Goal: Task Accomplishment & Management: Complete application form

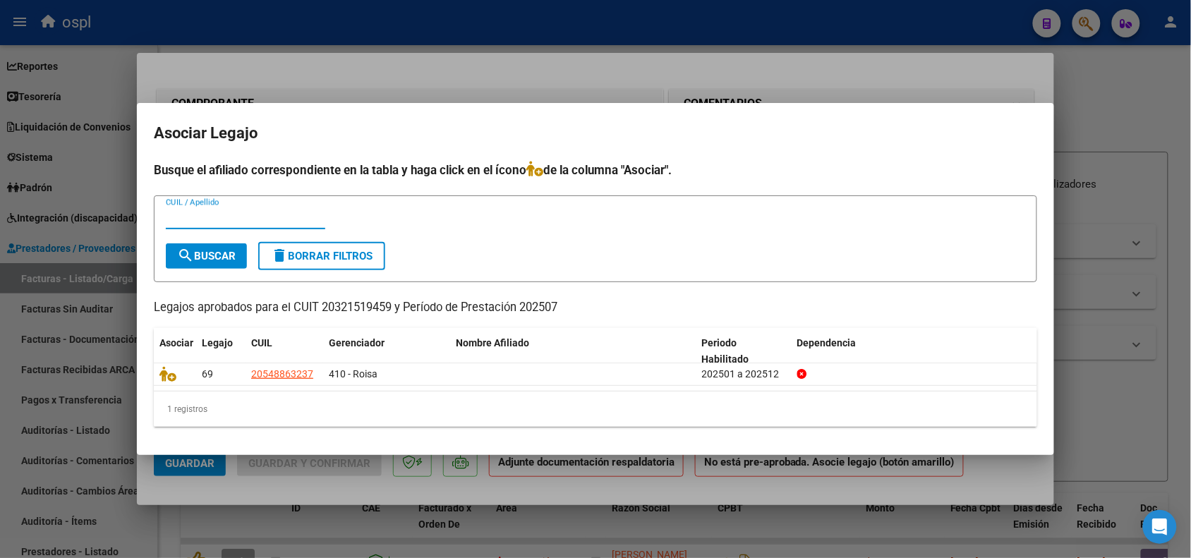
scroll to position [68, 0]
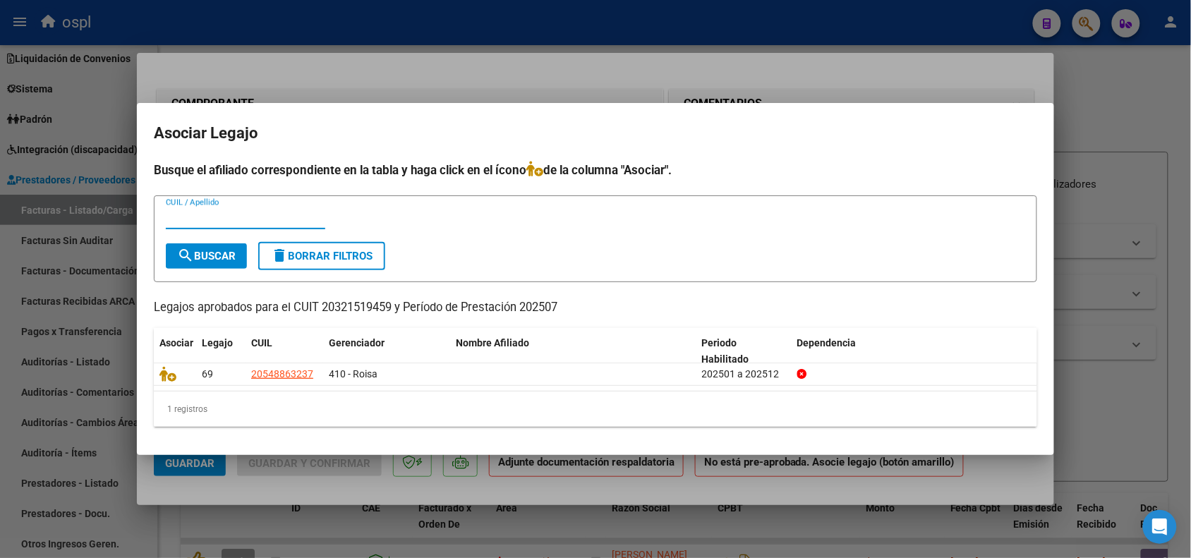
click at [254, 216] on input "CUIL / Apellido" at bounding box center [245, 218] width 159 height 13
type input "o"
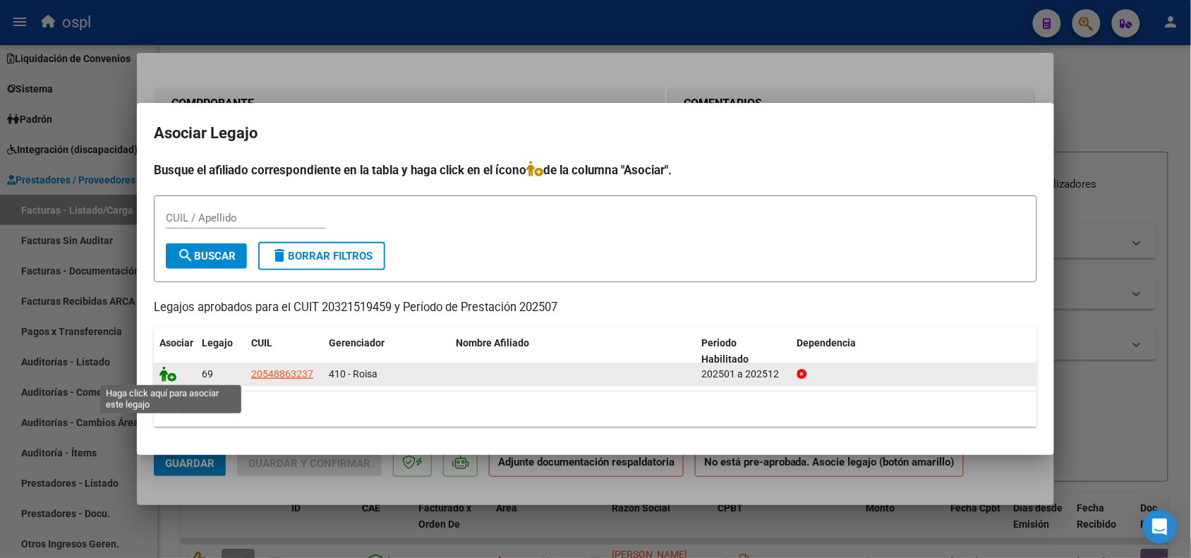
click at [168, 373] on icon at bounding box center [167, 374] width 17 height 16
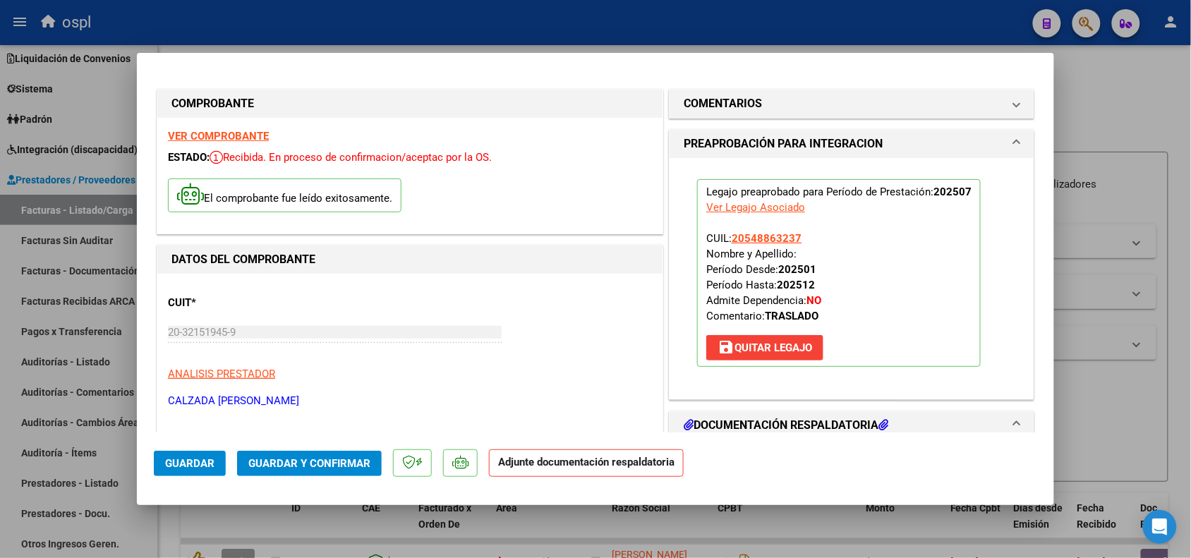
scroll to position [176, 0]
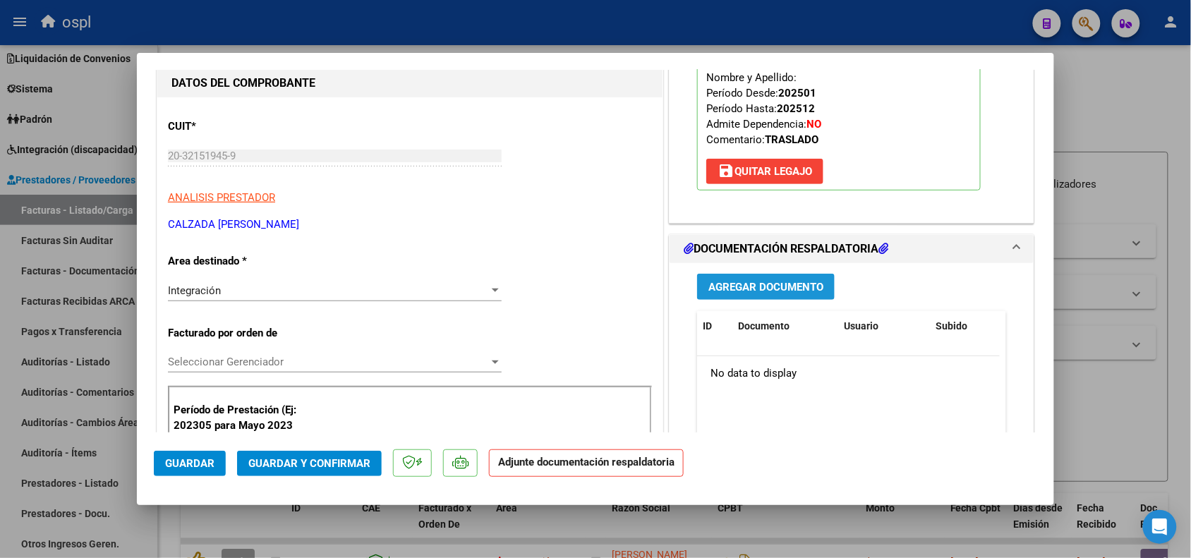
click at [739, 281] on span "Agregar Documento" at bounding box center [765, 287] width 115 height 13
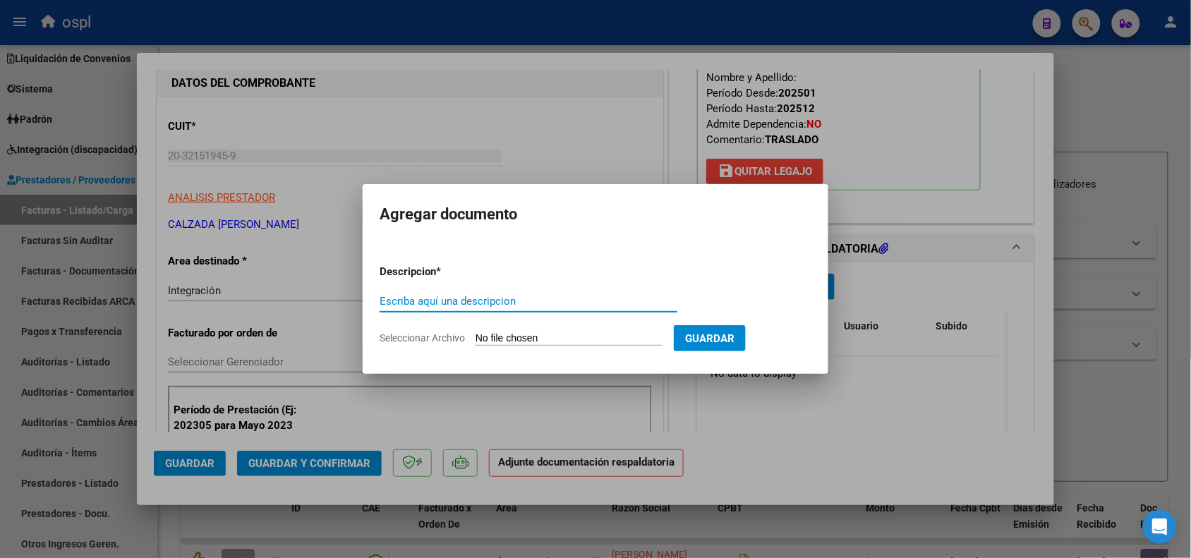
click at [576, 305] on input "Escriba aquí una descripcion" at bounding box center [529, 301] width 298 height 13
type input "pa"
click at [558, 336] on input "Seleccionar Archivo" at bounding box center [569, 338] width 187 height 13
type input "C:\fakepath\PLANILLA ASISTENCIA+ALUMNO REGULAR+PRESUPUESTO AUTORIZADO.pdf"
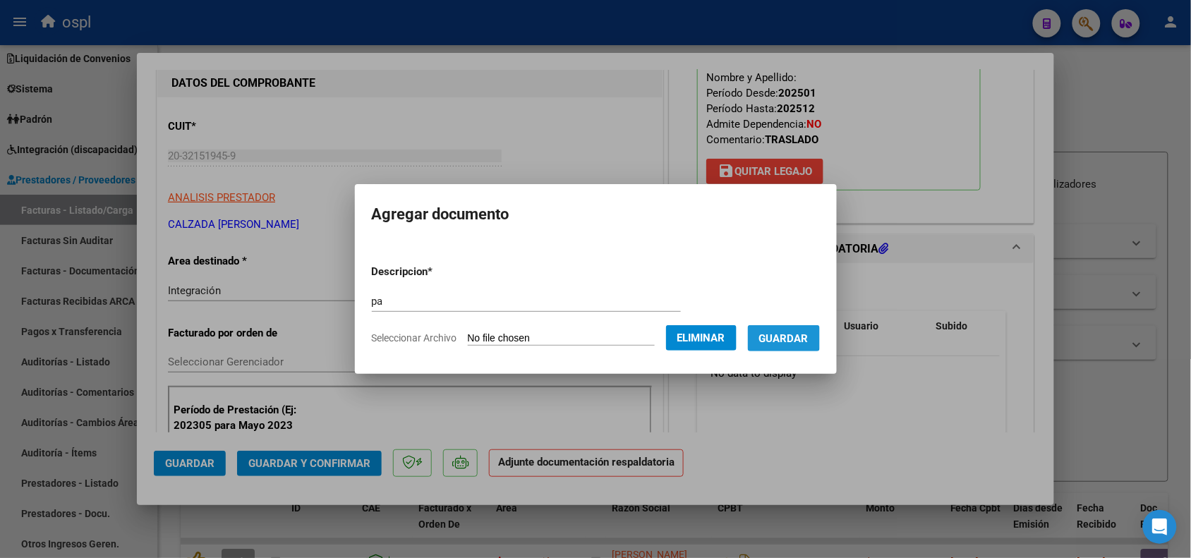
click at [794, 332] on span "Guardar" at bounding box center [783, 338] width 49 height 13
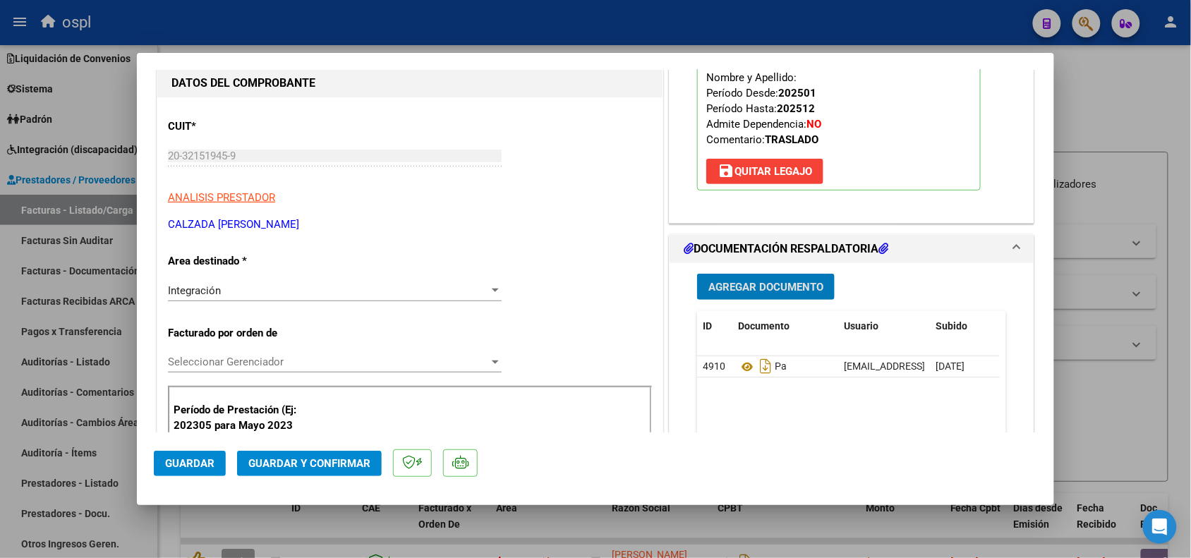
click at [300, 460] on span "Guardar y Confirmar" at bounding box center [309, 463] width 122 height 13
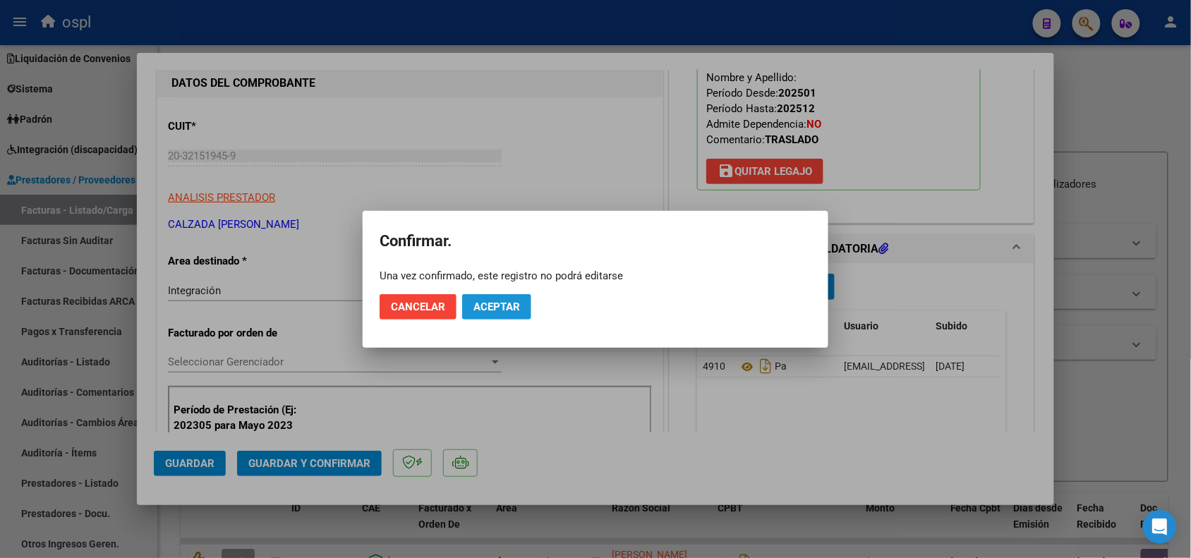
click at [492, 303] on span "Aceptar" at bounding box center [496, 307] width 47 height 13
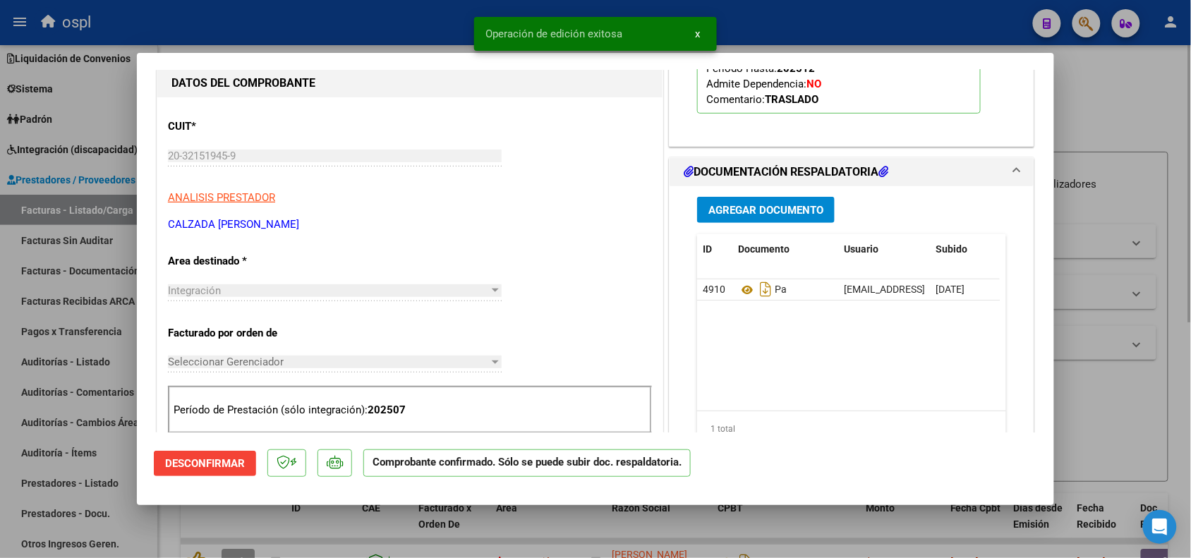
click at [1098, 301] on div at bounding box center [595, 279] width 1191 height 558
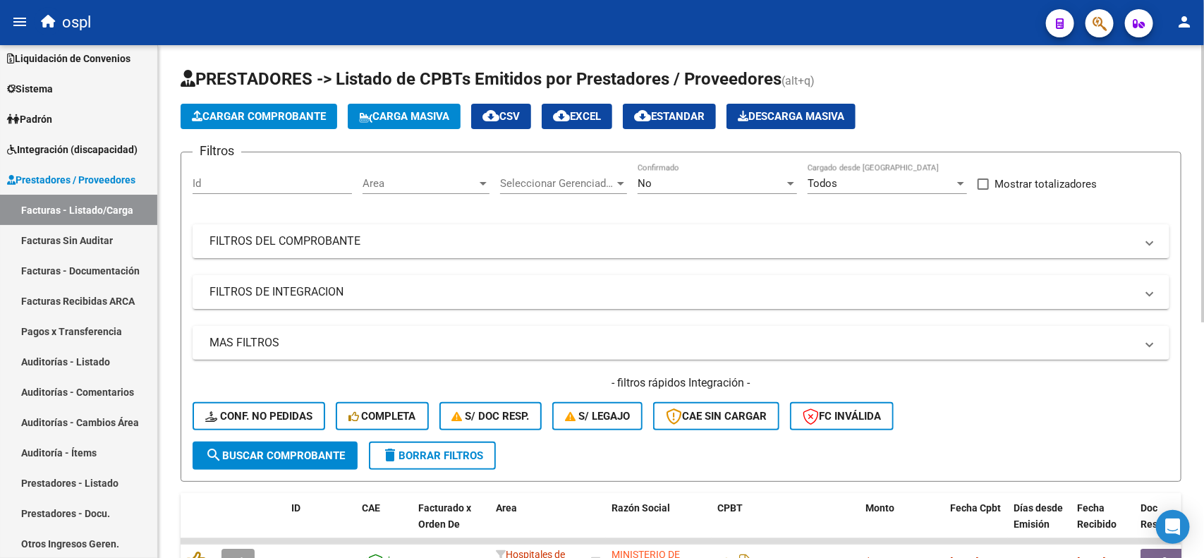
click at [282, 115] on span "Cargar Comprobante" at bounding box center [259, 116] width 134 height 13
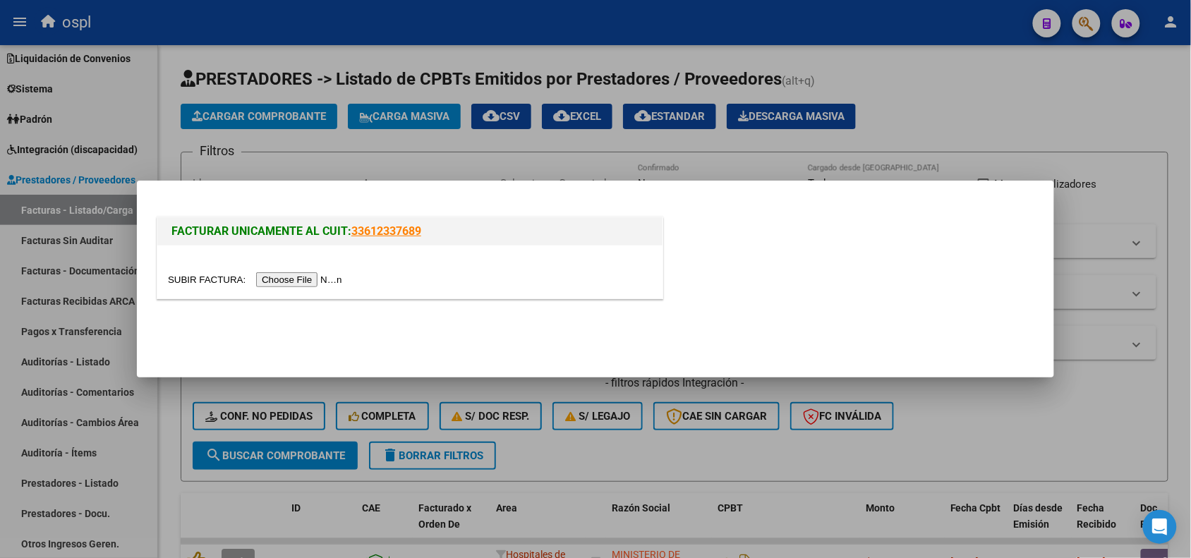
click at [330, 277] on input "file" at bounding box center [257, 279] width 178 height 15
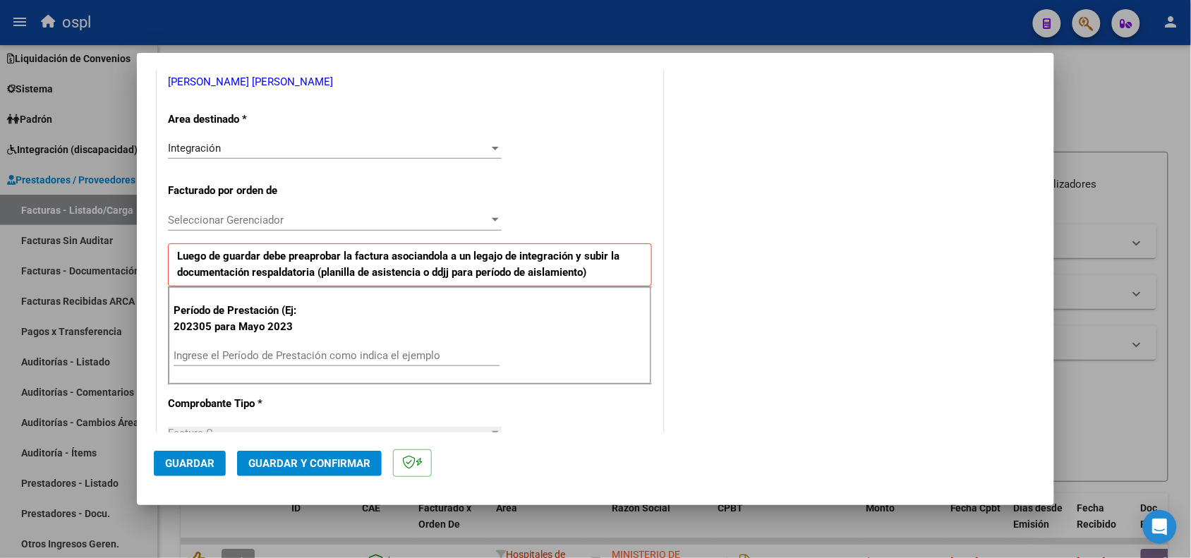
scroll to position [353, 0]
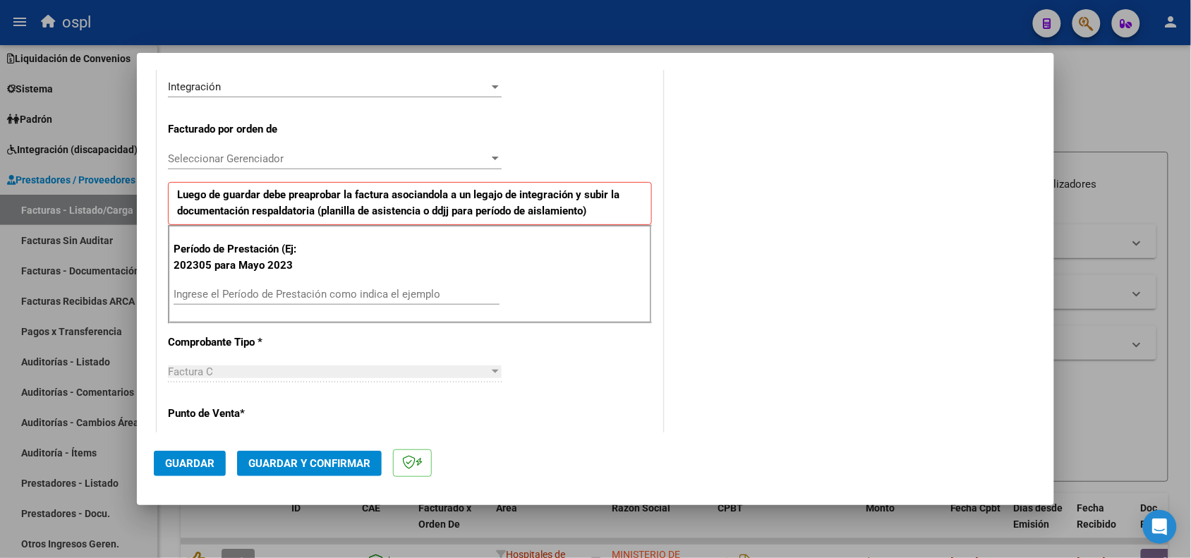
click at [400, 290] on input "Ingrese el Período de Prestación como indica el ejemplo" at bounding box center [337, 294] width 326 height 13
type input "202507"
click at [193, 460] on span "Guardar" at bounding box center [189, 463] width 49 height 13
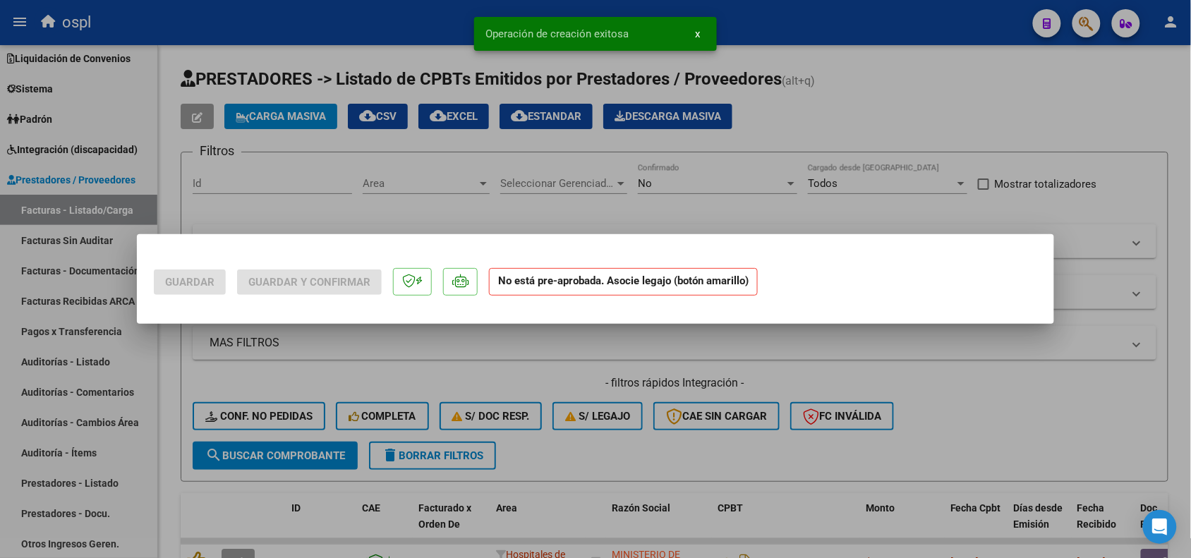
scroll to position [0, 0]
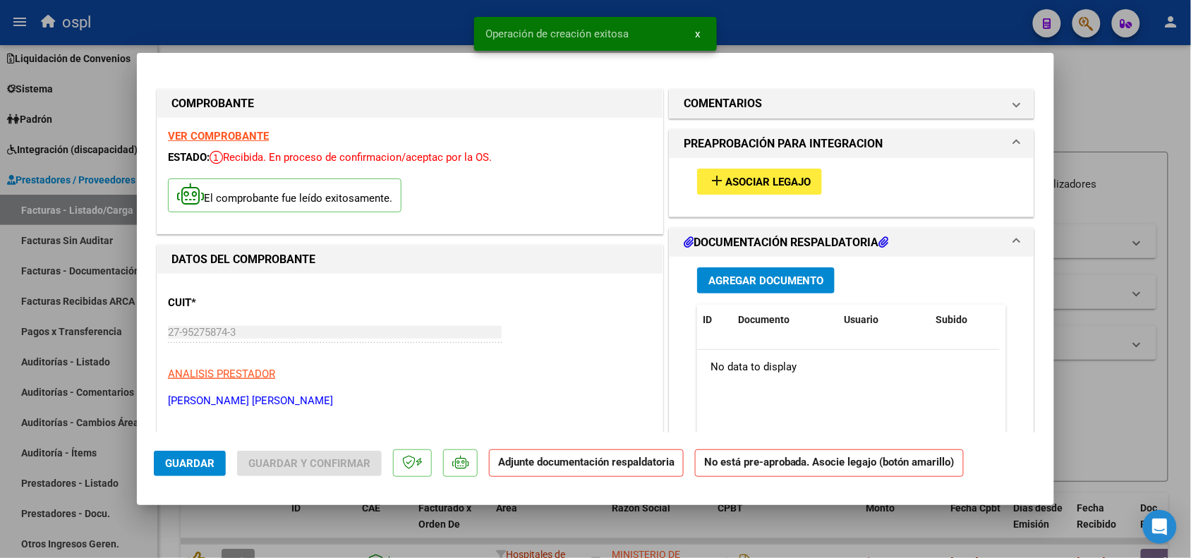
click at [789, 176] on span "Asociar Legajo" at bounding box center [767, 182] width 85 height 13
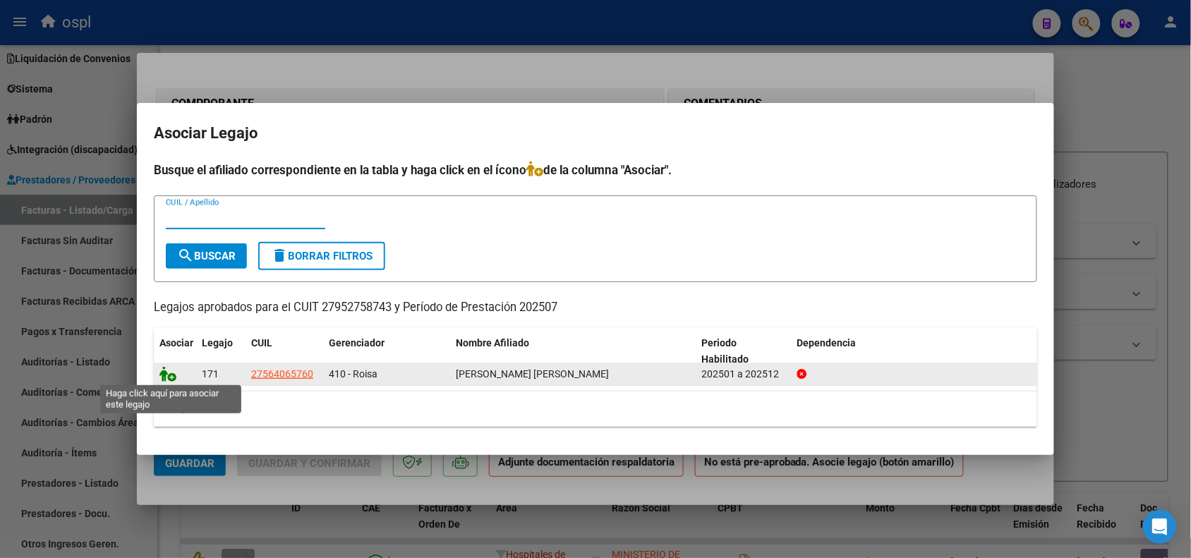
click at [169, 374] on icon at bounding box center [167, 374] width 17 height 16
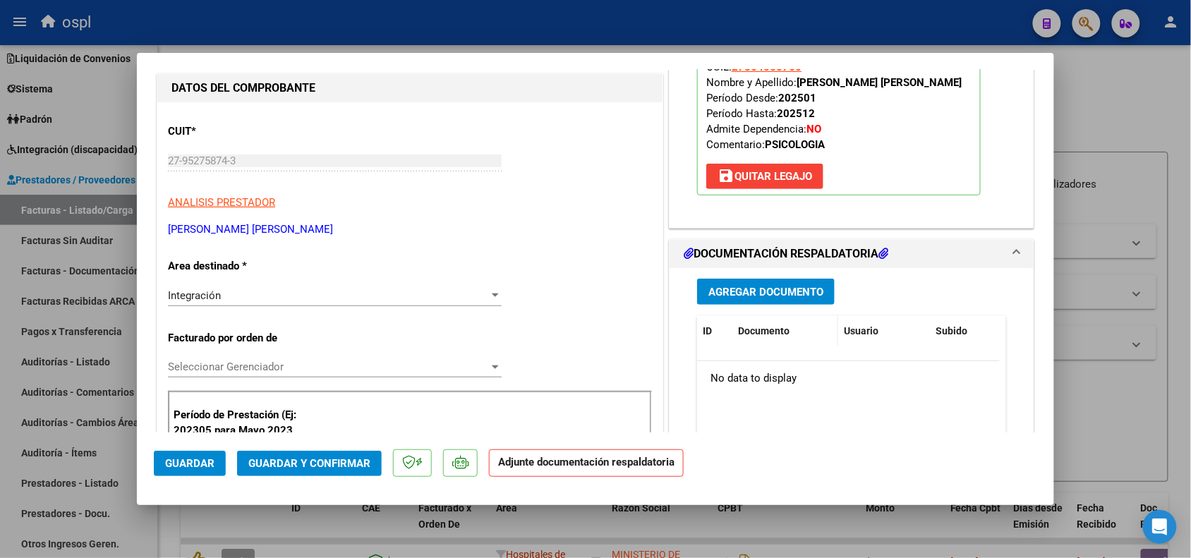
scroll to position [176, 0]
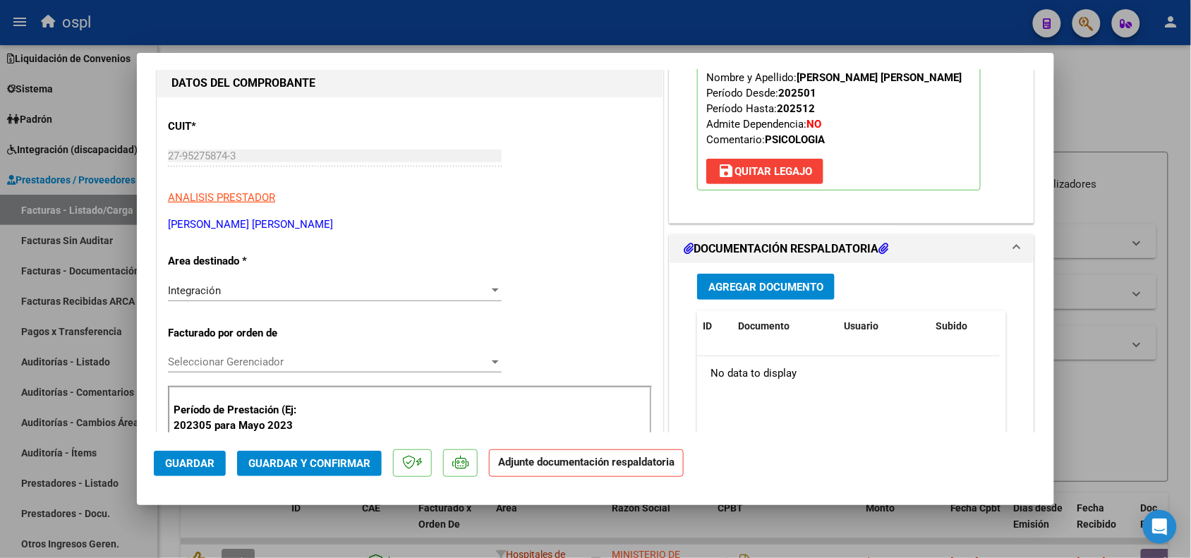
click at [746, 281] on span "Agregar Documento" at bounding box center [765, 287] width 115 height 13
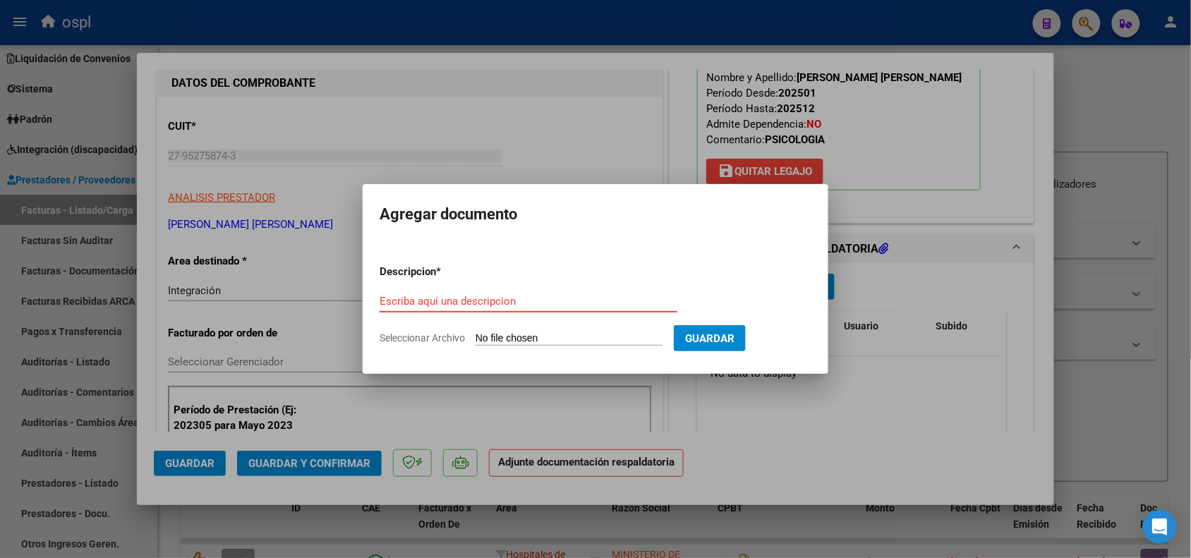
click at [509, 296] on input "Escriba aquí una descripcion" at bounding box center [529, 301] width 298 height 13
click at [520, 342] on input "Seleccionar Archivo" at bounding box center [569, 338] width 187 height 13
type input "C:\fakepath\[PERSON_NAME] PLANILLA PSICO JULIO.pdf"
click at [466, 298] on div "Escriba aquí una descripcion" at bounding box center [529, 301] width 298 height 21
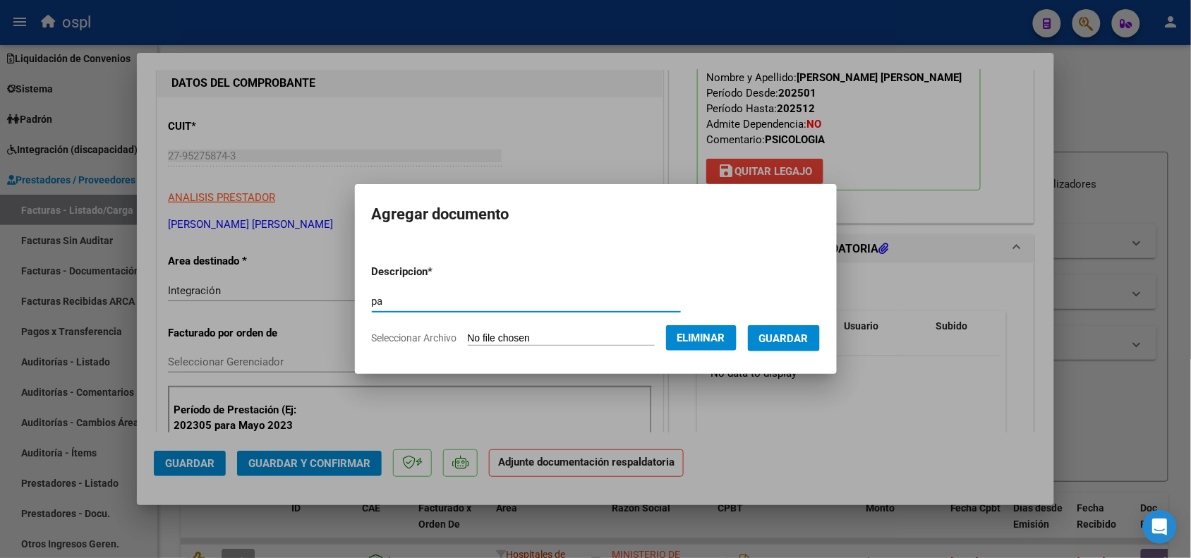
type input "pa"
click at [809, 332] on span "Guardar" at bounding box center [783, 338] width 49 height 13
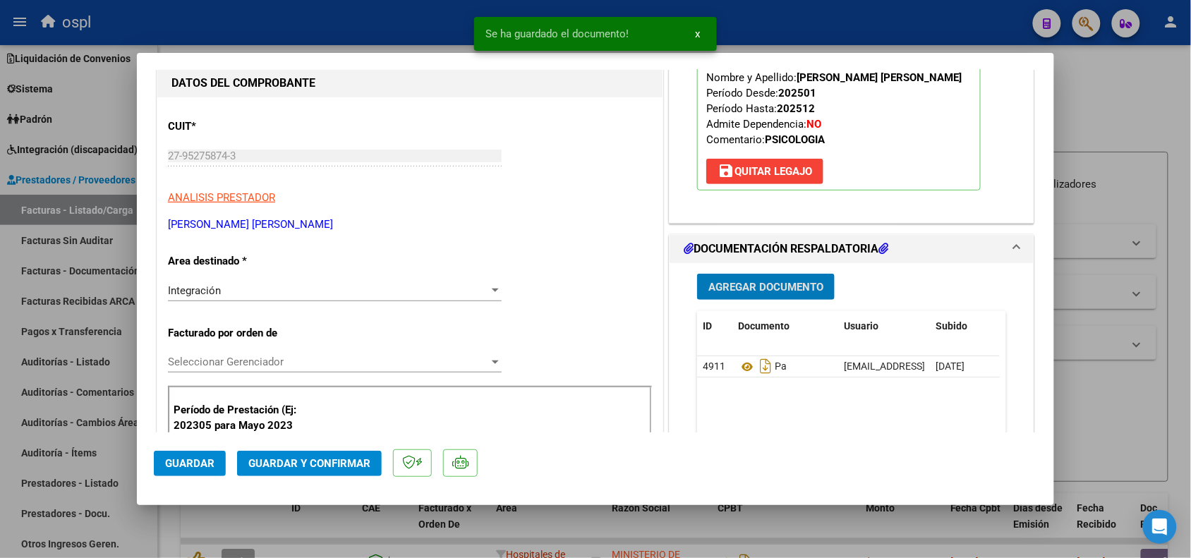
click at [351, 454] on button "Guardar y Confirmar" at bounding box center [309, 463] width 145 height 25
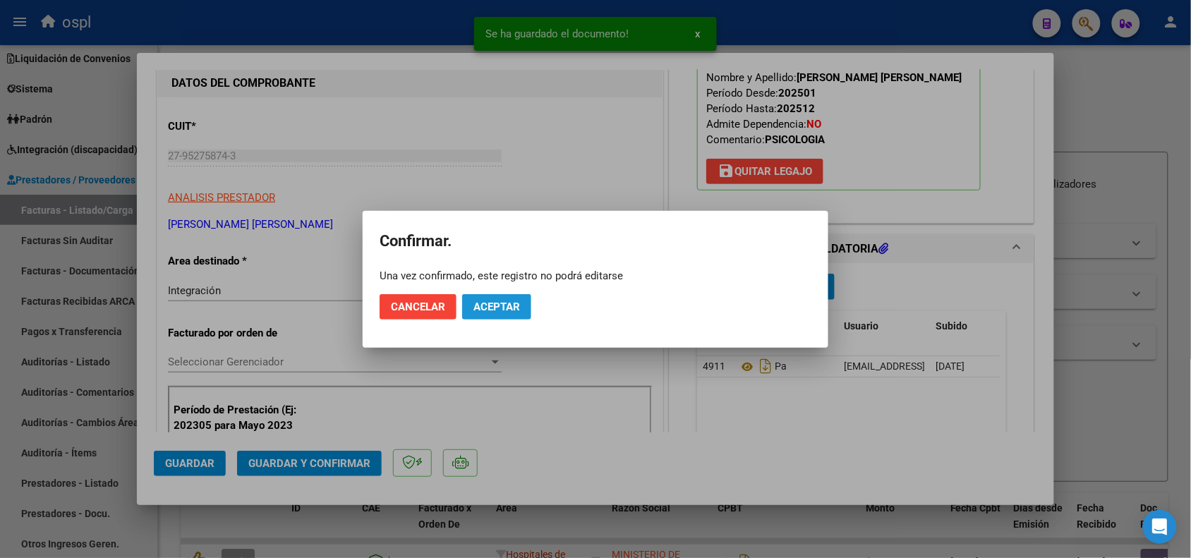
click at [514, 303] on span "Aceptar" at bounding box center [496, 307] width 47 height 13
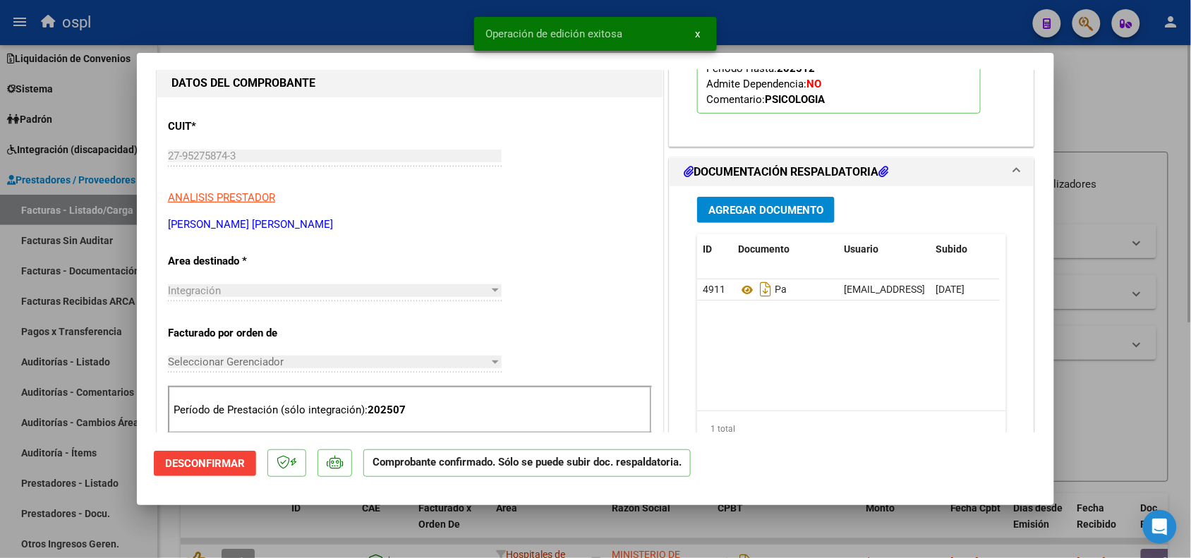
drag, startPoint x: 1119, startPoint y: 302, endPoint x: 1056, endPoint y: 302, distance: 62.8
click at [1120, 302] on div at bounding box center [595, 279] width 1191 height 558
type input "$ 0,00"
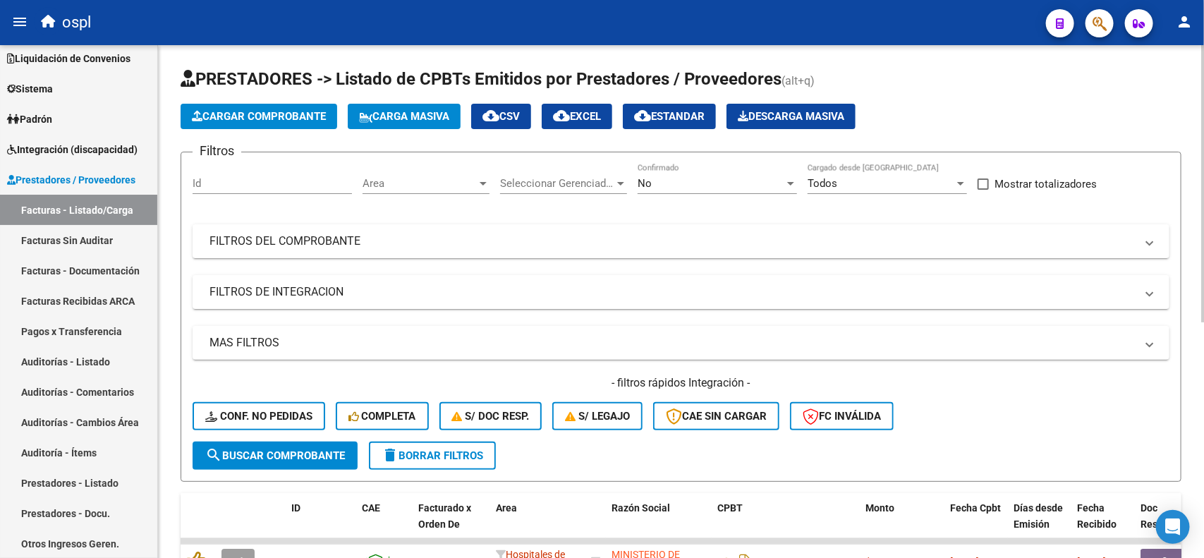
click at [258, 125] on button "Cargar Comprobante" at bounding box center [259, 116] width 157 height 25
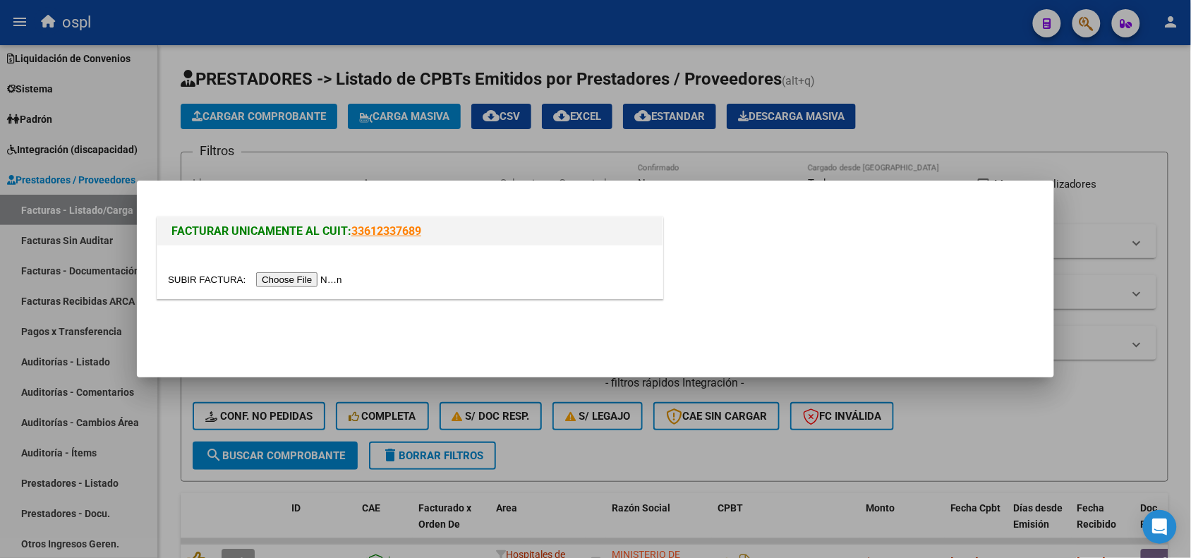
click at [313, 280] on input "file" at bounding box center [257, 279] width 178 height 15
click at [301, 276] on input "file" at bounding box center [257, 279] width 178 height 15
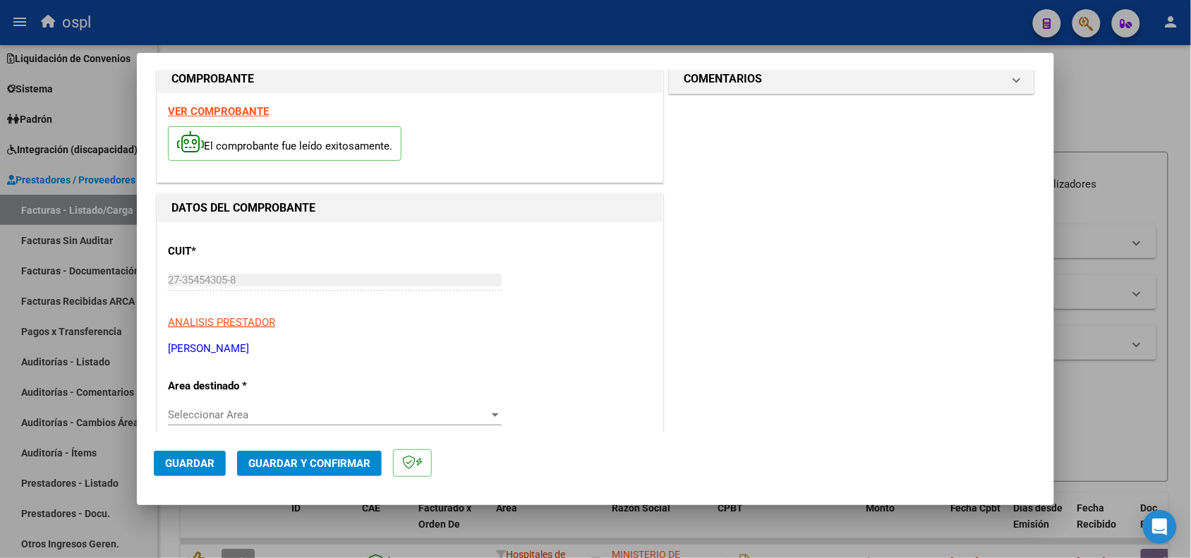
scroll to position [0, 0]
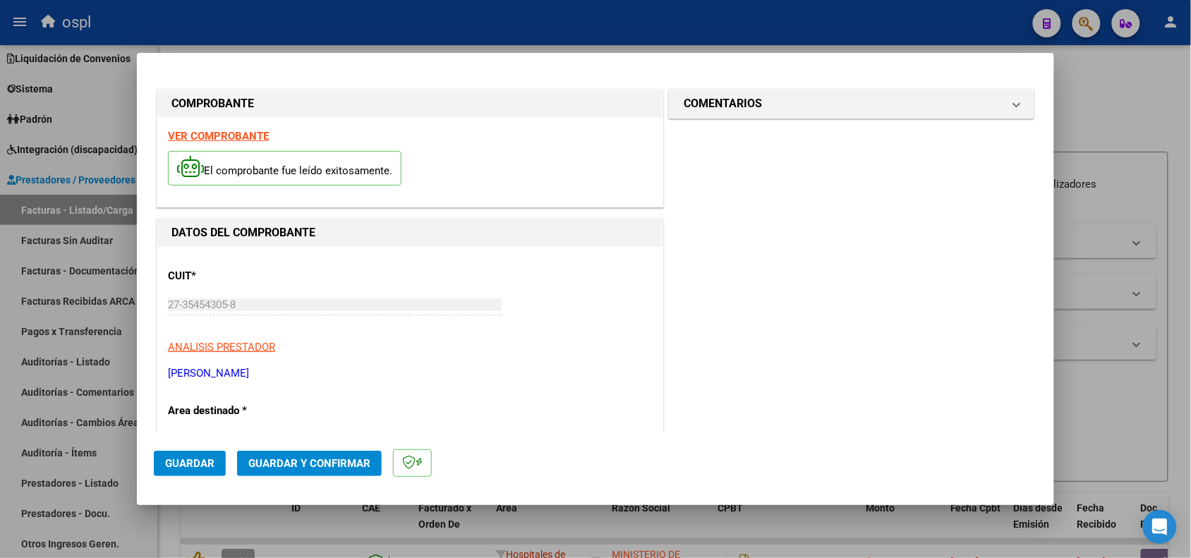
click at [1152, 288] on div at bounding box center [595, 279] width 1191 height 558
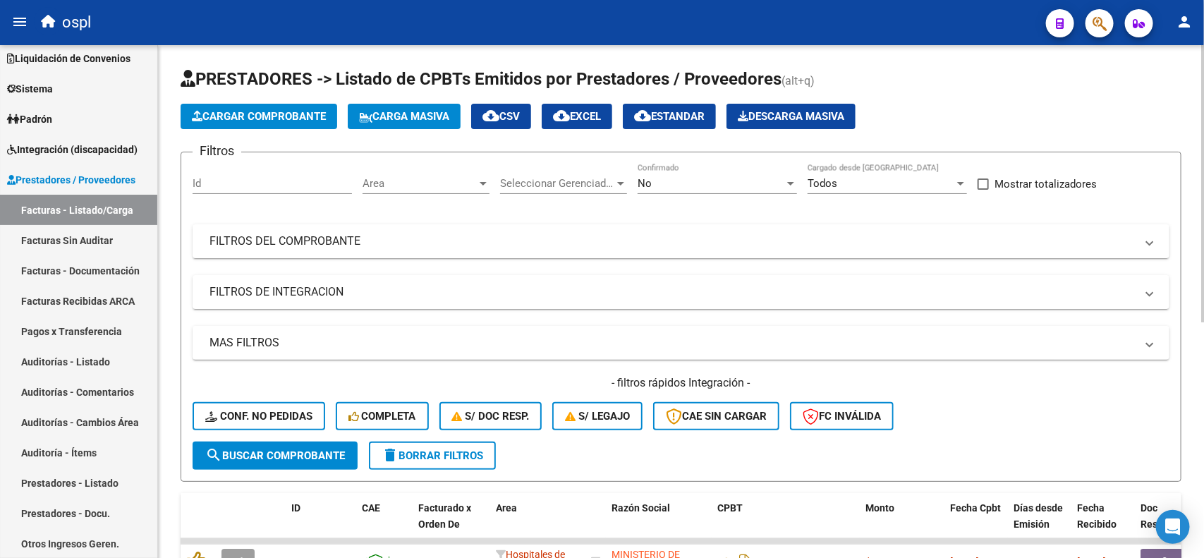
click at [234, 127] on button "Cargar Comprobante" at bounding box center [259, 116] width 157 height 25
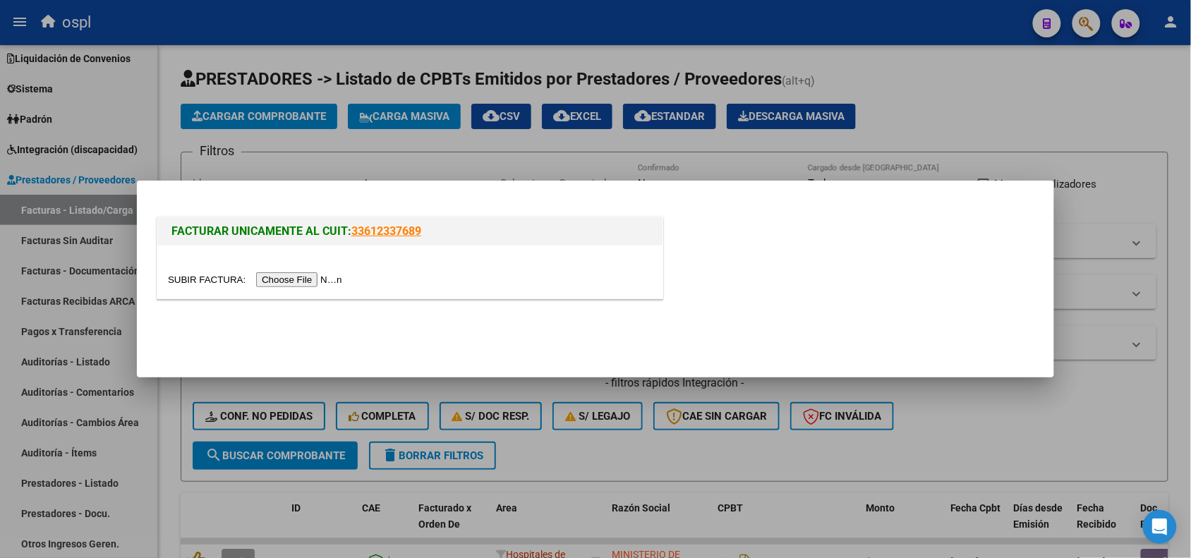
click at [296, 279] on input "file" at bounding box center [257, 279] width 178 height 15
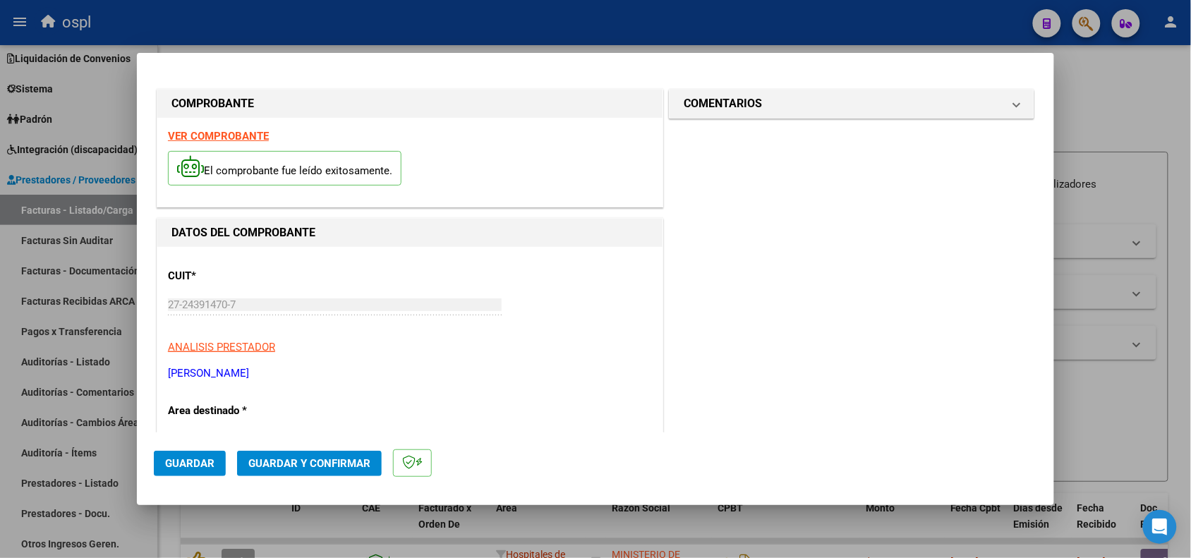
scroll to position [353, 0]
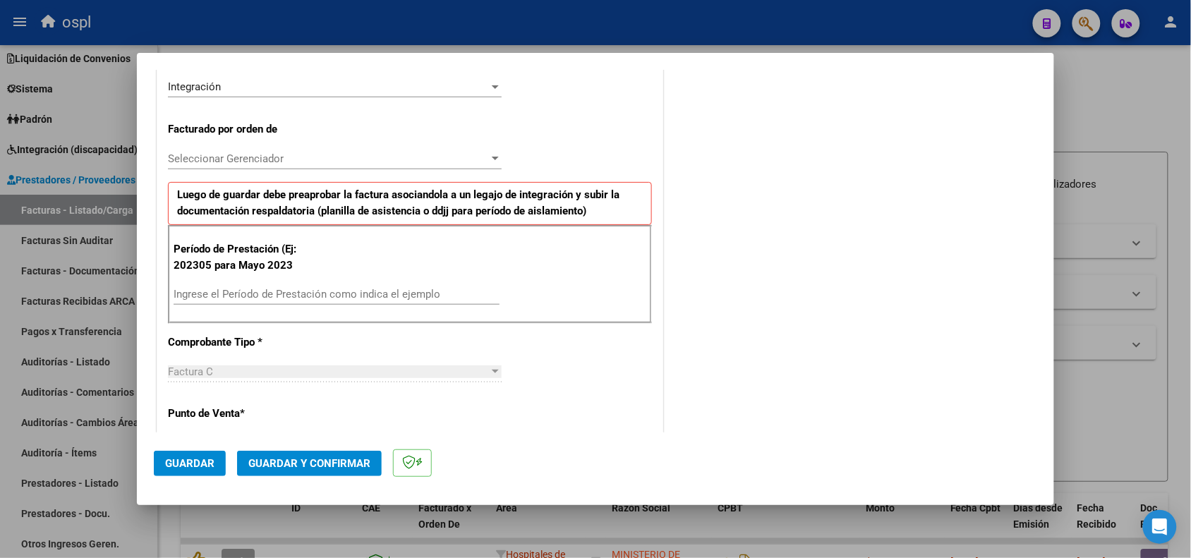
click at [374, 295] on input "Ingrese el Período de Prestación como indica el ejemplo" at bounding box center [337, 294] width 326 height 13
type input "202507"
click at [216, 457] on button "Guardar" at bounding box center [190, 463] width 72 height 25
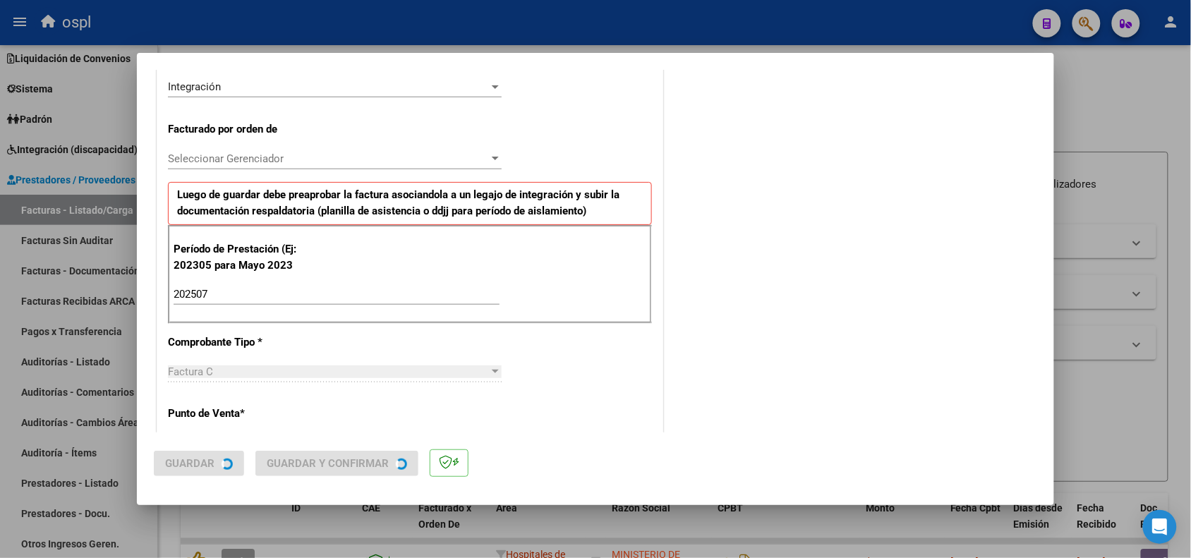
scroll to position [0, 0]
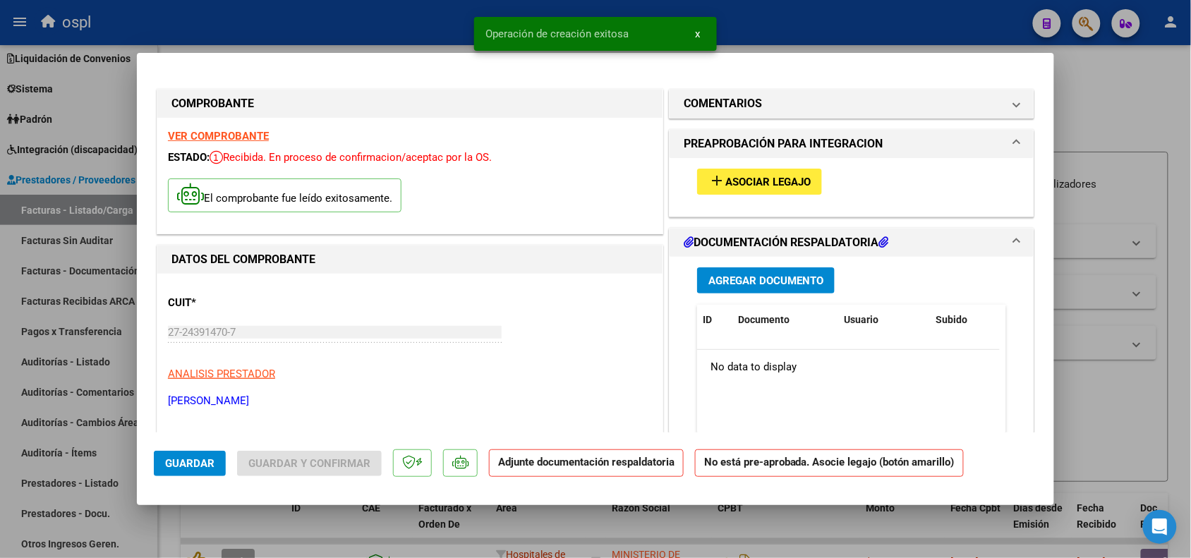
click at [739, 183] on span "Asociar Legajo" at bounding box center [767, 182] width 85 height 13
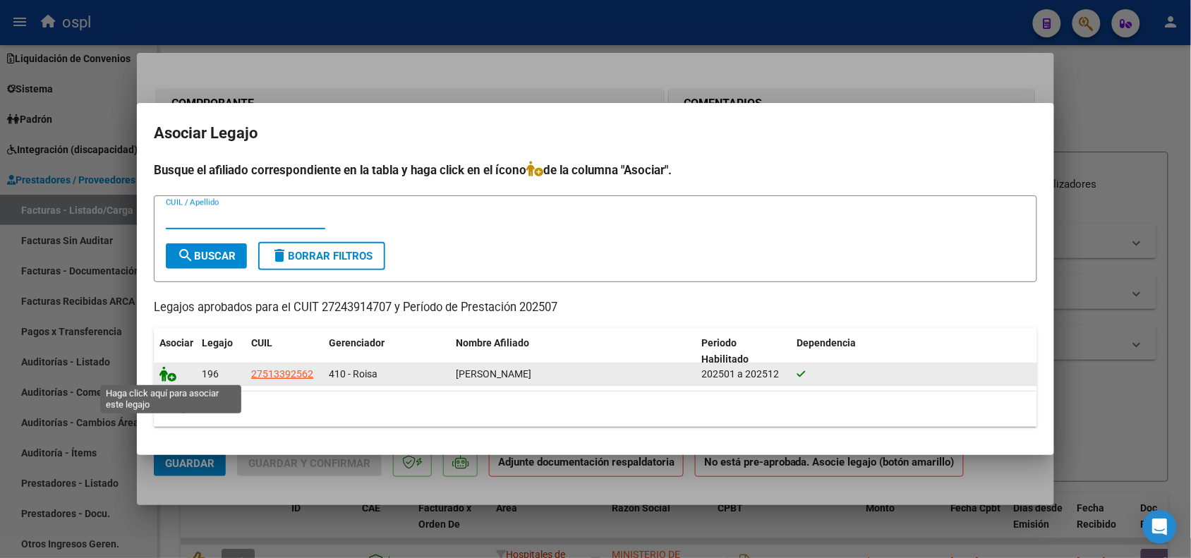
click at [166, 374] on icon at bounding box center [167, 374] width 17 height 16
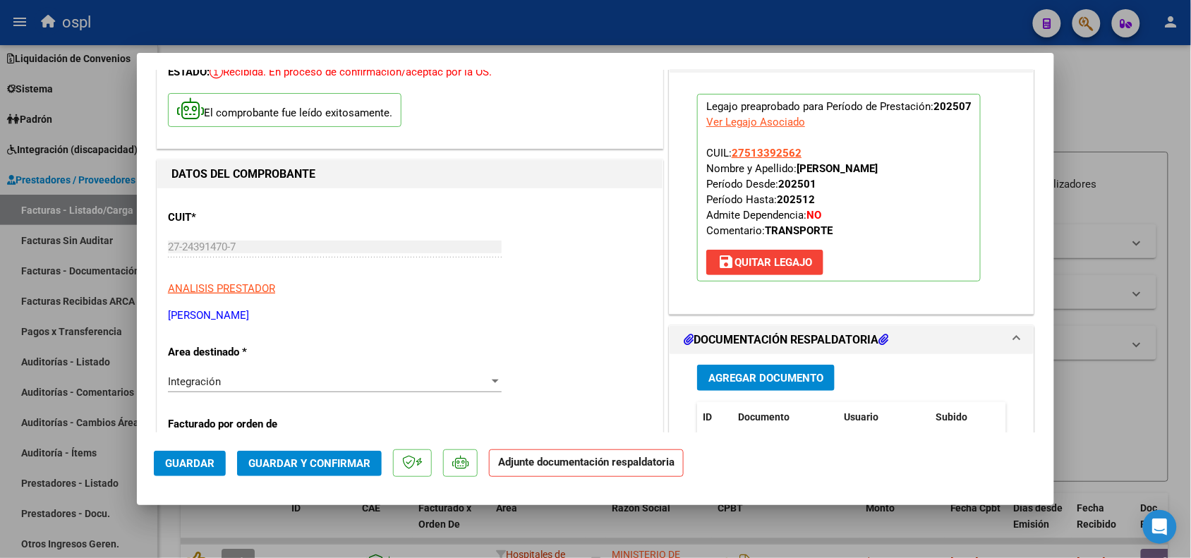
scroll to position [88, 0]
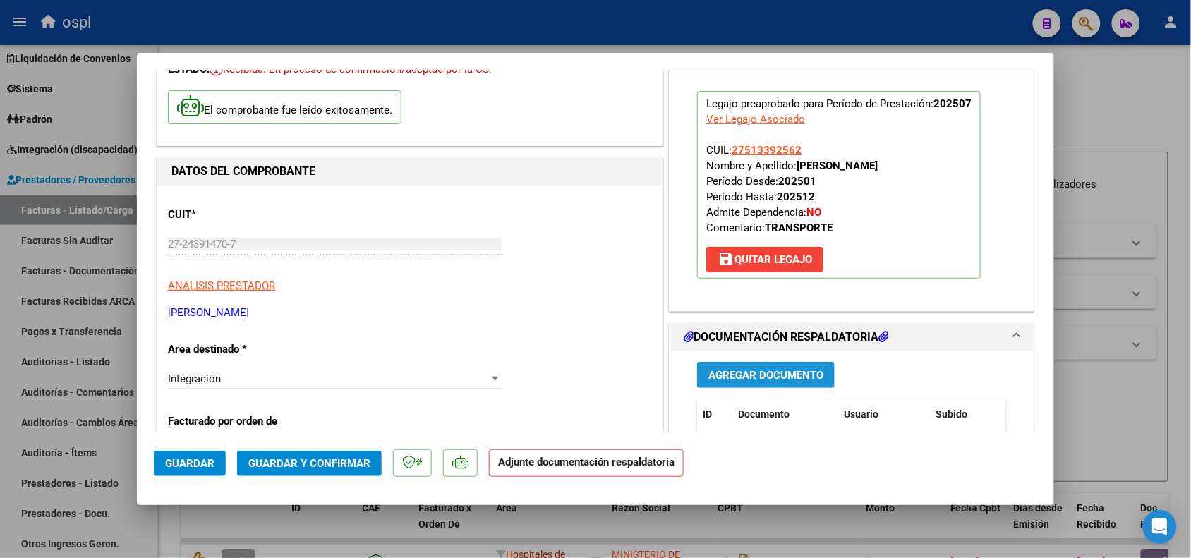
click at [745, 368] on button "Agregar Documento" at bounding box center [766, 375] width 138 height 26
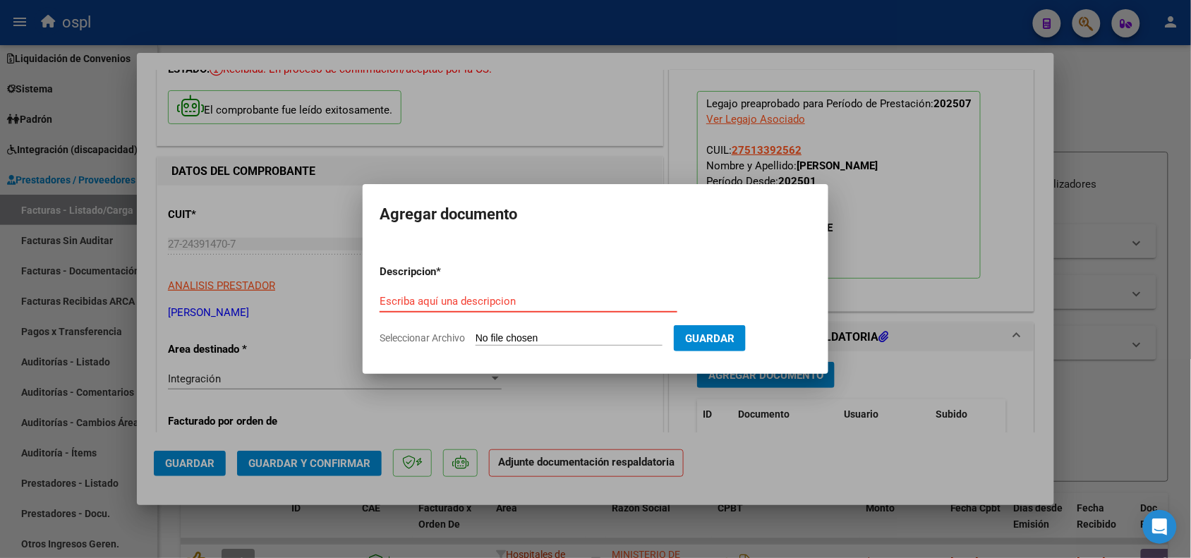
click at [548, 301] on input "Escriba aquí una descripcion" at bounding box center [529, 301] width 298 height 13
type input "pa"
click at [545, 334] on input "Seleccionar Archivo" at bounding box center [569, 338] width 187 height 13
type input "C:\fakepath\ASISTENCIA [PERSON_NAME].pdf"
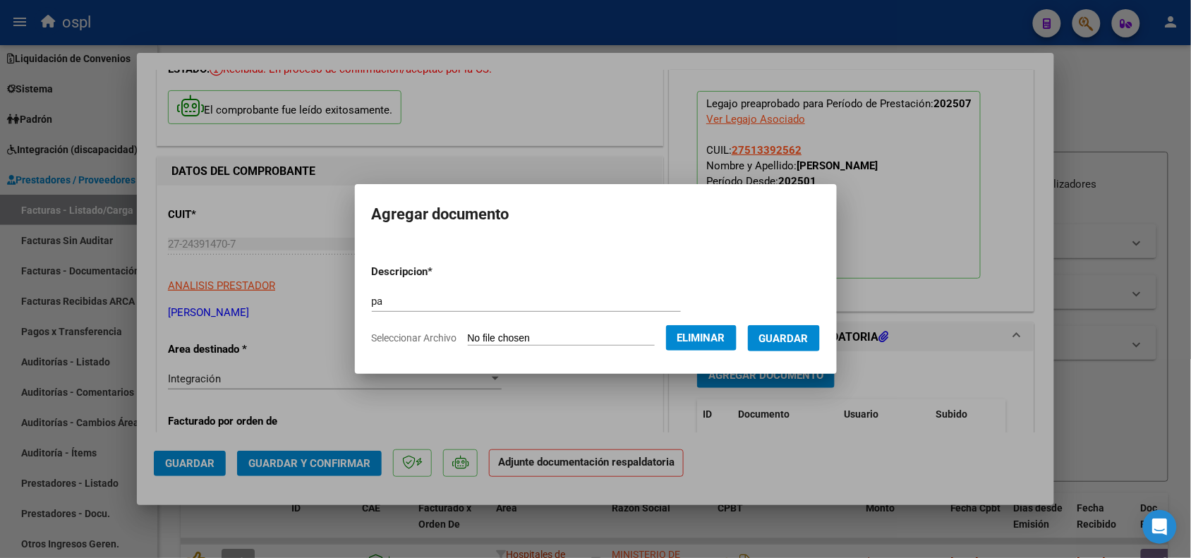
click at [796, 336] on span "Guardar" at bounding box center [783, 338] width 49 height 13
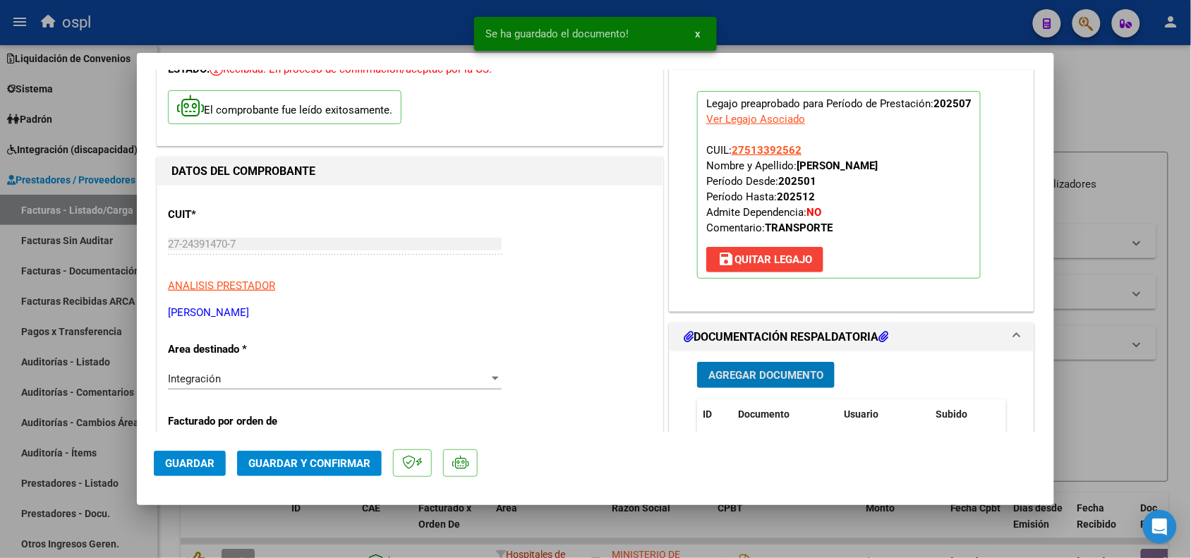
click at [339, 460] on span "Guardar y Confirmar" at bounding box center [309, 463] width 122 height 13
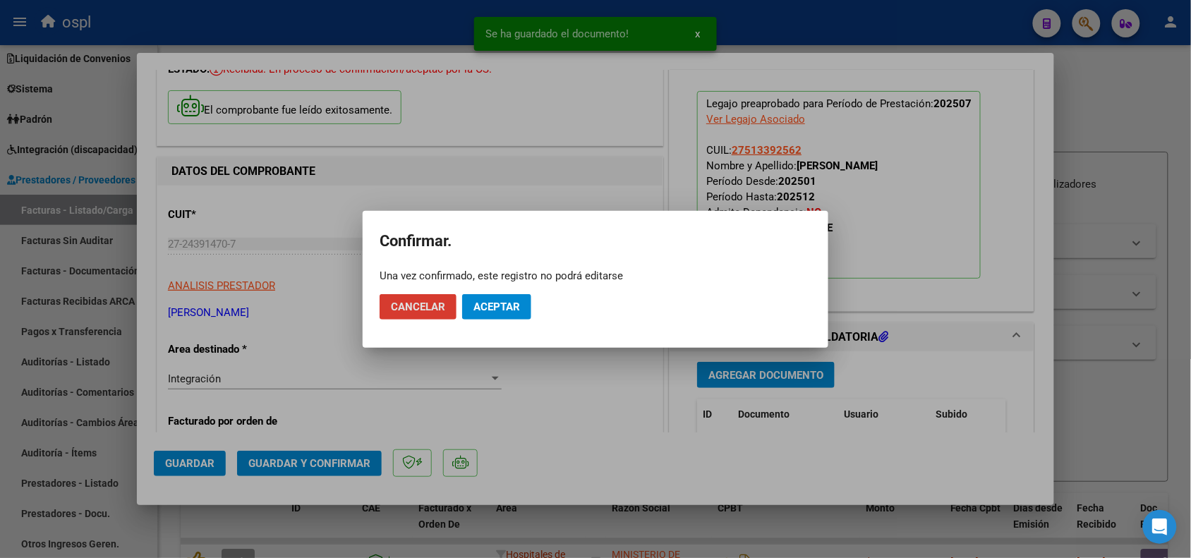
click at [524, 308] on button "Aceptar" at bounding box center [496, 306] width 69 height 25
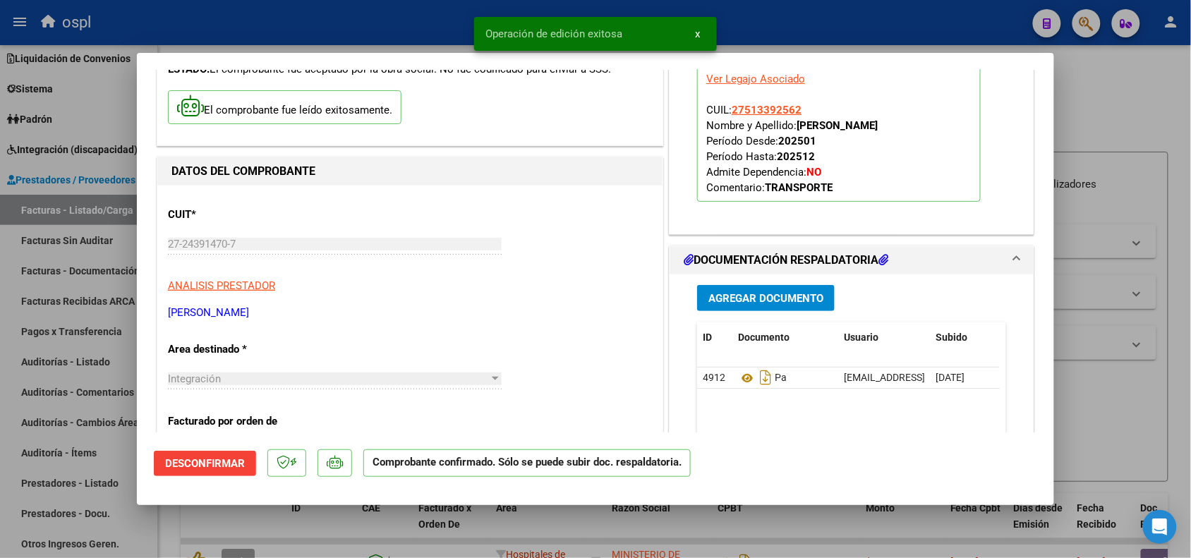
click at [1156, 380] on div at bounding box center [595, 279] width 1191 height 558
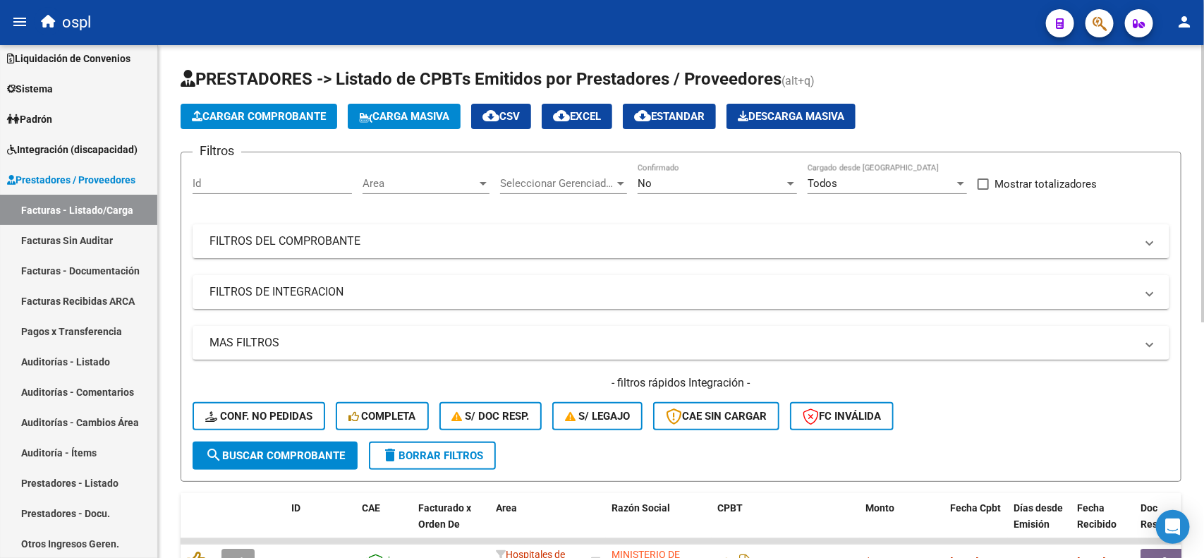
click at [298, 115] on span "Cargar Comprobante" at bounding box center [259, 116] width 134 height 13
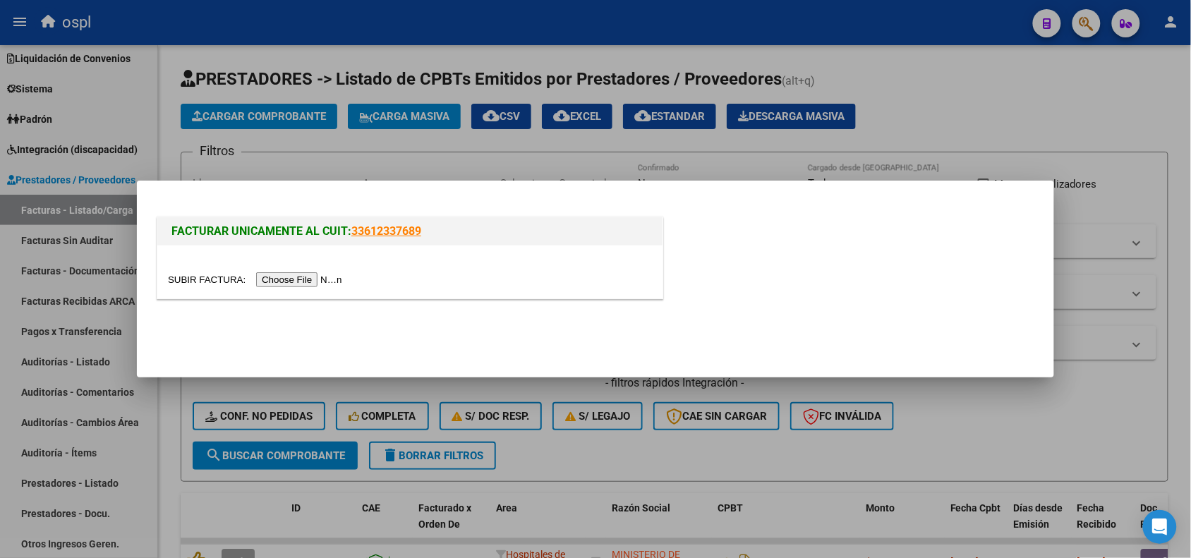
click at [298, 279] on input "file" at bounding box center [257, 279] width 178 height 15
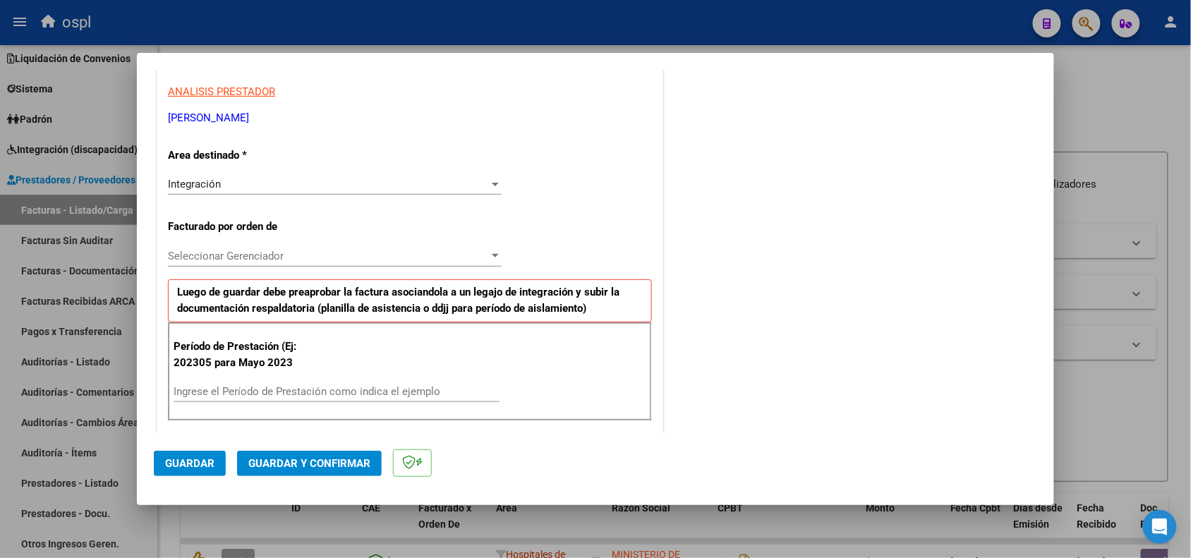
scroll to position [265, 0]
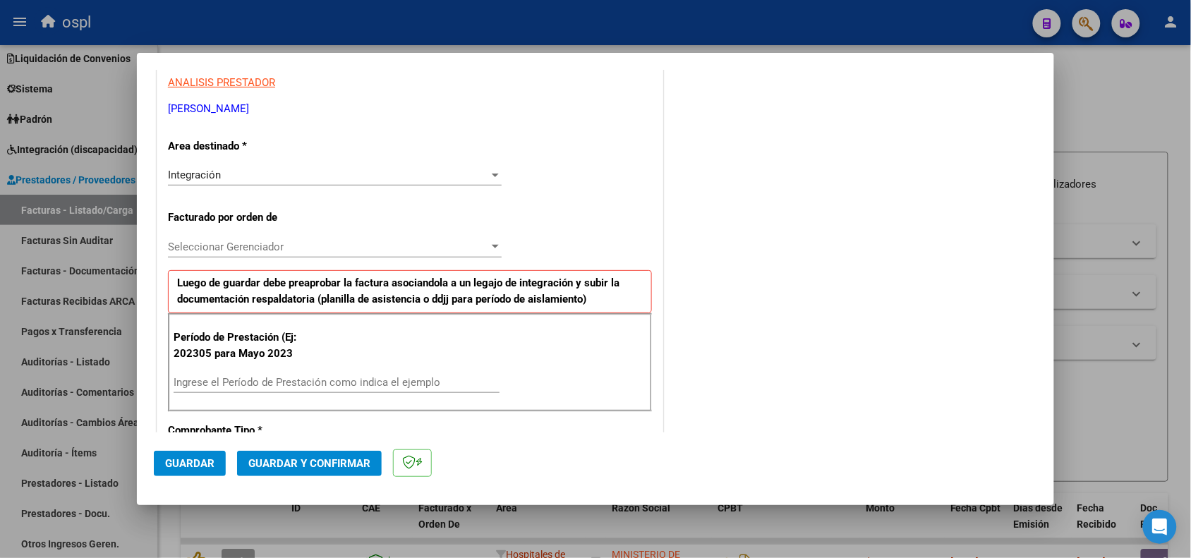
click at [276, 382] on input "Ingrese el Período de Prestación como indica el ejemplo" at bounding box center [337, 382] width 326 height 13
type input "202507"
click at [170, 468] on span "Guardar" at bounding box center [189, 463] width 49 height 13
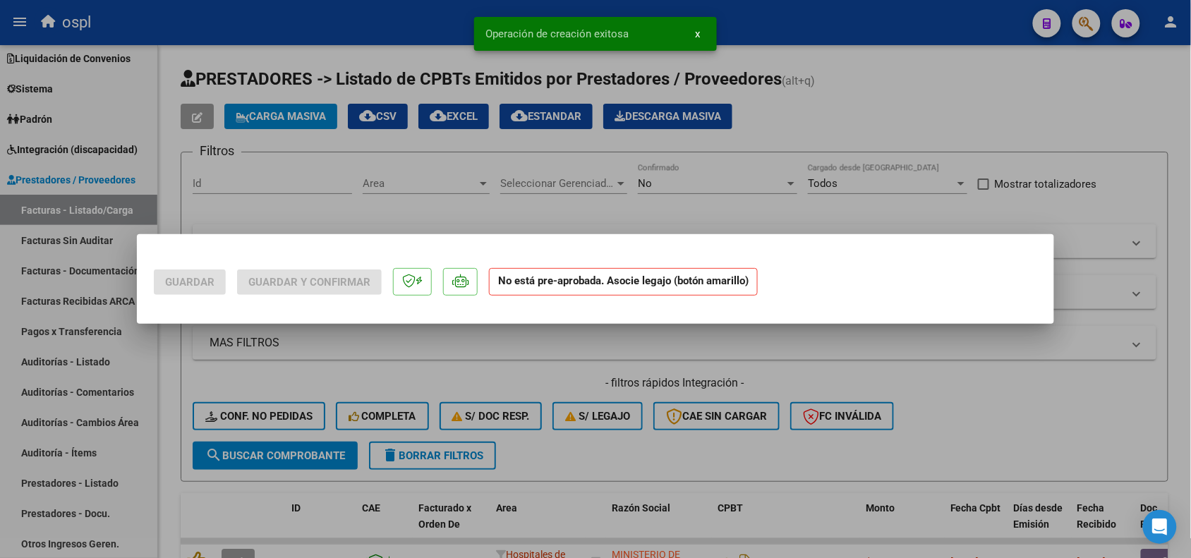
scroll to position [0, 0]
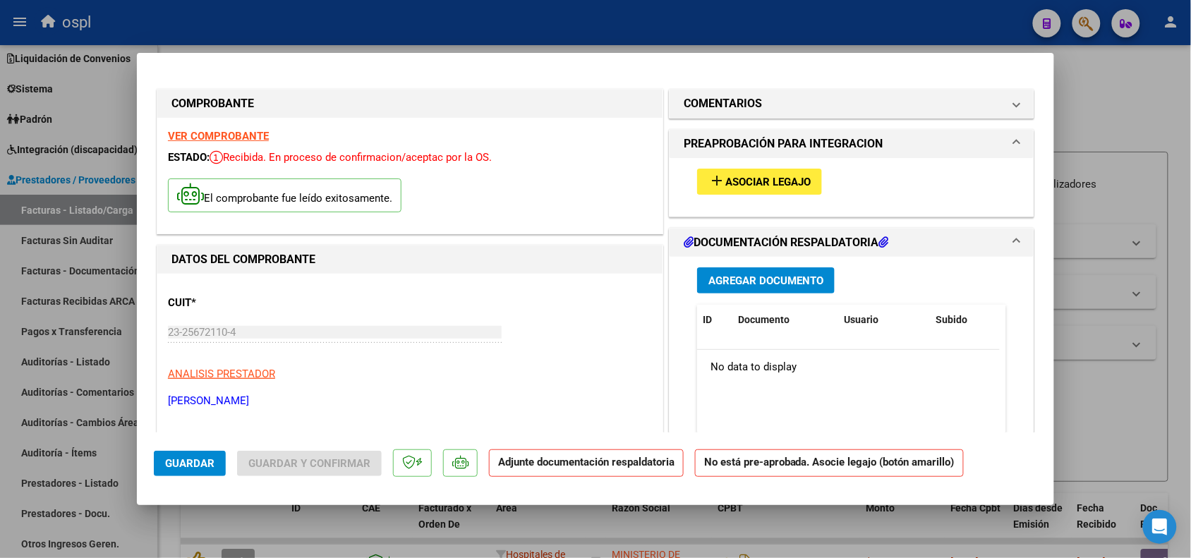
click at [746, 176] on span "Asociar Legajo" at bounding box center [767, 182] width 85 height 13
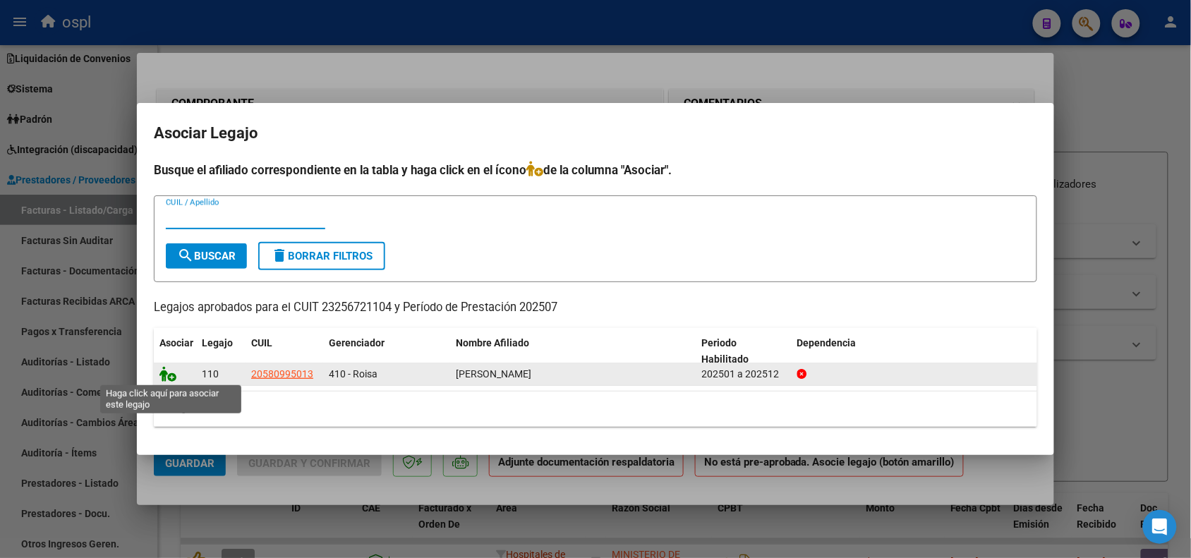
click at [168, 376] on icon at bounding box center [167, 374] width 17 height 16
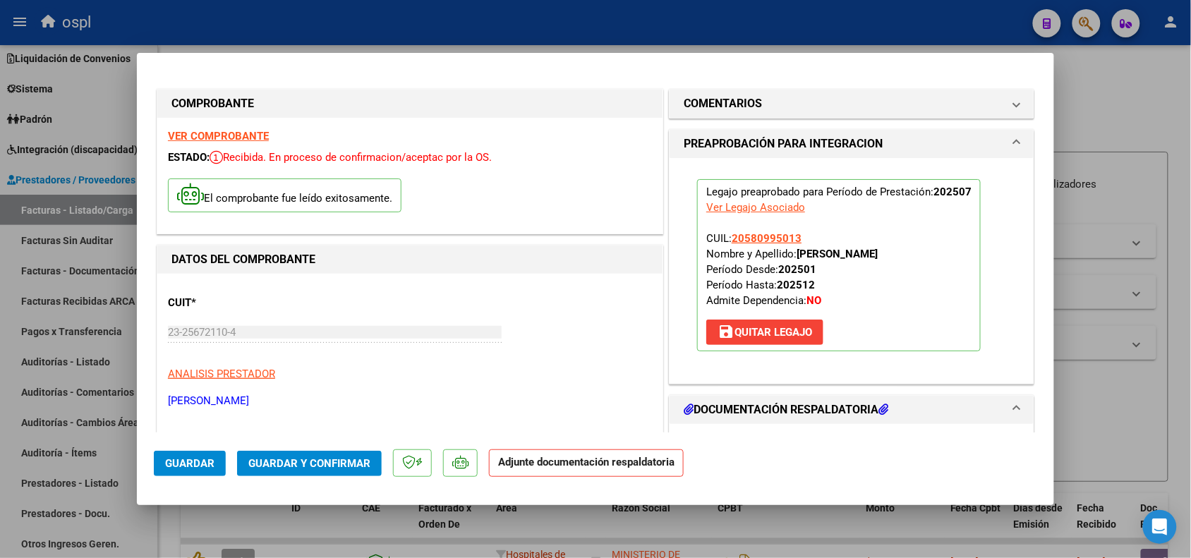
scroll to position [88, 0]
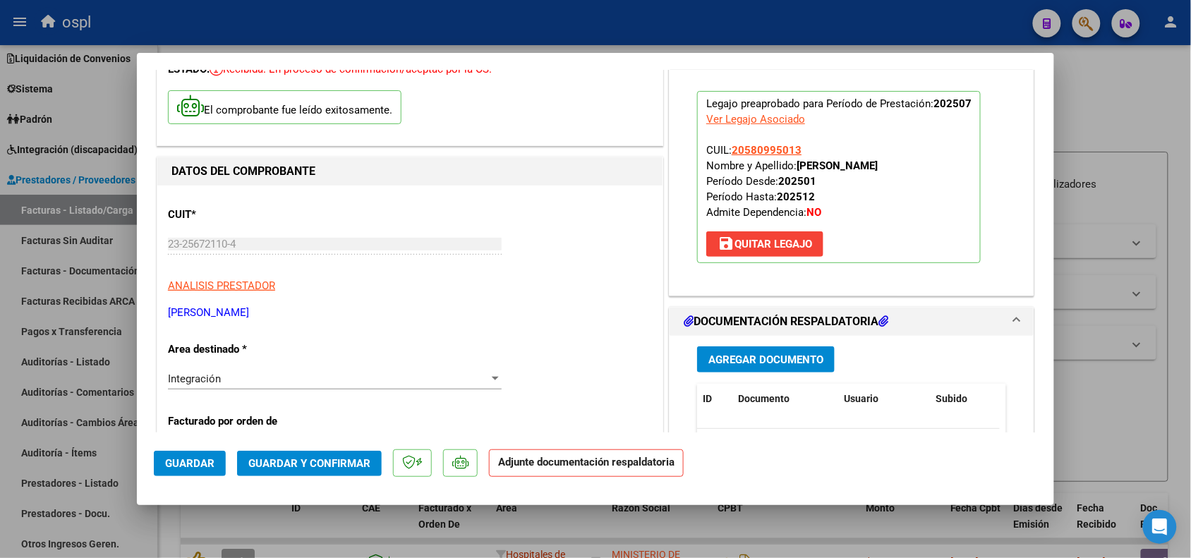
click at [798, 354] on span "Agregar Documento" at bounding box center [765, 359] width 115 height 13
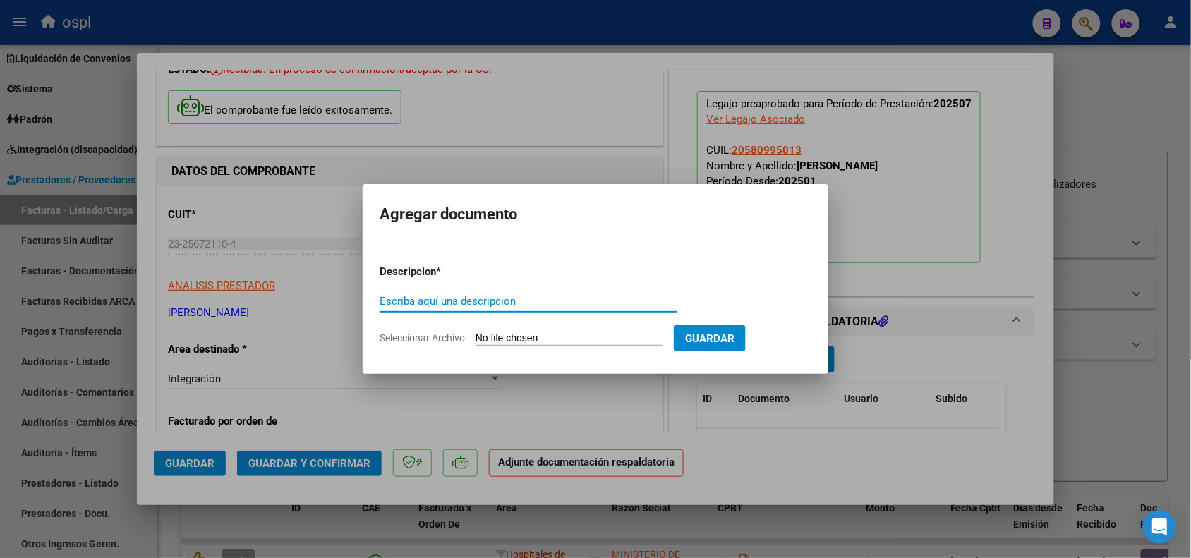
click at [516, 339] on input "Seleccionar Archivo" at bounding box center [569, 338] width 187 height 13
type input "C:\fakepath\CamScanner [DATE] 23.12.pdf"
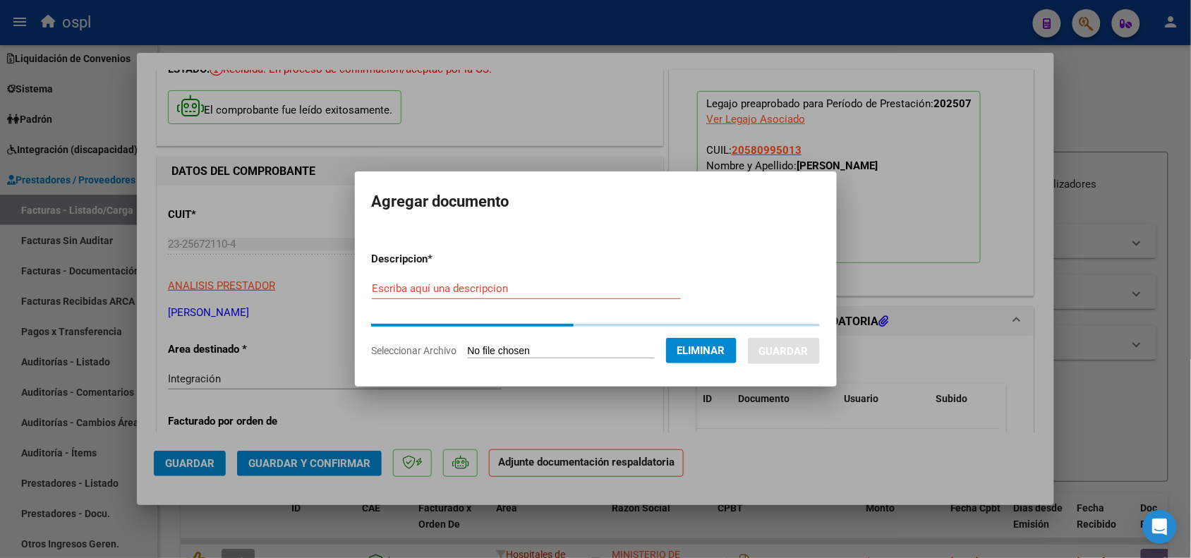
click at [510, 284] on input "Escriba aquí una descripcion" at bounding box center [526, 288] width 309 height 13
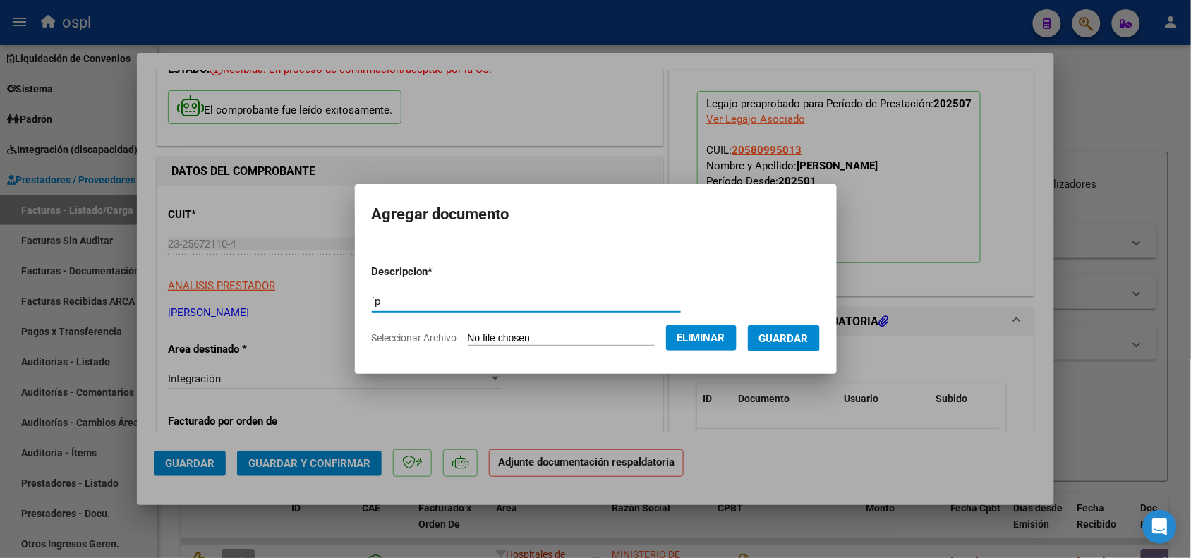
type input "´"
type input "pa"
click at [780, 337] on span "Guardar" at bounding box center [783, 338] width 49 height 13
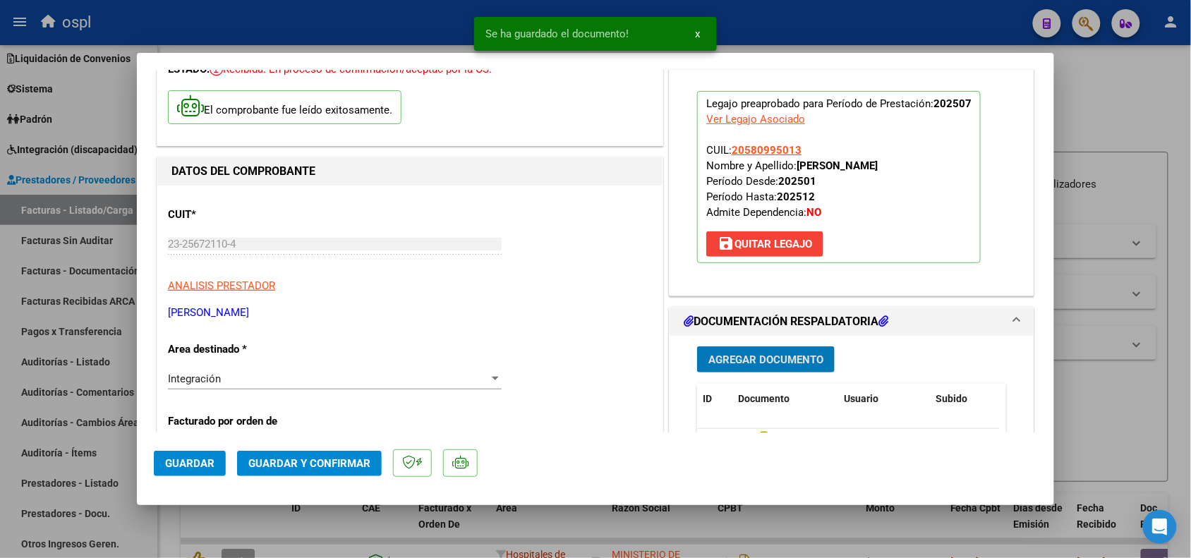
scroll to position [265, 0]
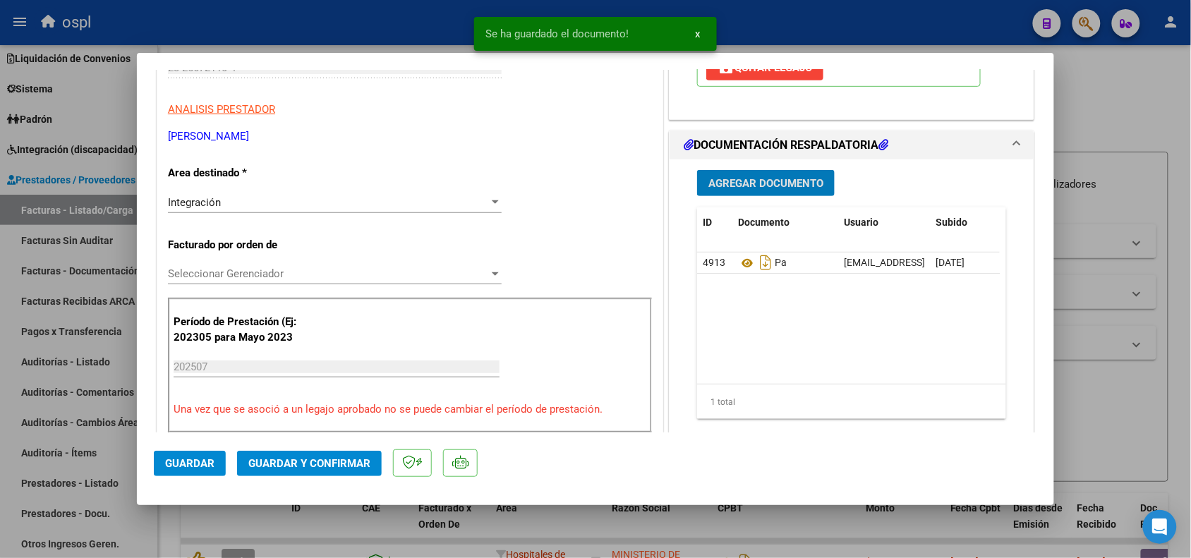
click at [311, 469] on button "Guardar y Confirmar" at bounding box center [309, 463] width 145 height 25
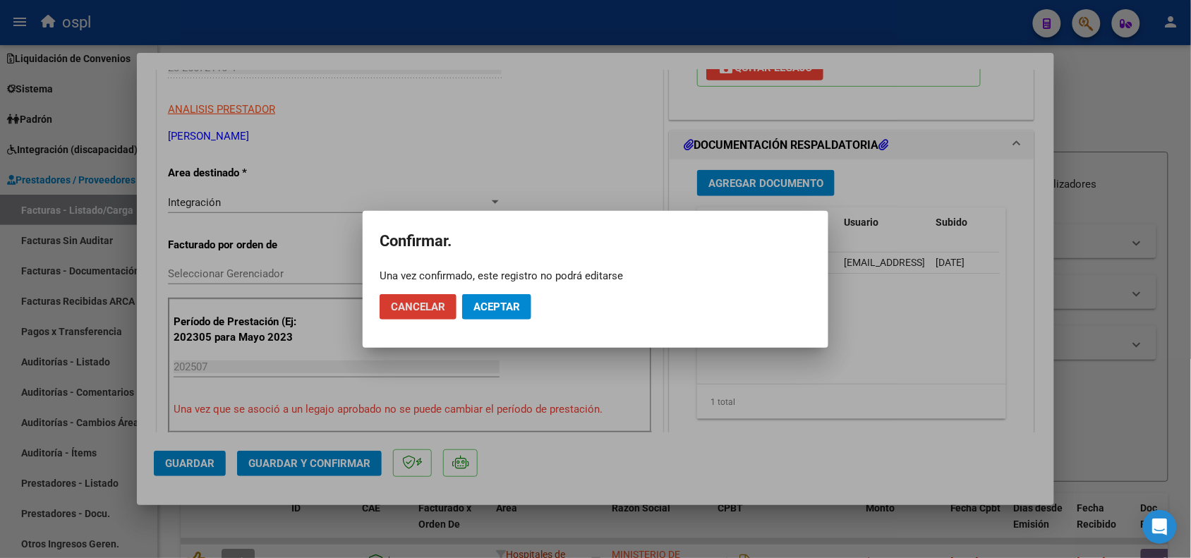
click at [476, 307] on span "Aceptar" at bounding box center [496, 307] width 47 height 13
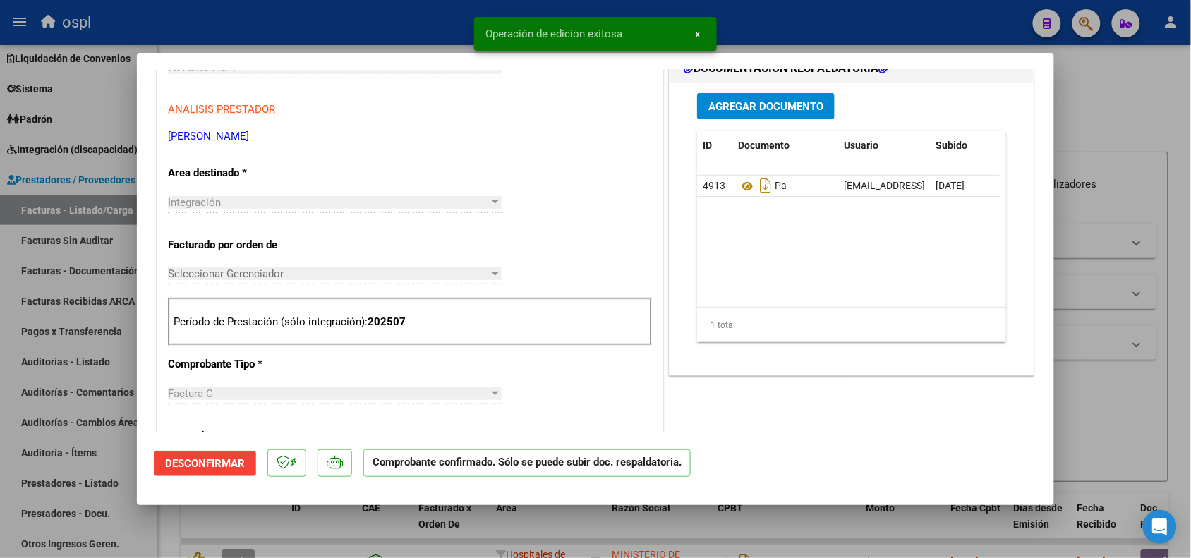
click at [1113, 295] on div at bounding box center [595, 279] width 1191 height 558
type input "$ 0,00"
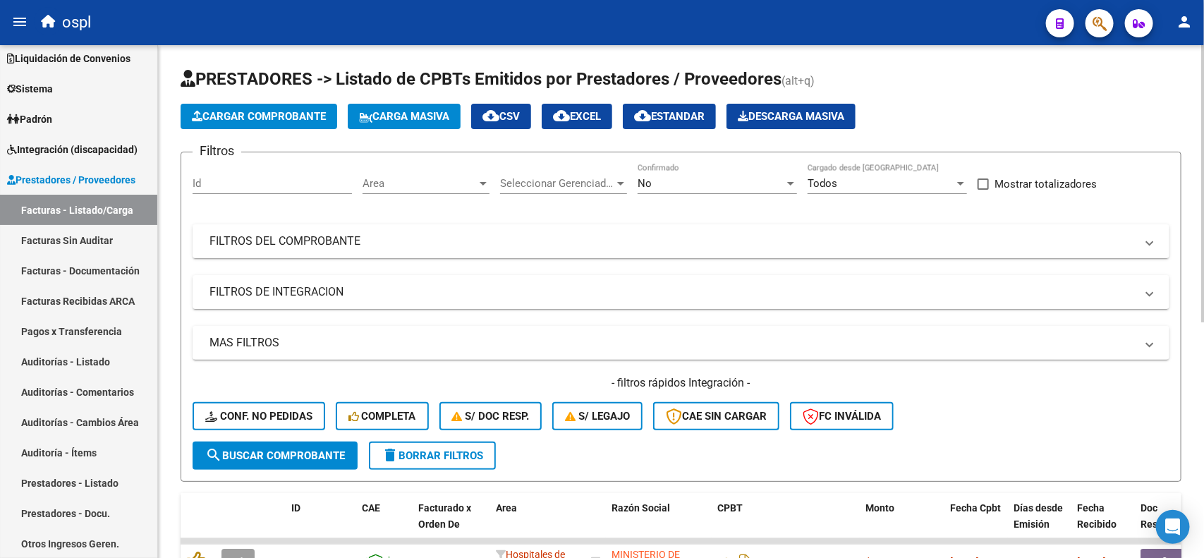
click at [291, 114] on span "Cargar Comprobante" at bounding box center [259, 116] width 134 height 13
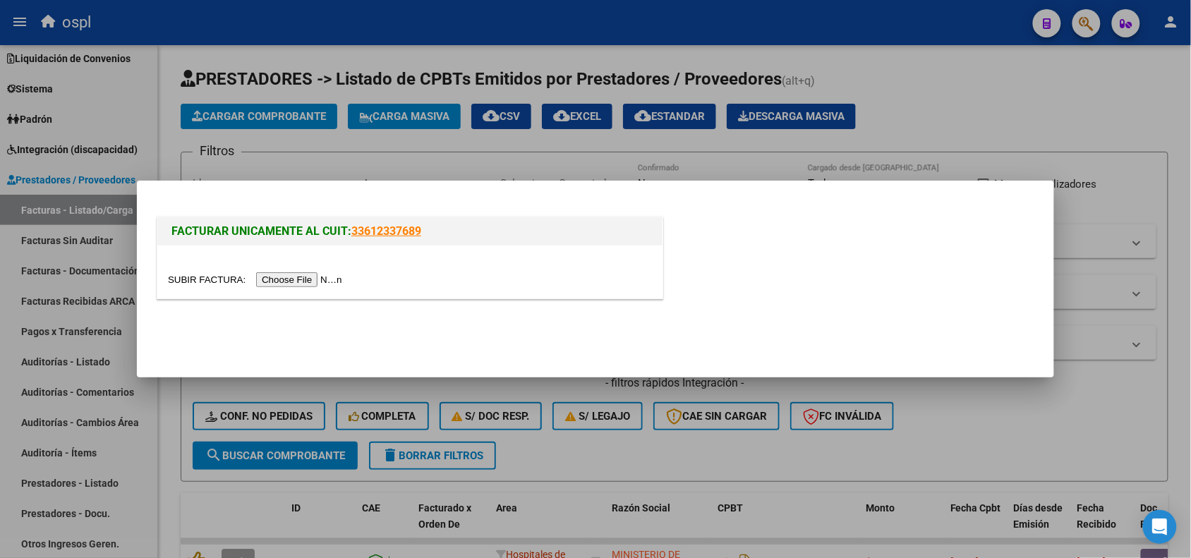
click at [298, 284] on input "file" at bounding box center [257, 279] width 178 height 15
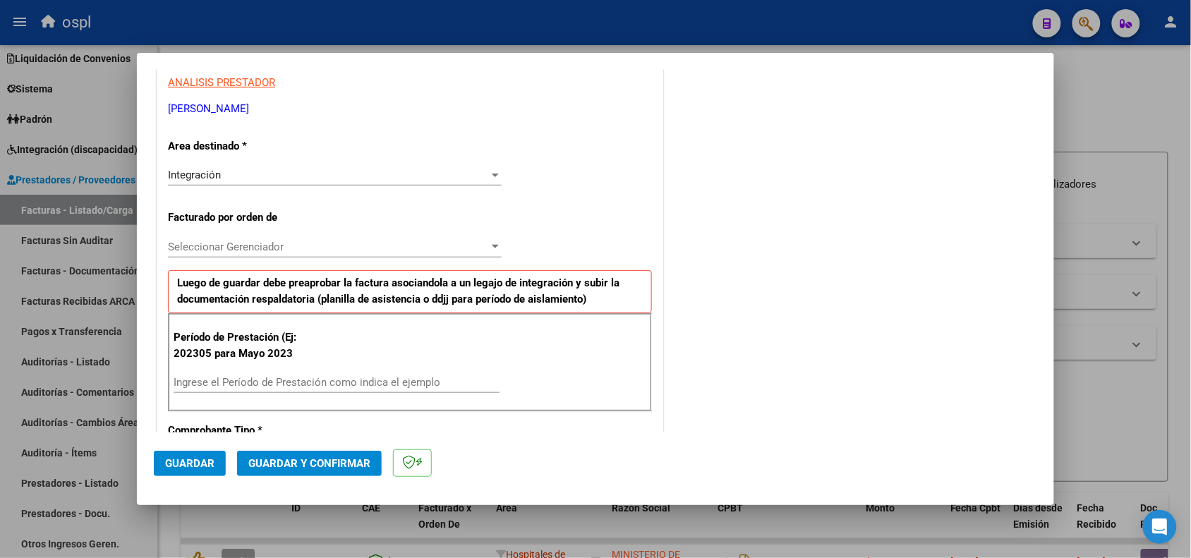
drag, startPoint x: 258, startPoint y: 375, endPoint x: 252, endPoint y: 381, distance: 9.0
click at [258, 375] on div "Ingrese el Período de Prestación como indica el ejemplo" at bounding box center [337, 382] width 326 height 21
click at [252, 381] on input "Ingrese el Período de Prestación como indica el ejemplo" at bounding box center [337, 382] width 326 height 13
type input "202507"
click at [206, 455] on button "Guardar" at bounding box center [190, 463] width 72 height 25
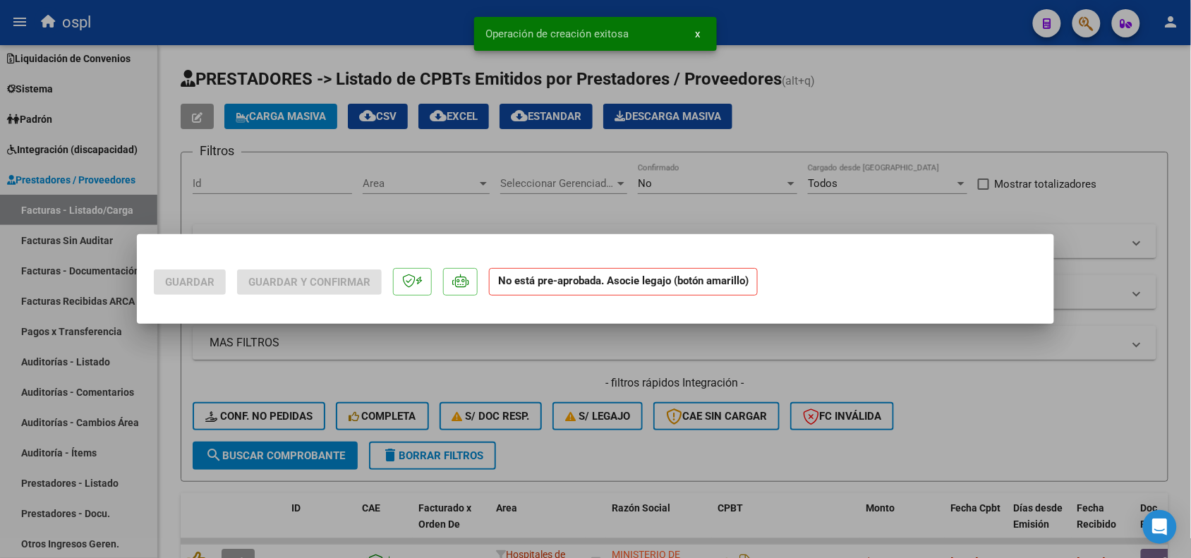
scroll to position [0, 0]
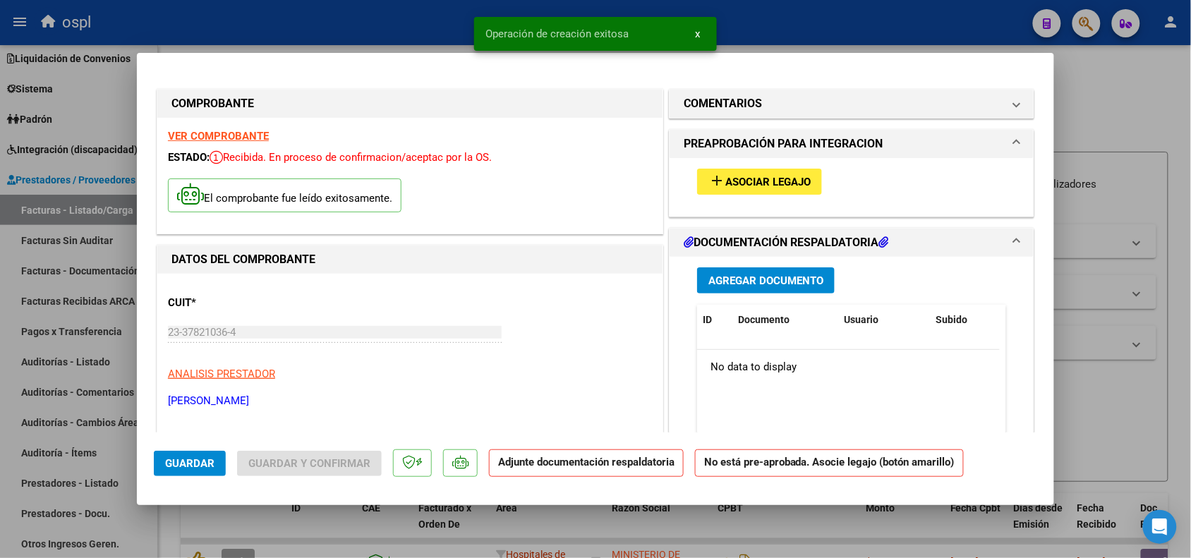
click at [790, 186] on span "Asociar Legajo" at bounding box center [767, 182] width 85 height 13
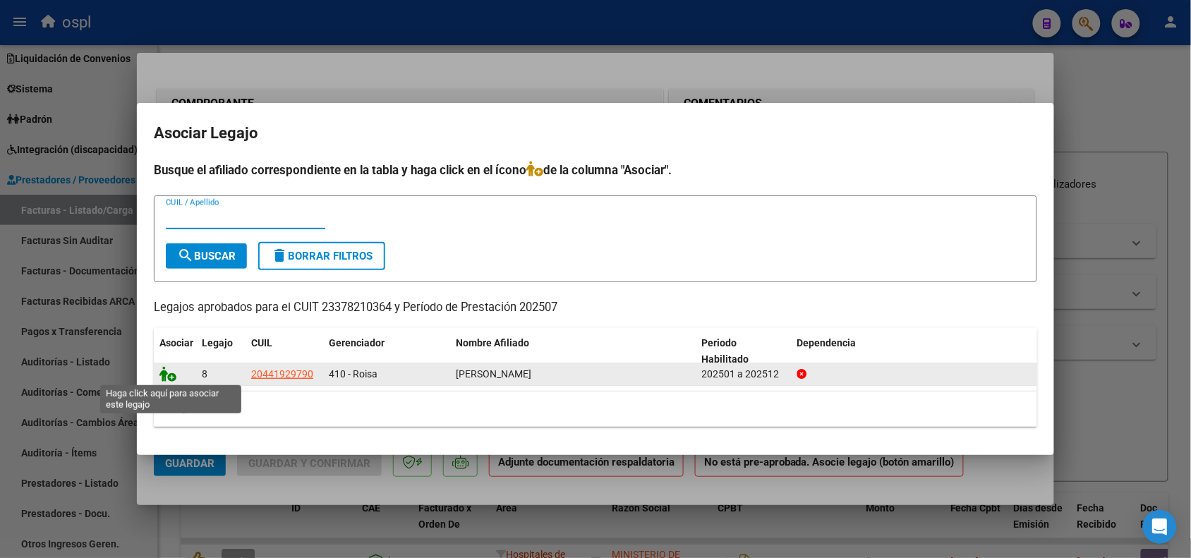
click at [162, 371] on icon at bounding box center [167, 374] width 17 height 16
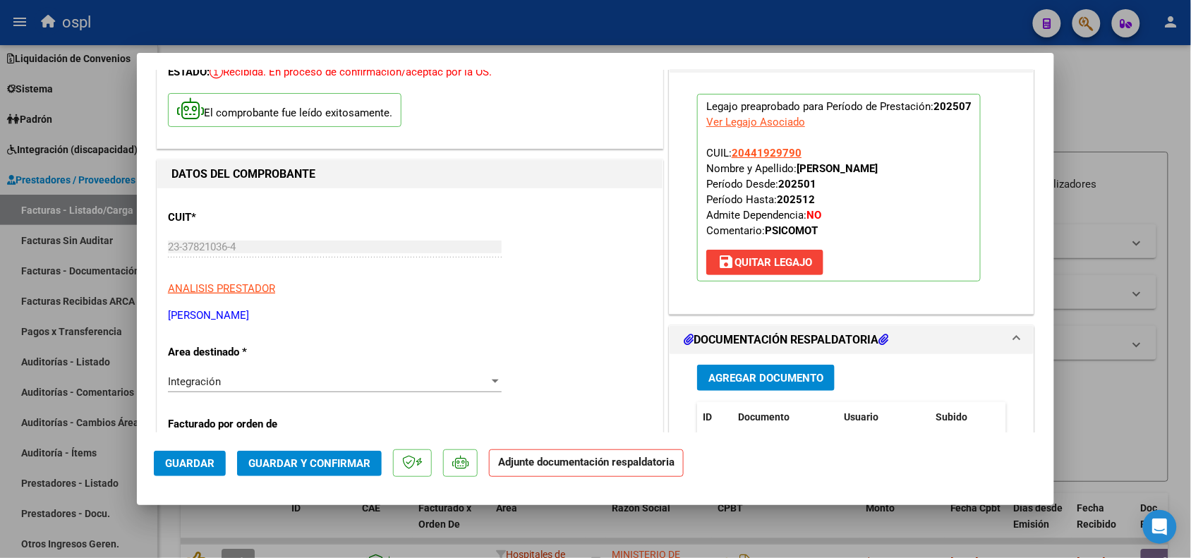
scroll to position [88, 0]
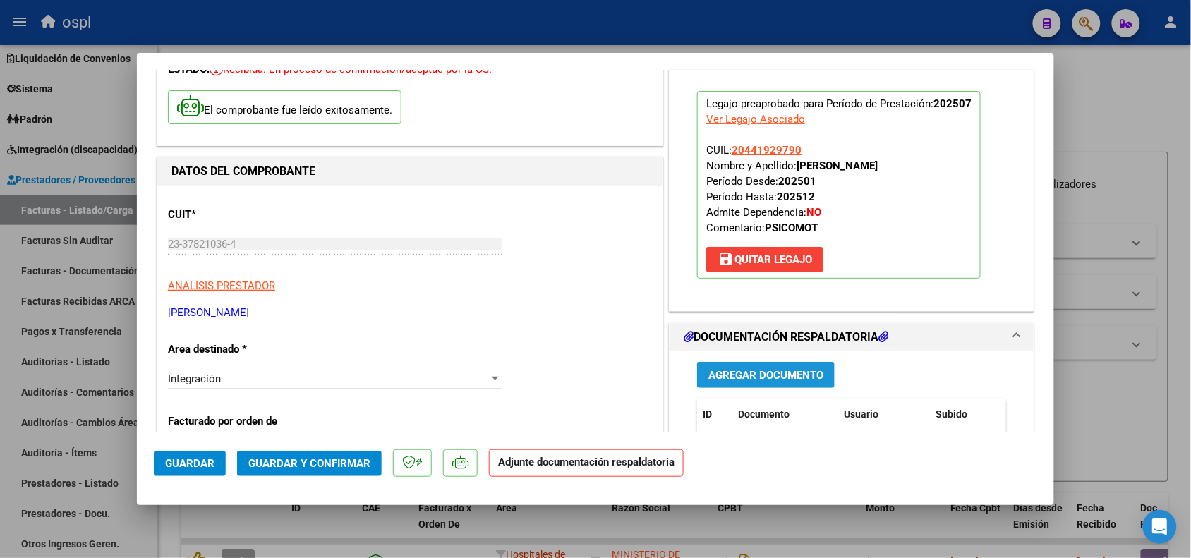
click at [727, 381] on span "Agregar Documento" at bounding box center [765, 375] width 115 height 13
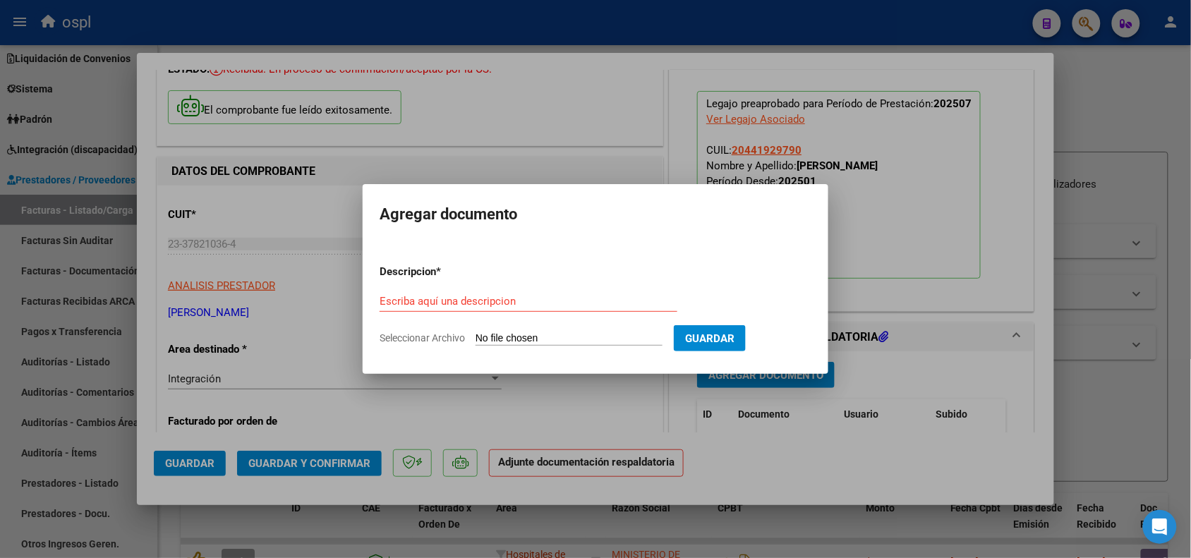
click at [573, 333] on input "Seleccionar Archivo" at bounding box center [569, 338] width 187 height 13
type input "C:\fakepath\20250810_233434.jpg"
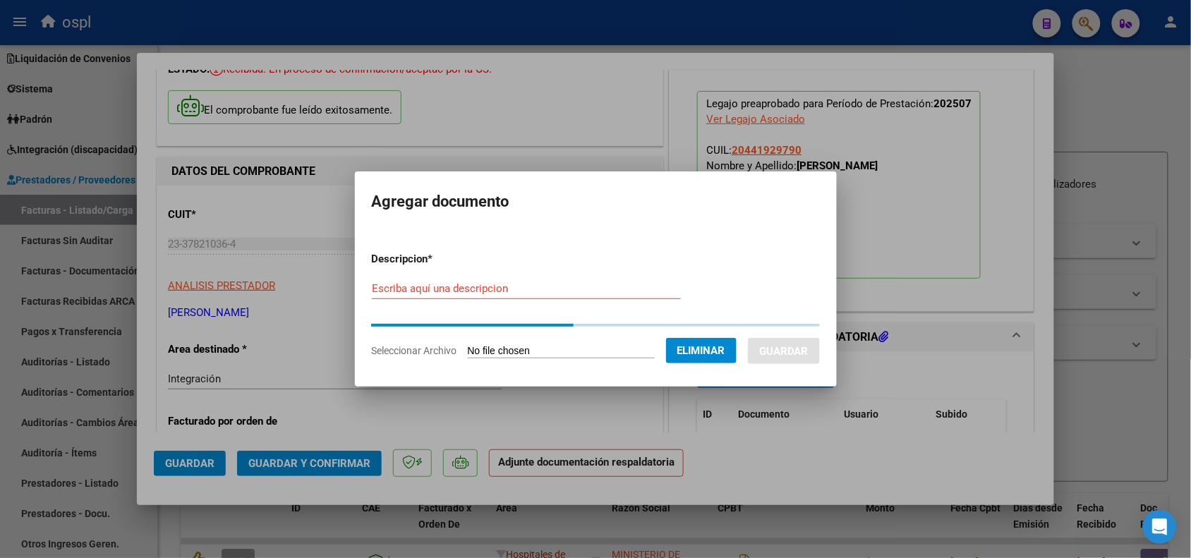
click at [547, 293] on input "Escriba aquí una descripcion" at bounding box center [526, 288] width 309 height 13
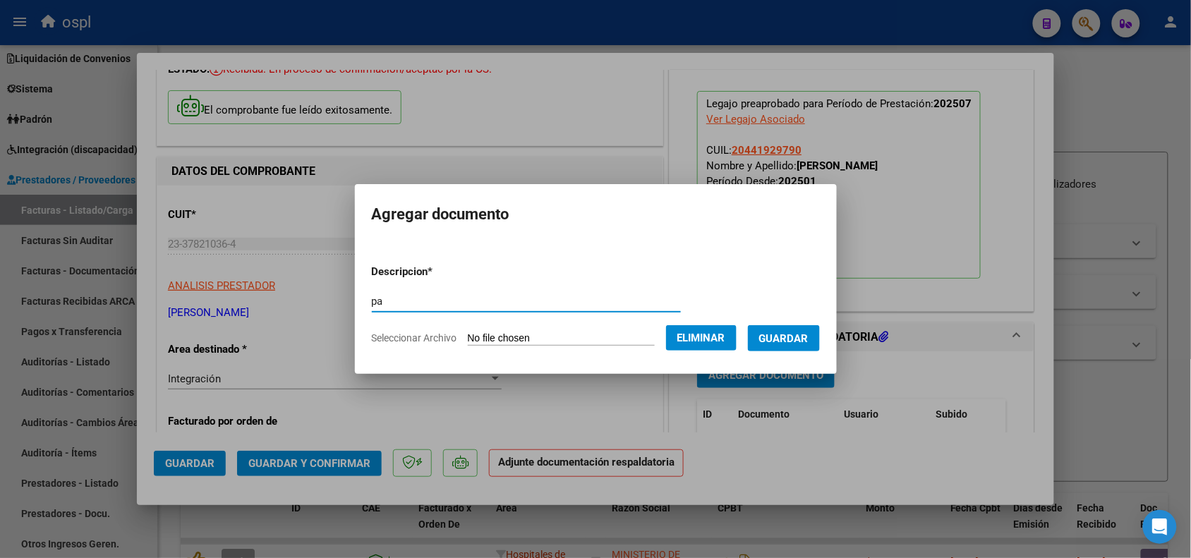
type input "pa"
click at [796, 336] on span "Guardar" at bounding box center [783, 338] width 49 height 13
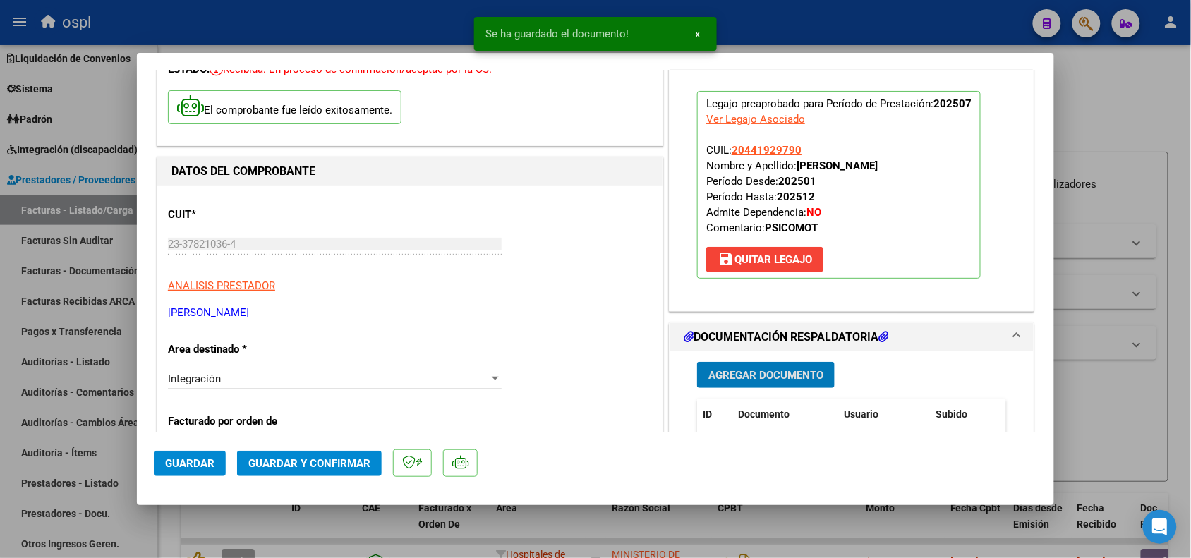
click at [357, 461] on span "Guardar y Confirmar" at bounding box center [309, 463] width 122 height 13
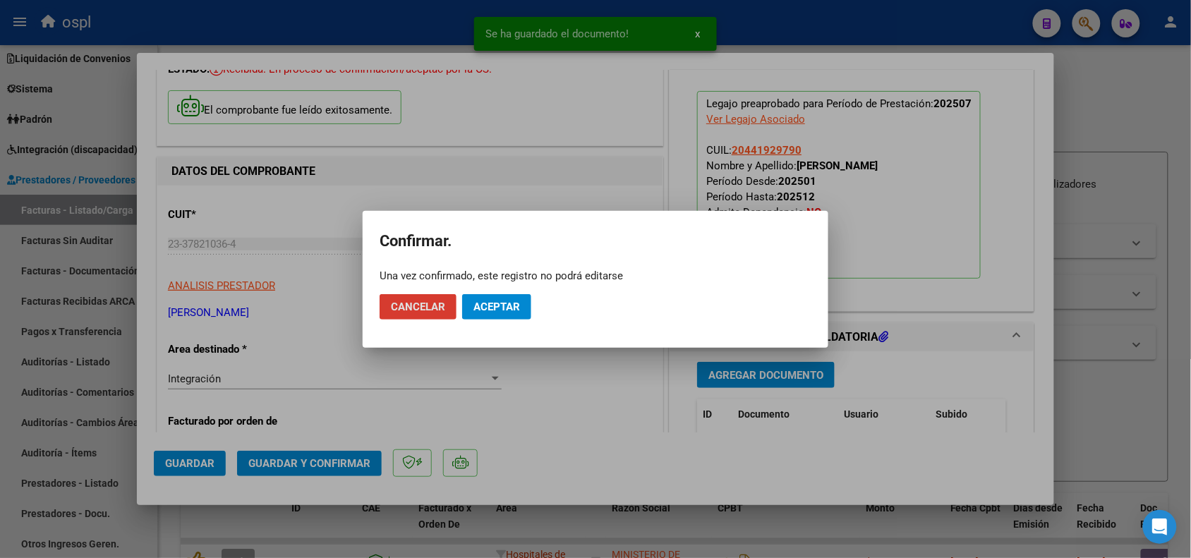
click at [494, 308] on span "Aceptar" at bounding box center [496, 307] width 47 height 13
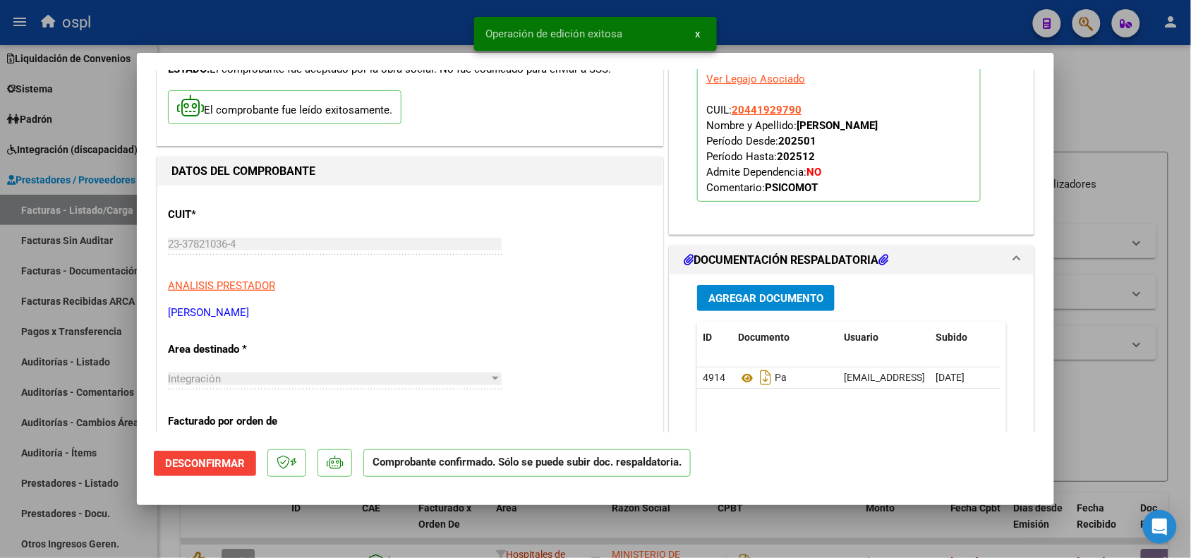
click at [1112, 333] on div at bounding box center [595, 279] width 1191 height 558
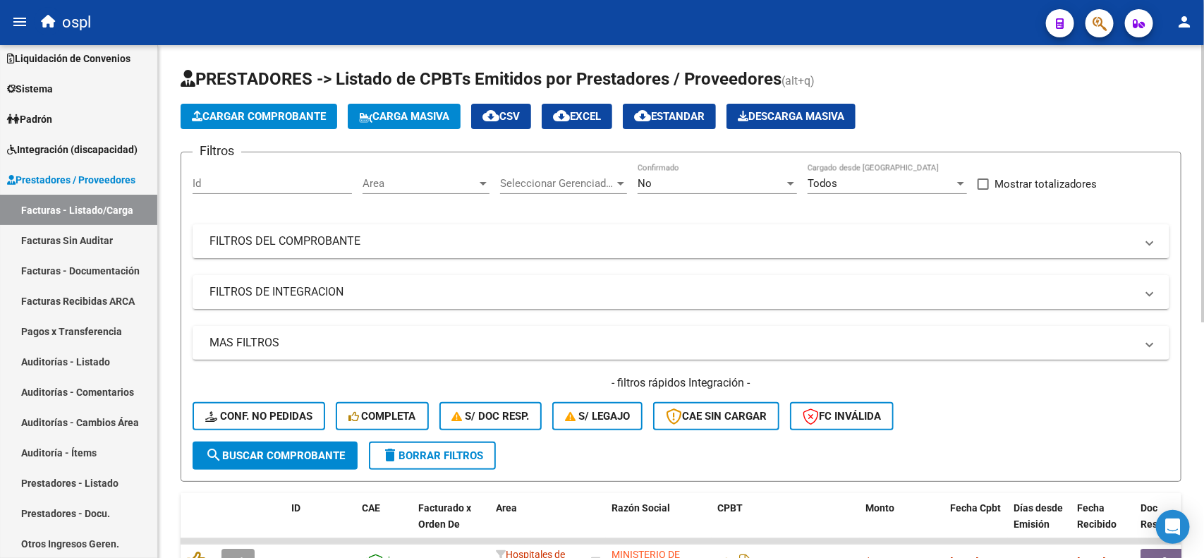
click at [294, 114] on span "Cargar Comprobante" at bounding box center [259, 116] width 134 height 13
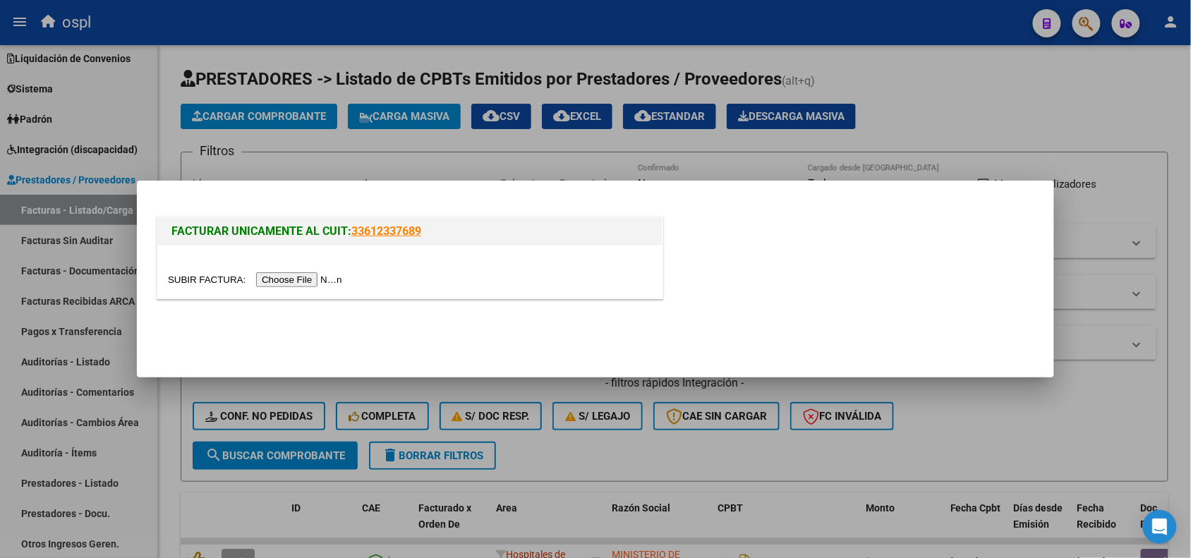
click at [323, 275] on input "file" at bounding box center [257, 279] width 178 height 15
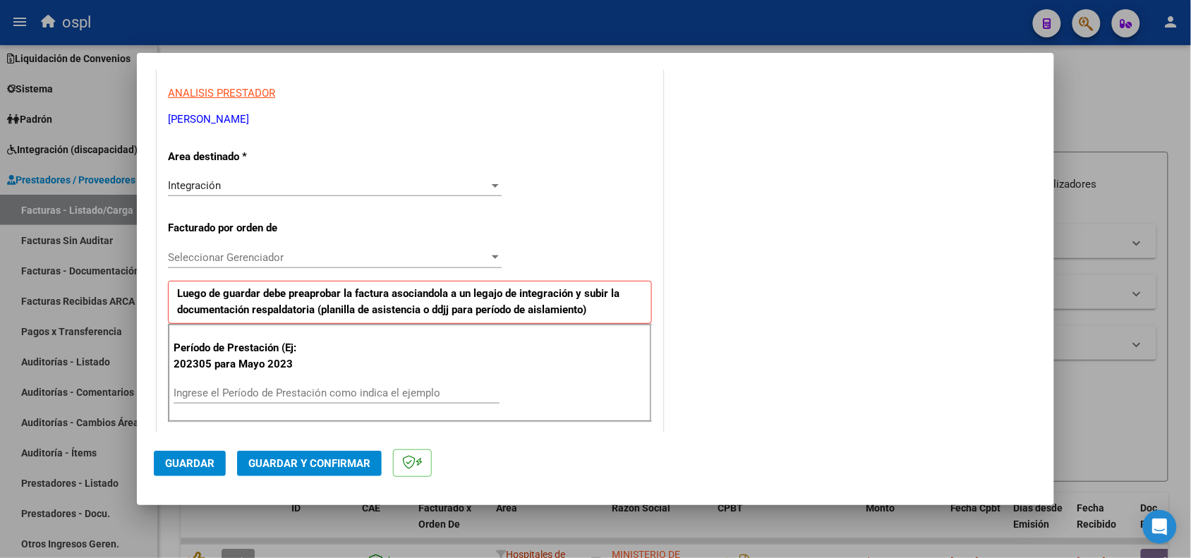
scroll to position [265, 0]
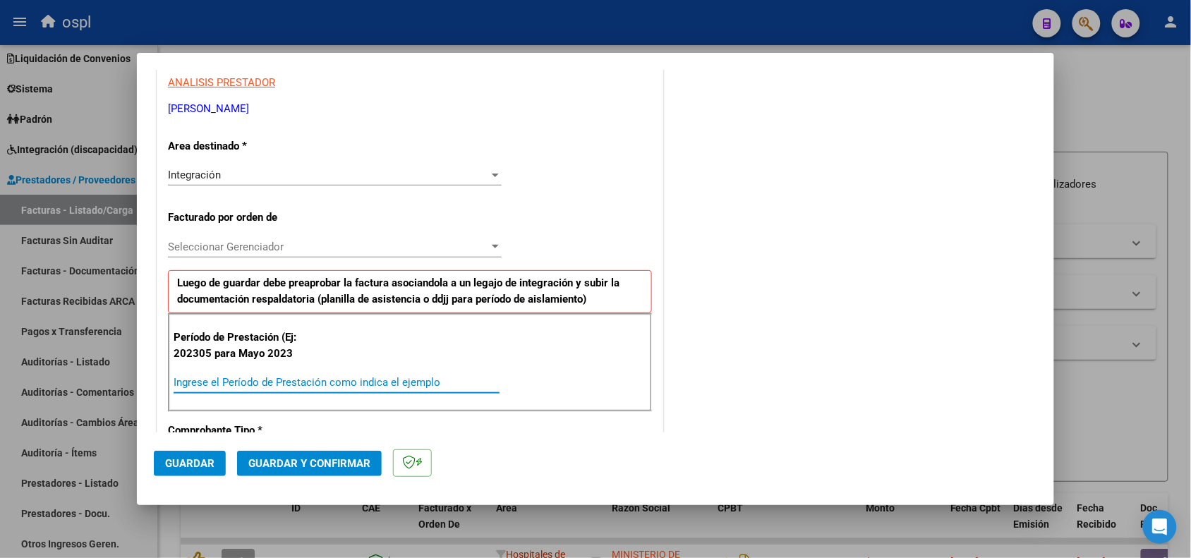
click at [374, 379] on input "Ingrese el Período de Prestación como indica el ejemplo" at bounding box center [337, 382] width 326 height 13
type input "202507"
click at [195, 455] on button "Guardar" at bounding box center [190, 463] width 72 height 25
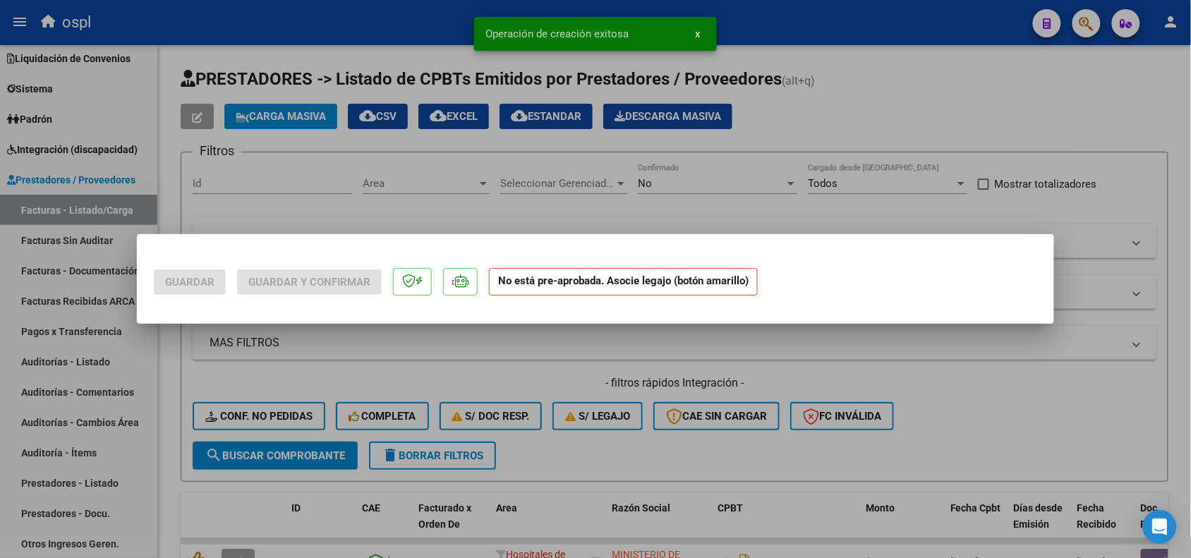
scroll to position [0, 0]
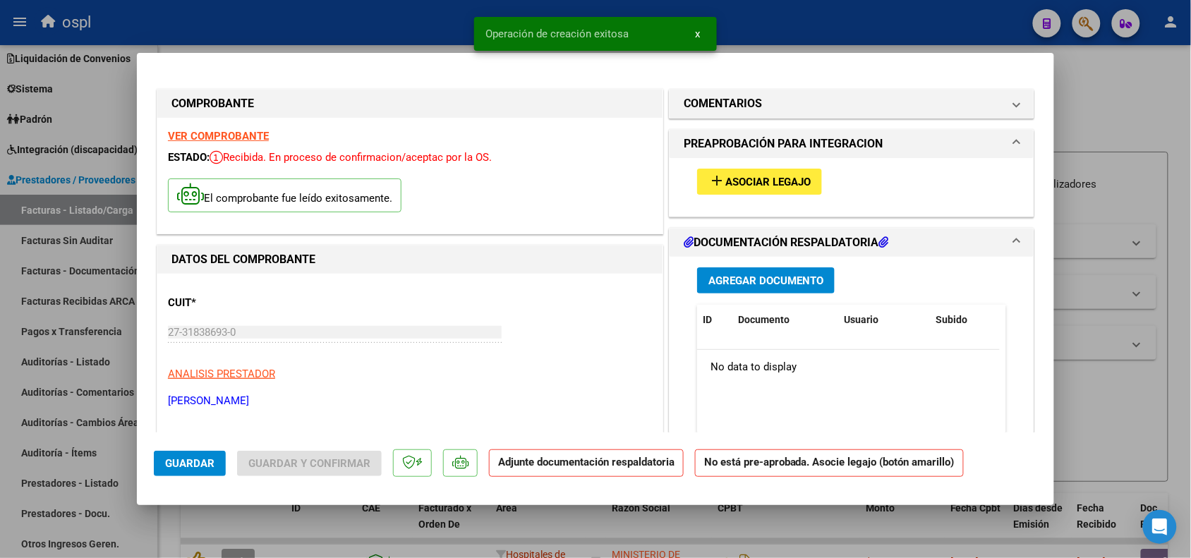
click at [799, 184] on span "Asociar Legajo" at bounding box center [767, 182] width 85 height 13
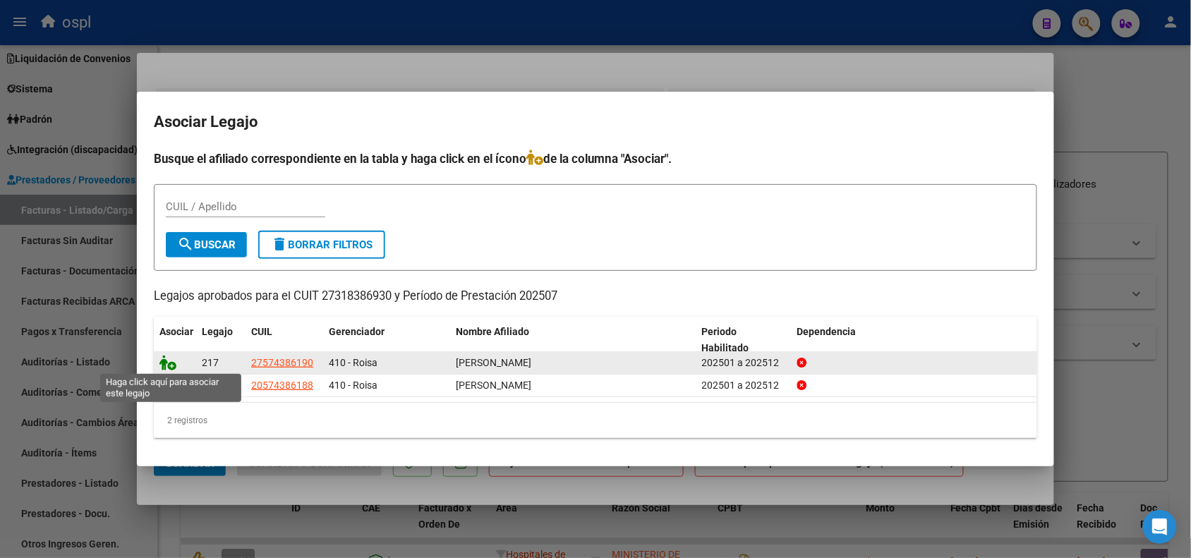
click at [164, 363] on icon at bounding box center [167, 363] width 17 height 16
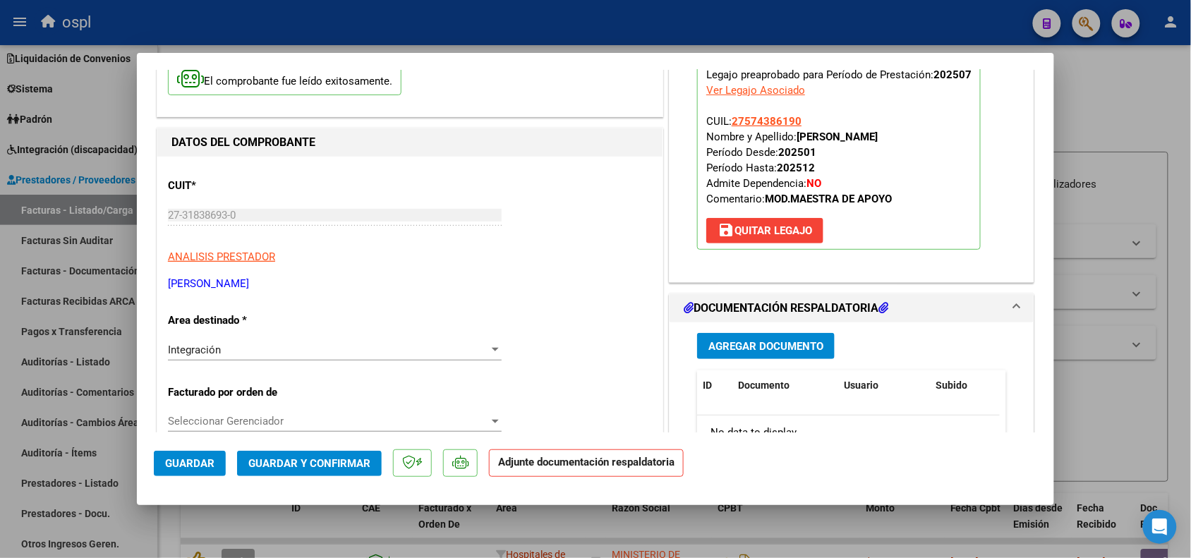
scroll to position [265, 0]
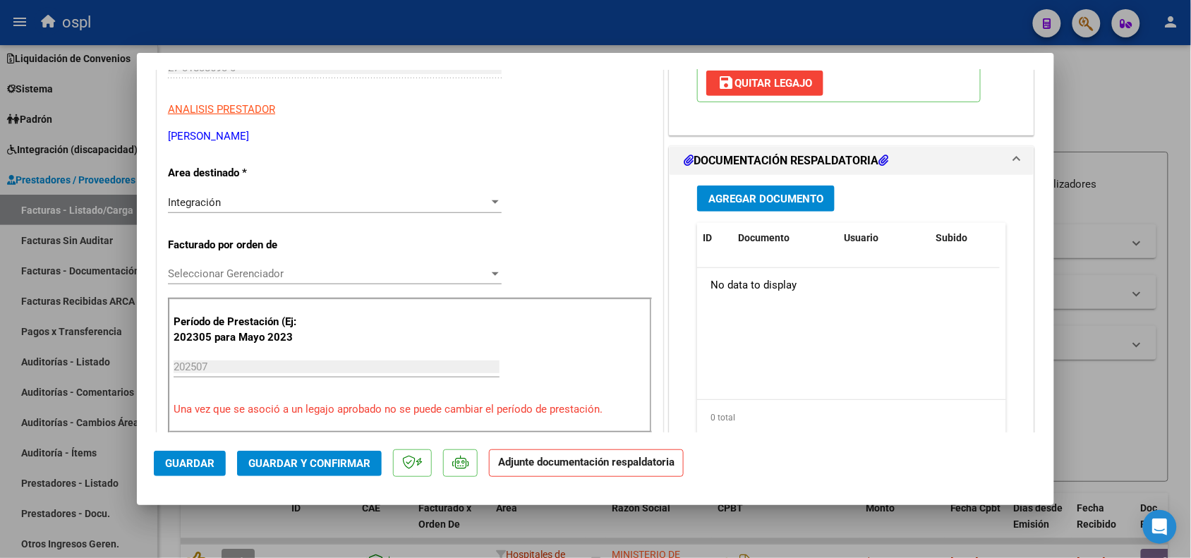
click at [766, 202] on span "Agregar Documento" at bounding box center [765, 199] width 115 height 13
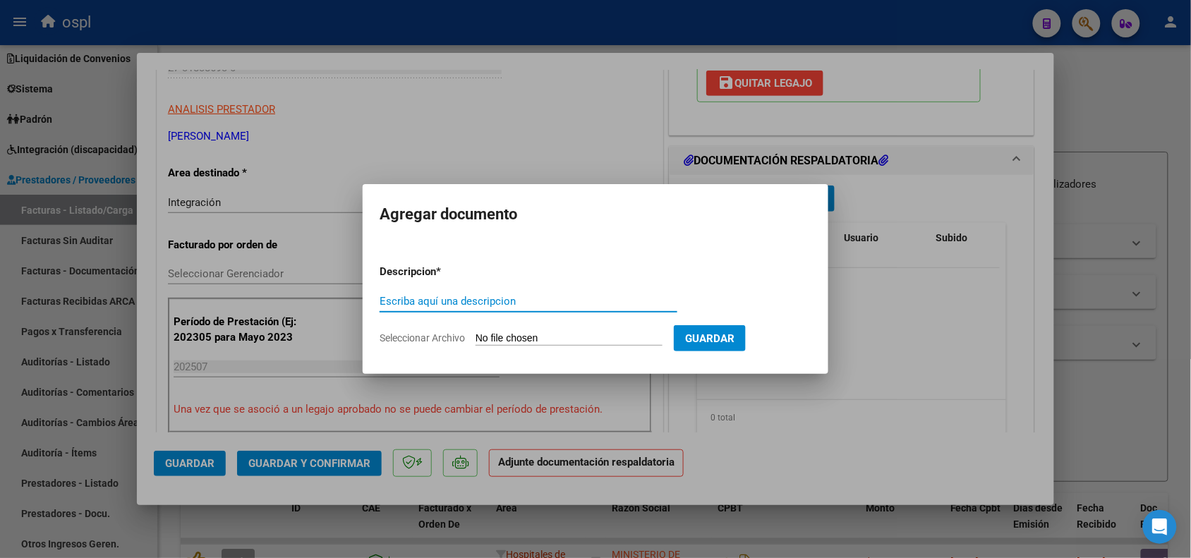
click at [554, 344] on input "Seleccionar Archivo" at bounding box center [569, 338] width 187 height 13
type input "C:\fakepath\pdfplanillacastellano.pdf"
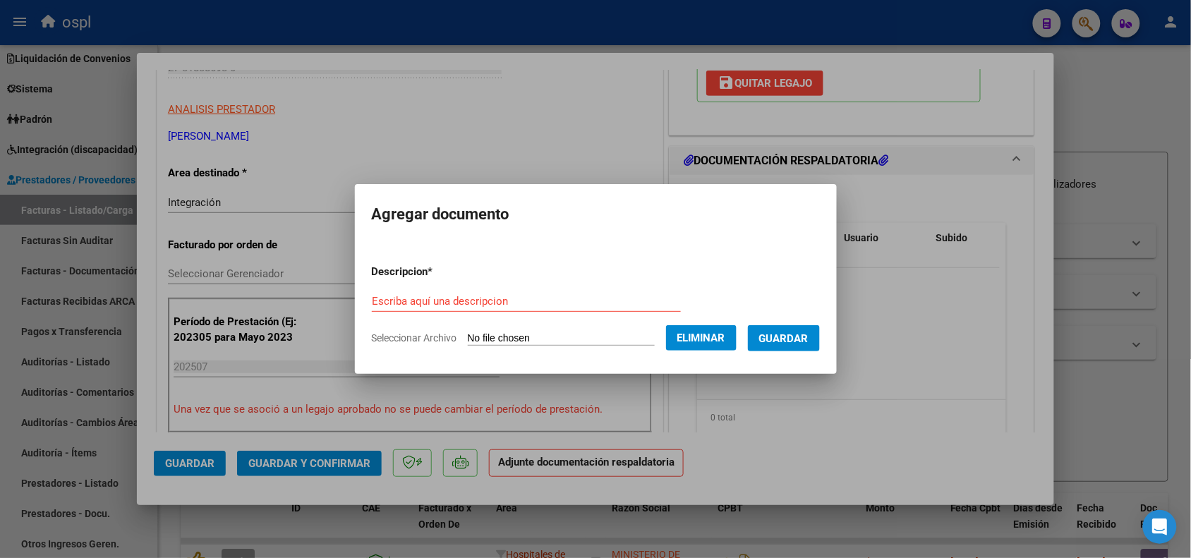
click at [799, 329] on button "Guardar" at bounding box center [784, 338] width 72 height 26
click at [515, 297] on input "pa" at bounding box center [526, 301] width 309 height 13
type input "pa"
click at [796, 342] on button "Guardar" at bounding box center [784, 338] width 72 height 26
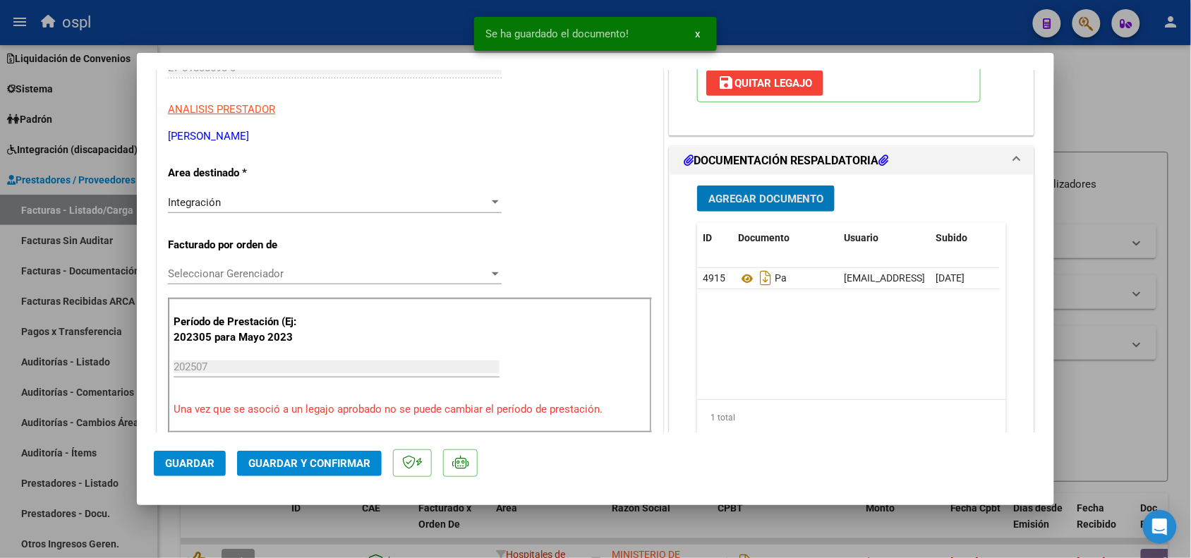
click at [270, 467] on span "Guardar y Confirmar" at bounding box center [309, 463] width 122 height 13
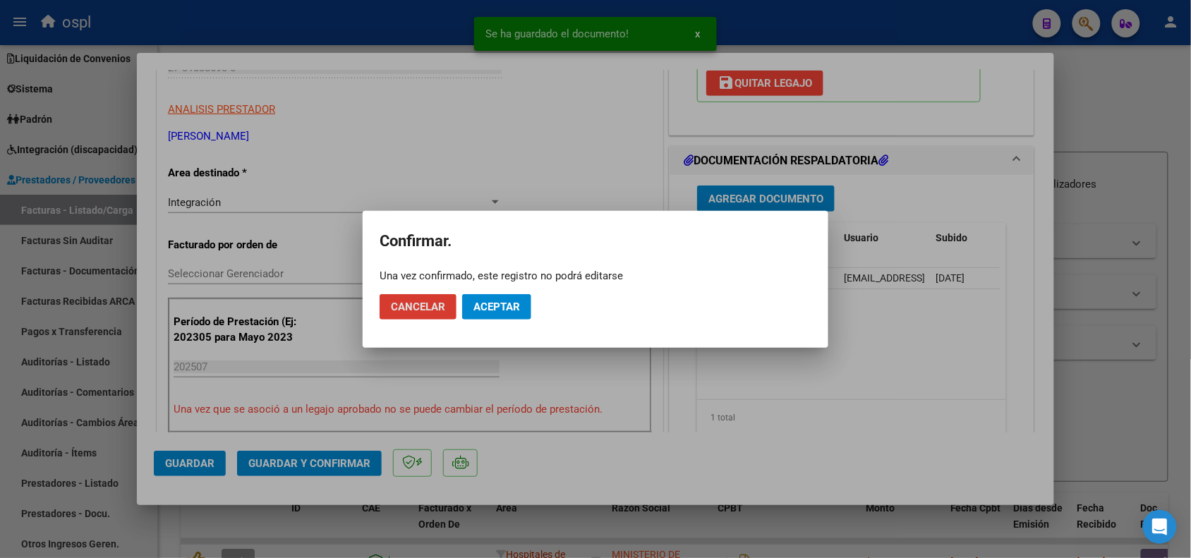
click at [507, 313] on button "Aceptar" at bounding box center [496, 306] width 69 height 25
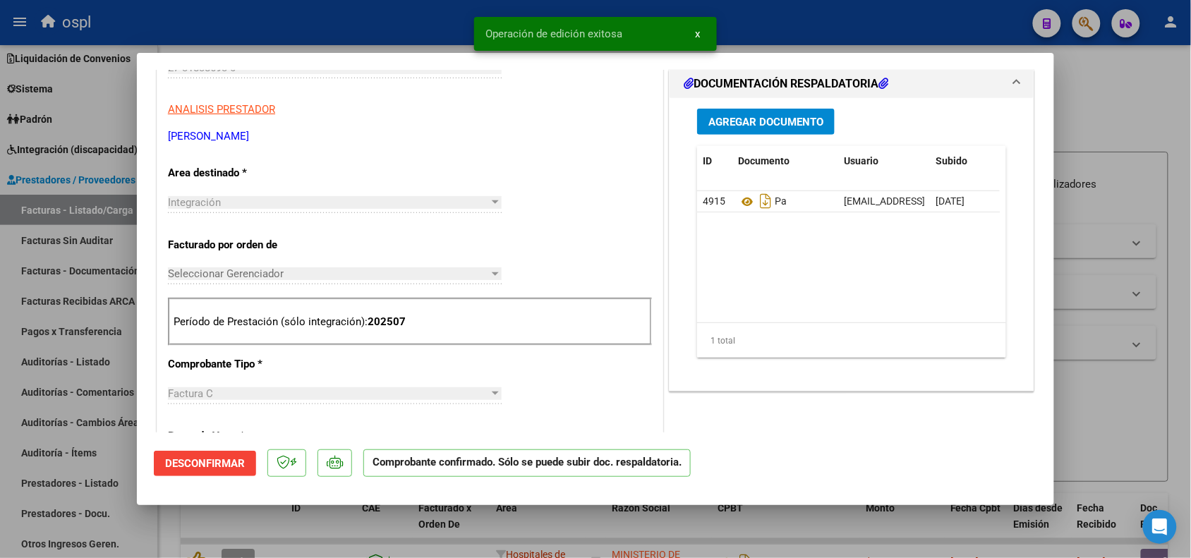
click at [1133, 320] on div at bounding box center [595, 279] width 1191 height 558
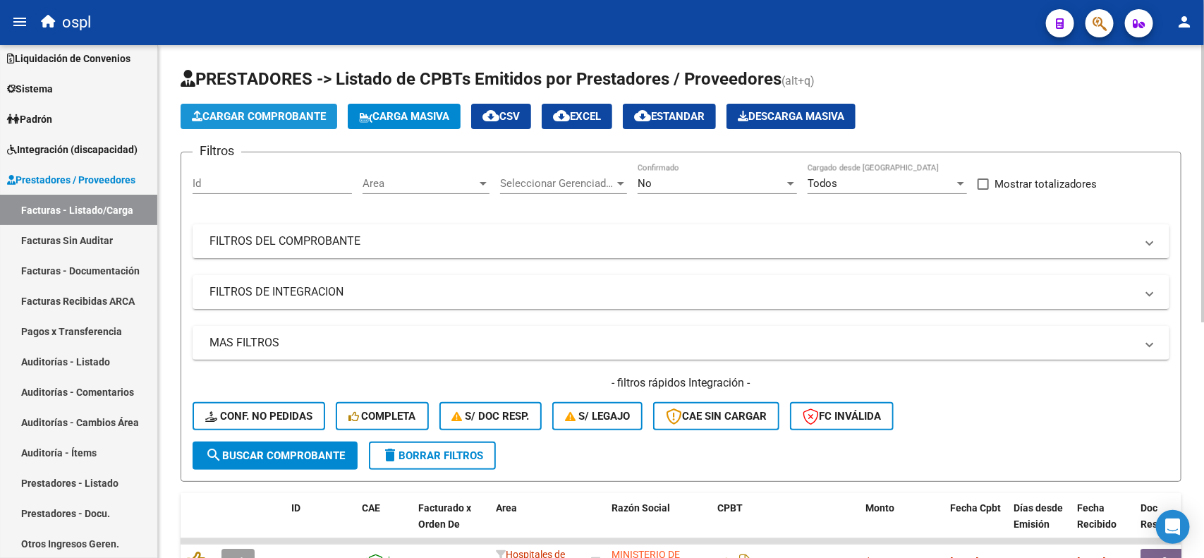
click at [284, 111] on span "Cargar Comprobante" at bounding box center [259, 116] width 134 height 13
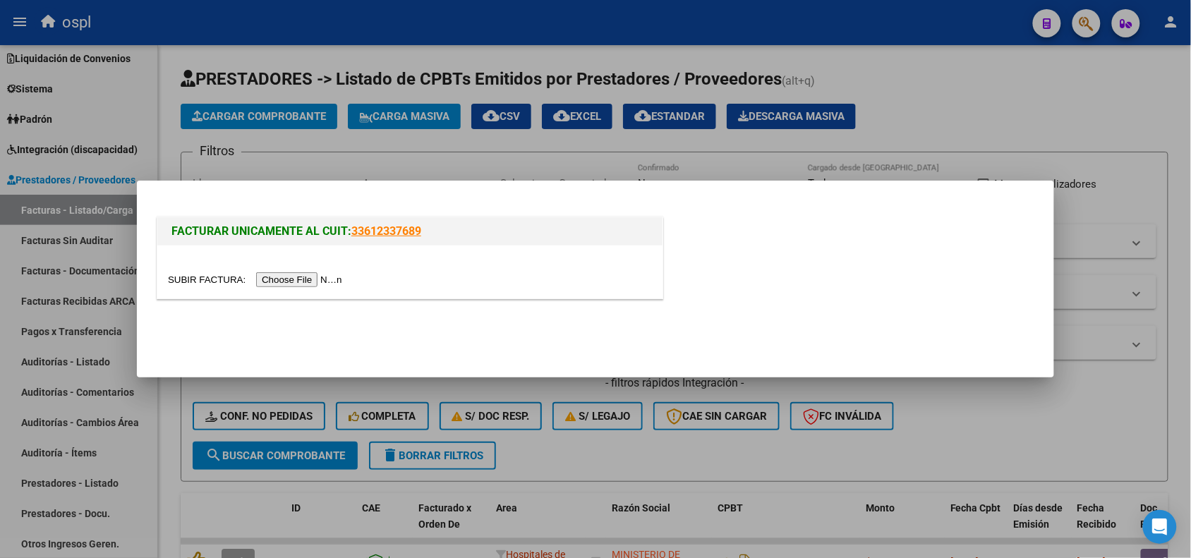
click at [302, 286] on input "file" at bounding box center [257, 279] width 178 height 15
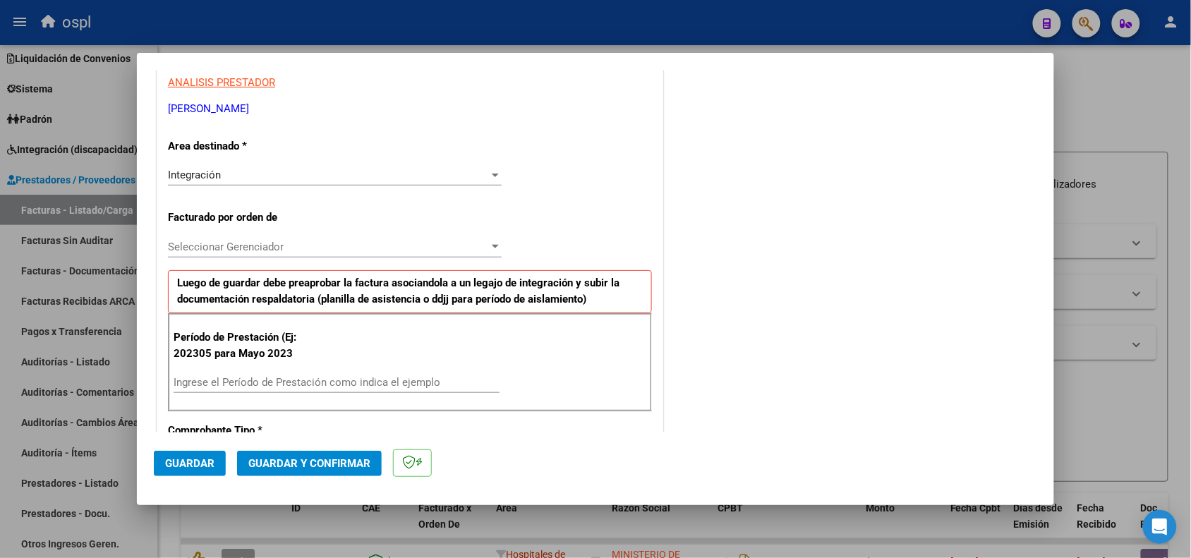
click at [302, 387] on input "Ingrese el Período de Prestación como indica el ejemplo" at bounding box center [337, 382] width 326 height 13
type input "202507"
click at [173, 466] on span "Guardar" at bounding box center [189, 463] width 49 height 13
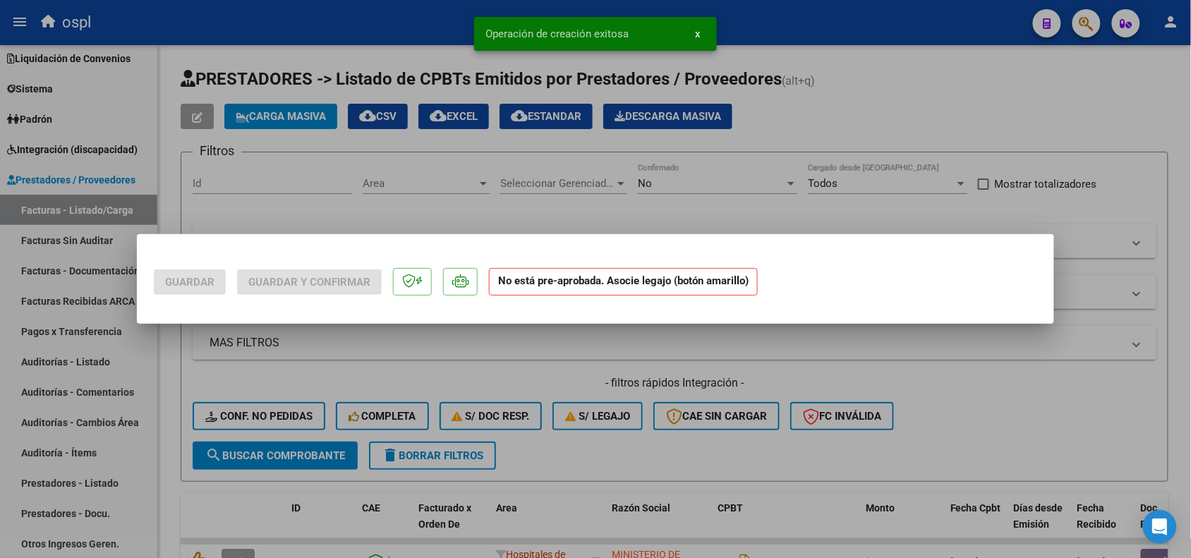
scroll to position [0, 0]
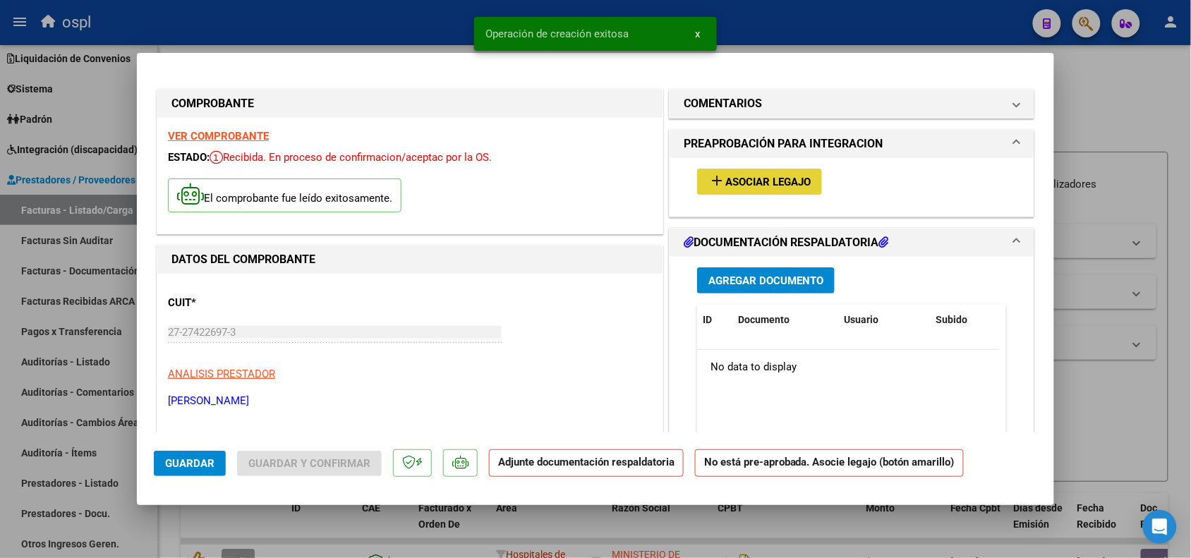
click at [751, 181] on span "Asociar Legajo" at bounding box center [767, 182] width 85 height 13
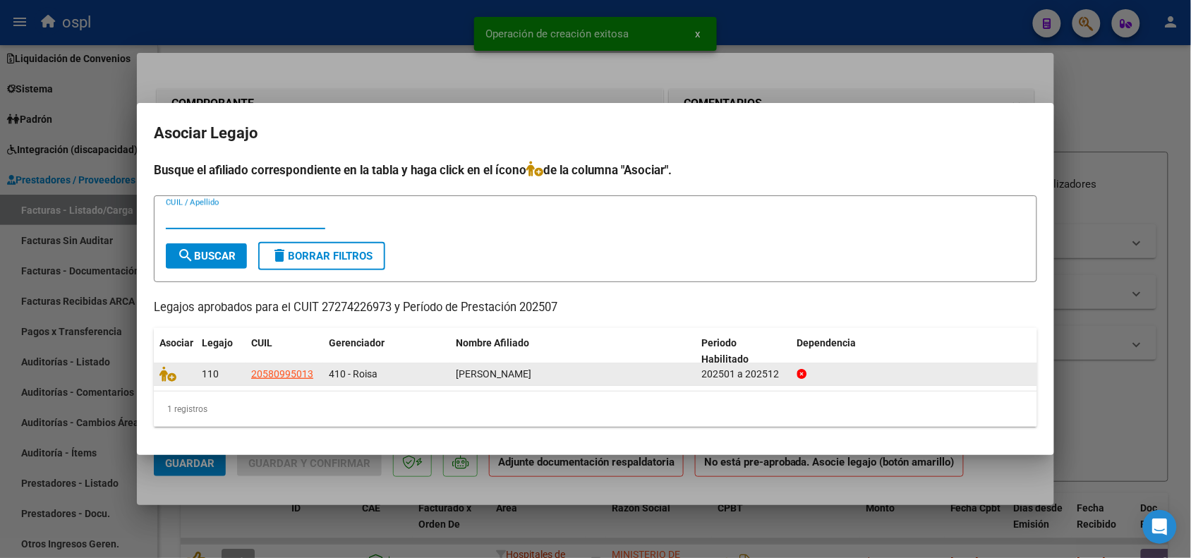
click at [157, 368] on datatable-body-cell at bounding box center [175, 374] width 42 height 22
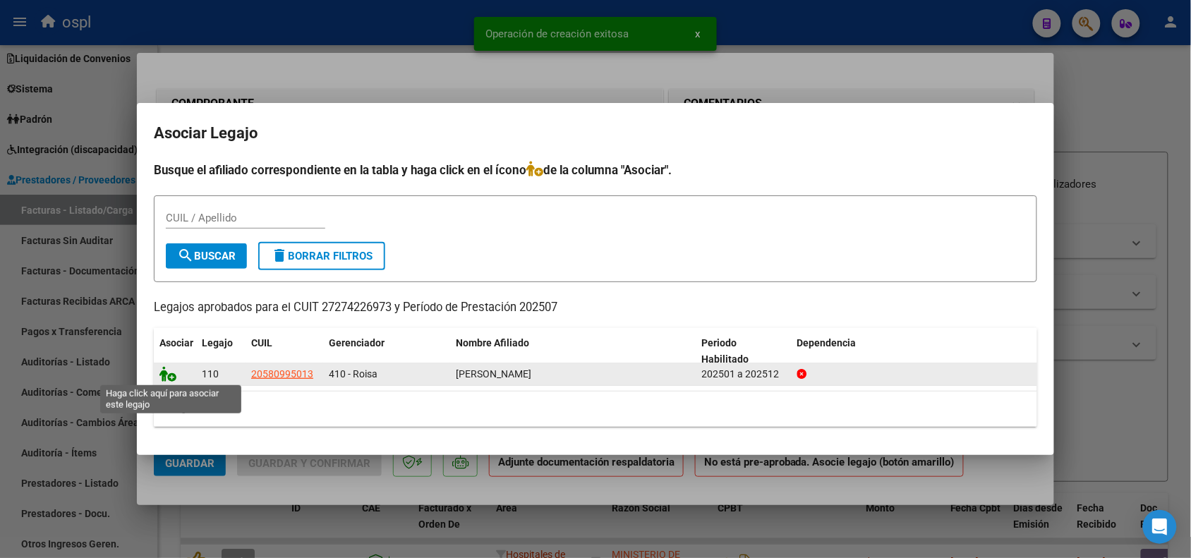
click at [166, 370] on icon at bounding box center [167, 374] width 17 height 16
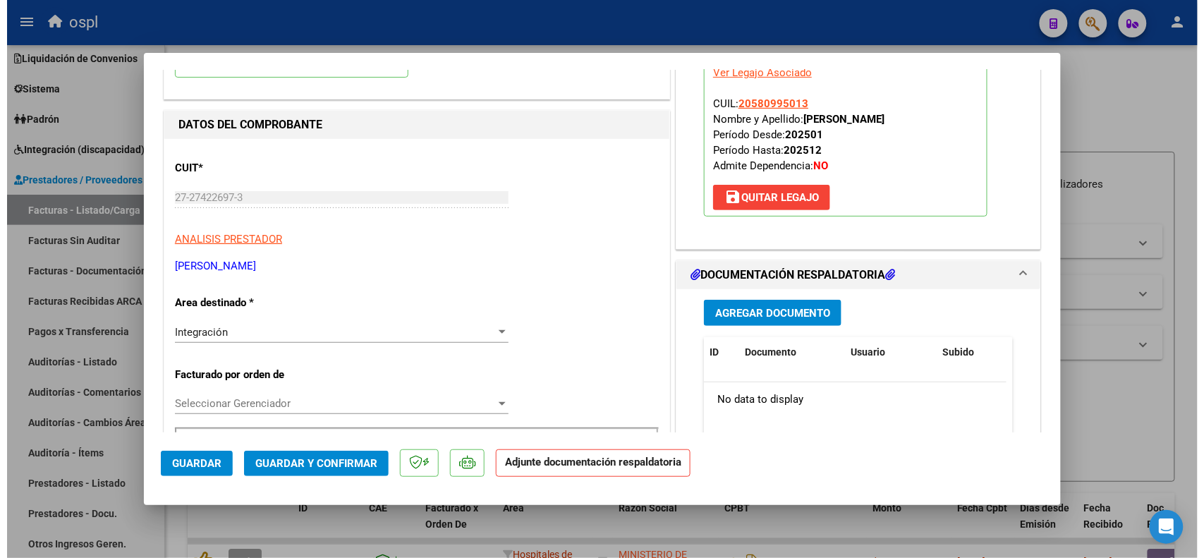
scroll to position [176, 0]
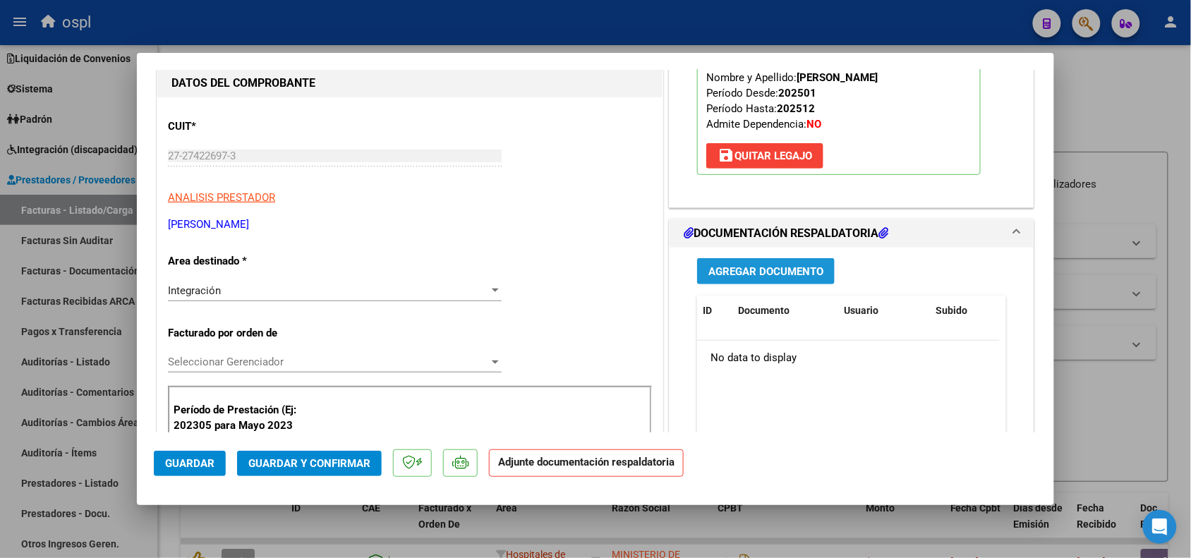
click at [763, 281] on button "Agregar Documento" at bounding box center [766, 271] width 138 height 26
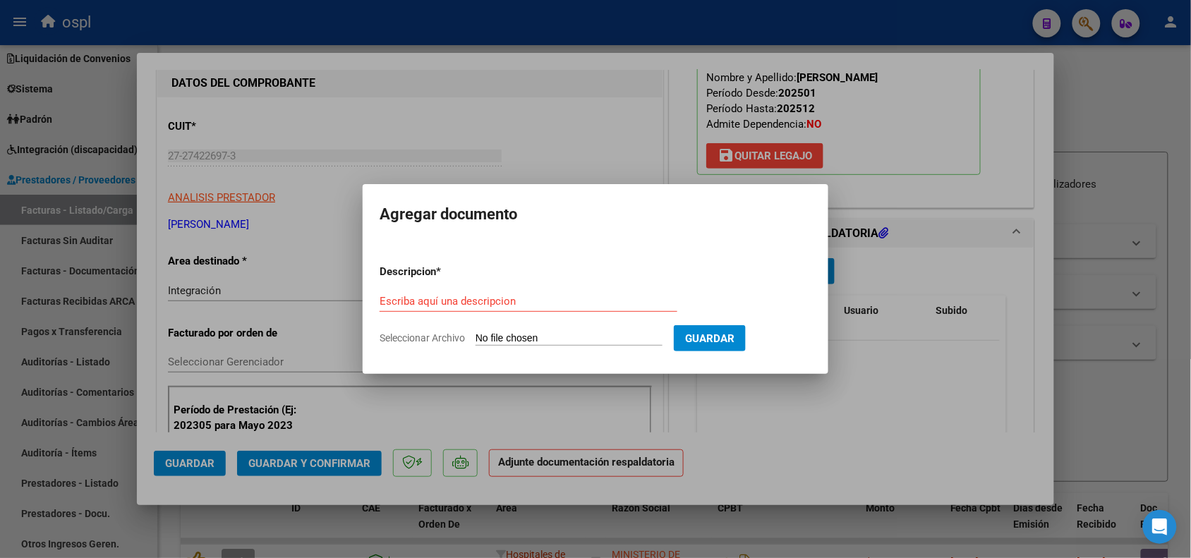
click at [563, 337] on input "Seleccionar Archivo" at bounding box center [569, 338] width 187 height 13
type input "C:\fakepath\asistencia [PERSON_NAME].pdf"
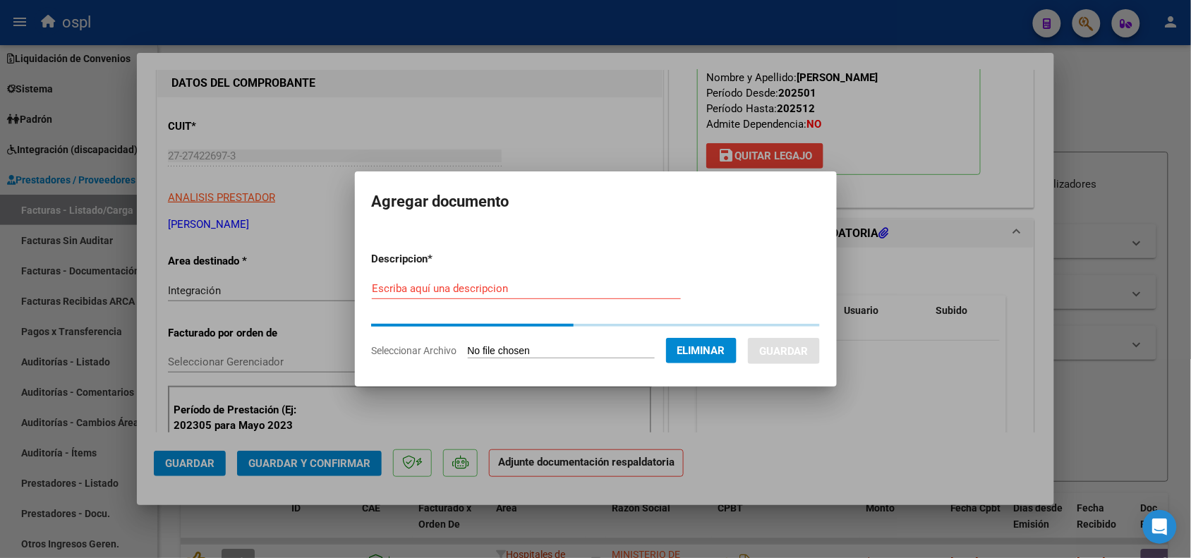
click at [442, 286] on input "Escriba aquí una descripcion" at bounding box center [526, 288] width 309 height 13
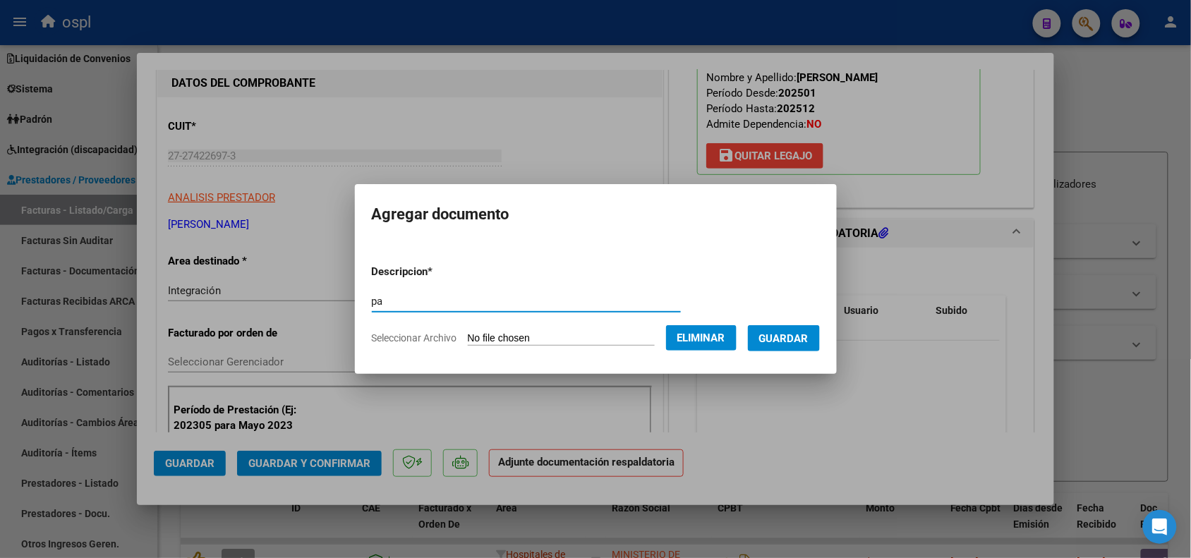
type input "pa"
click at [803, 339] on span "Guardar" at bounding box center [783, 338] width 49 height 13
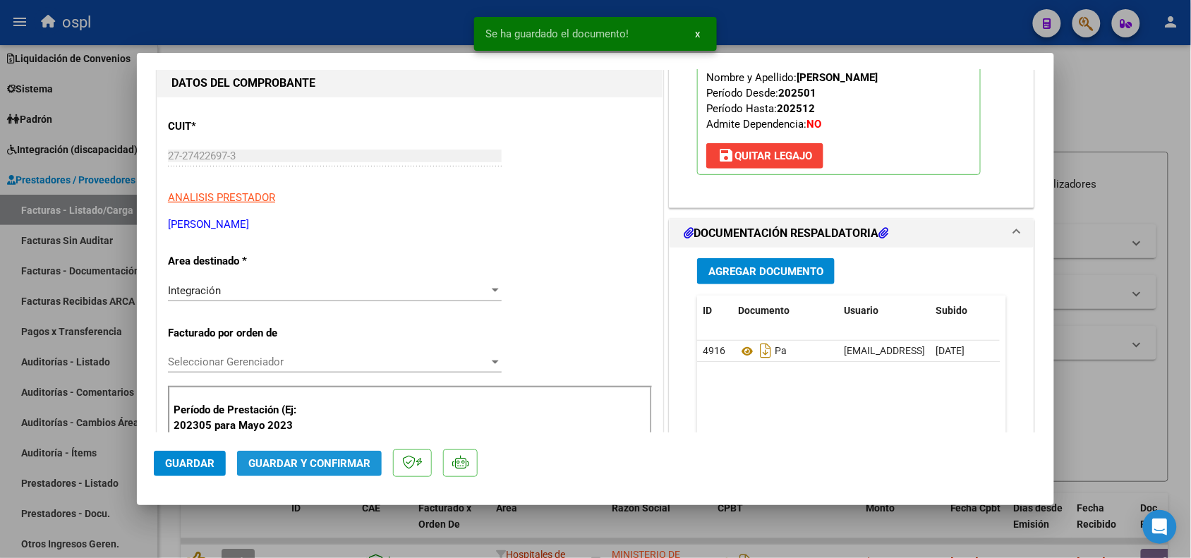
click at [350, 461] on span "Guardar y Confirmar" at bounding box center [309, 463] width 122 height 13
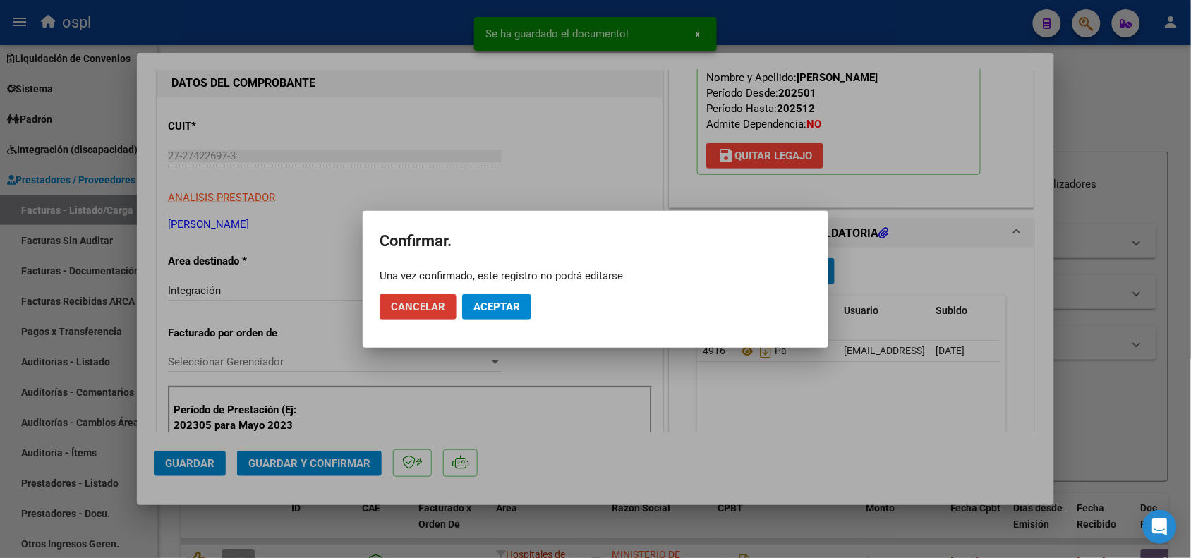
click at [502, 302] on span "Aceptar" at bounding box center [496, 307] width 47 height 13
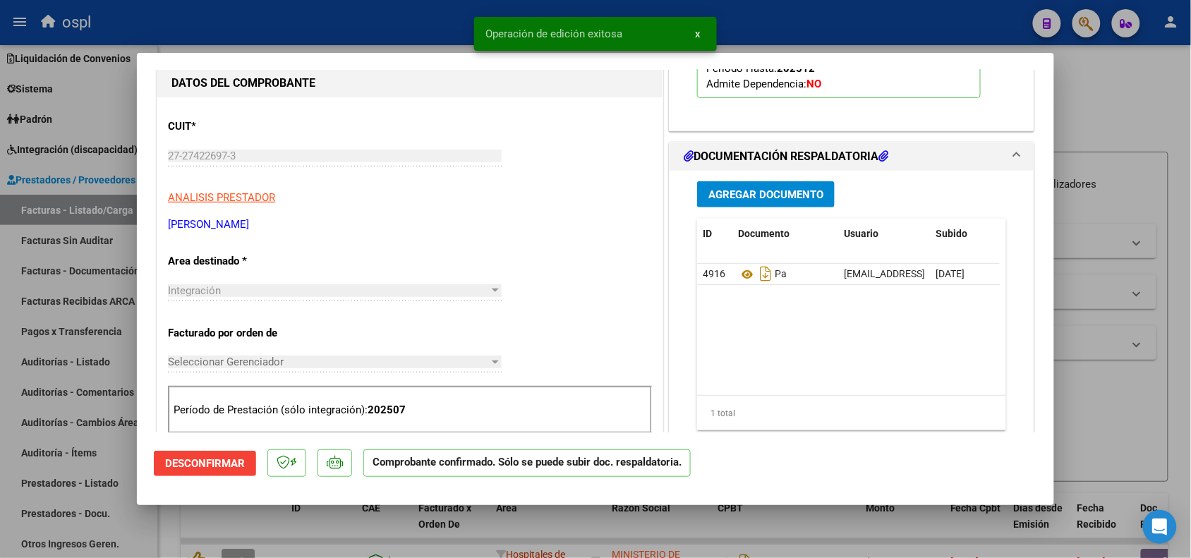
click at [1124, 349] on div at bounding box center [595, 279] width 1191 height 558
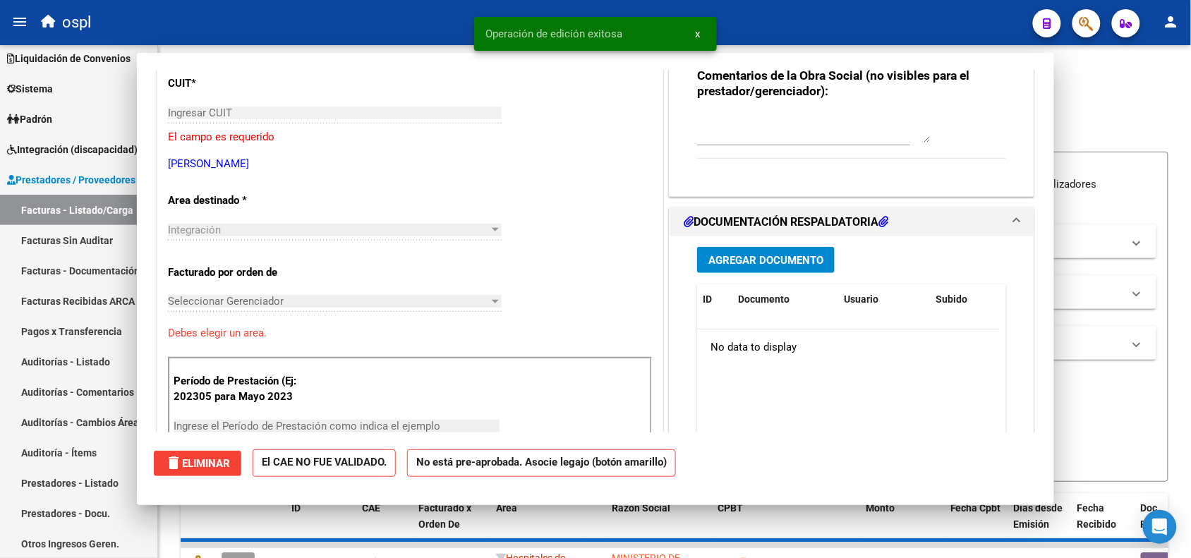
scroll to position [0, 0]
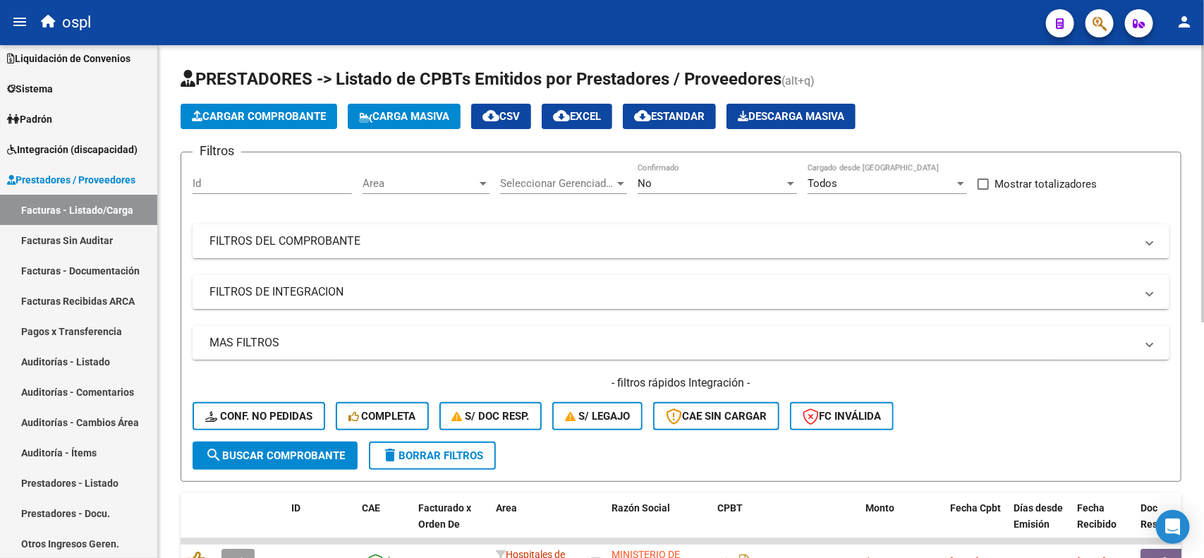
click at [293, 110] on span "Cargar Comprobante" at bounding box center [259, 116] width 134 height 13
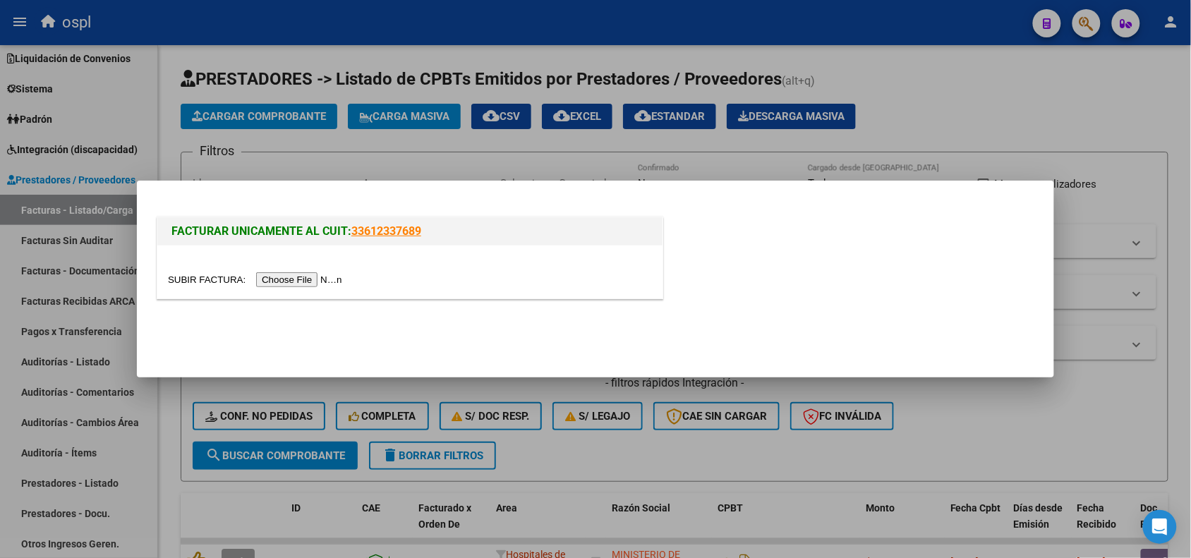
click at [294, 280] on input "file" at bounding box center [257, 279] width 178 height 15
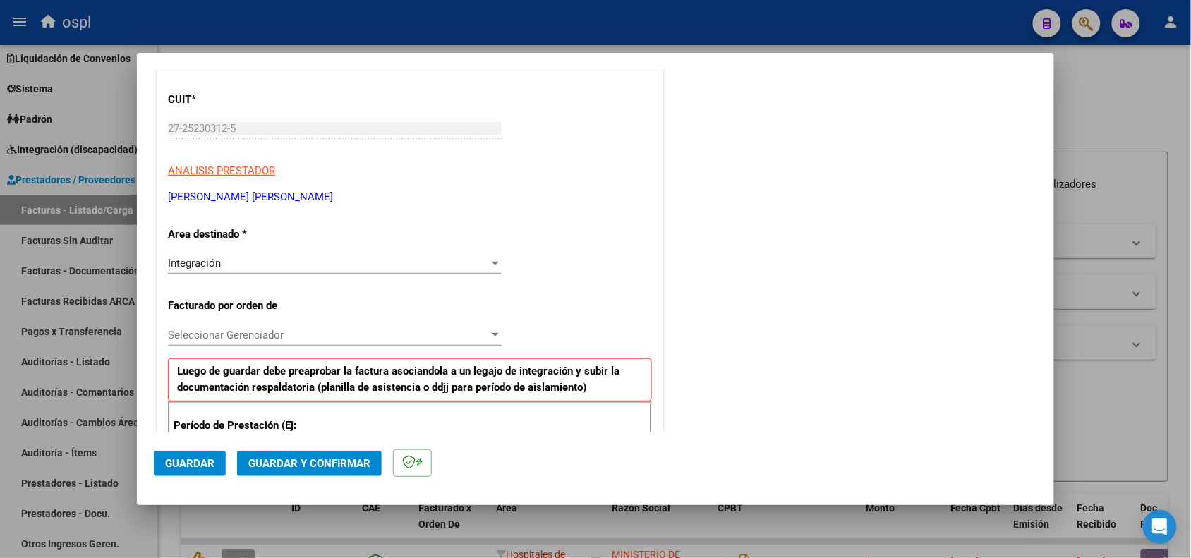
scroll to position [265, 0]
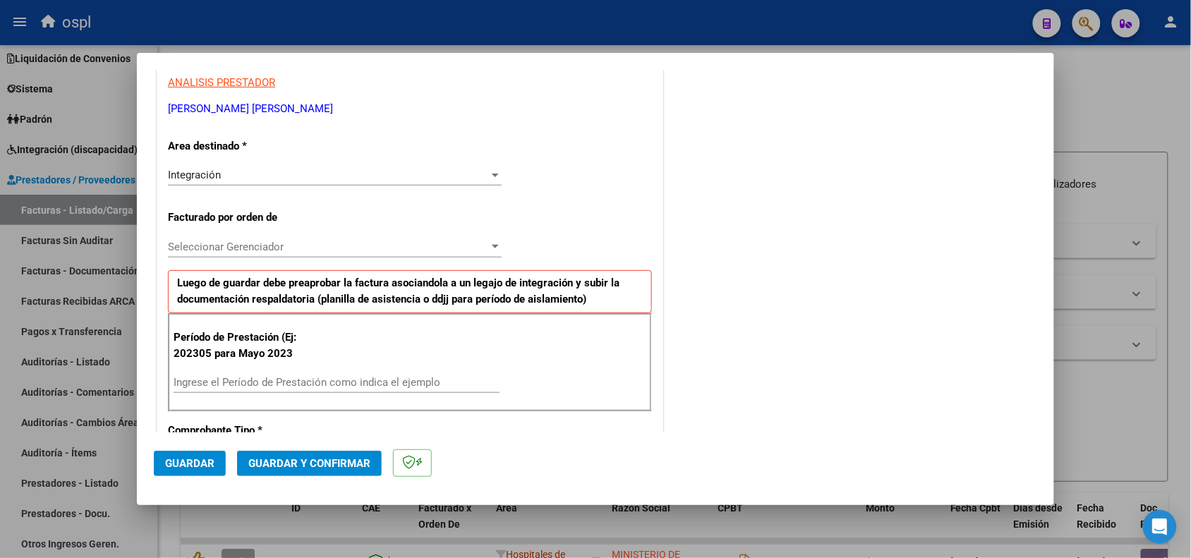
click at [241, 379] on input "Ingrese el Período de Prestación como indica el ejemplo" at bounding box center [337, 382] width 326 height 13
type input "202507"
click at [178, 460] on span "Guardar" at bounding box center [189, 463] width 49 height 13
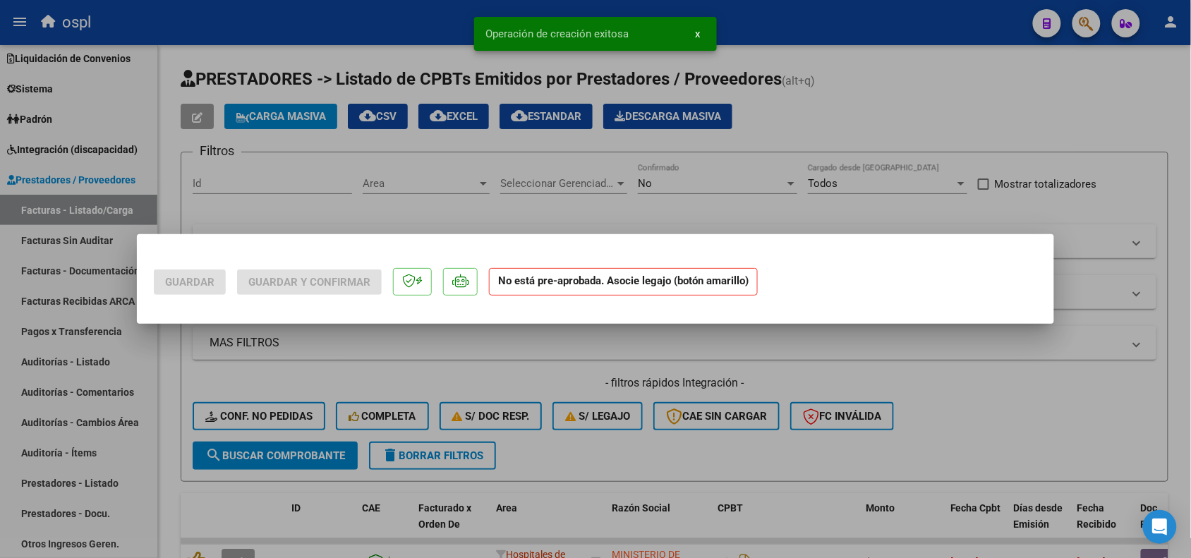
scroll to position [0, 0]
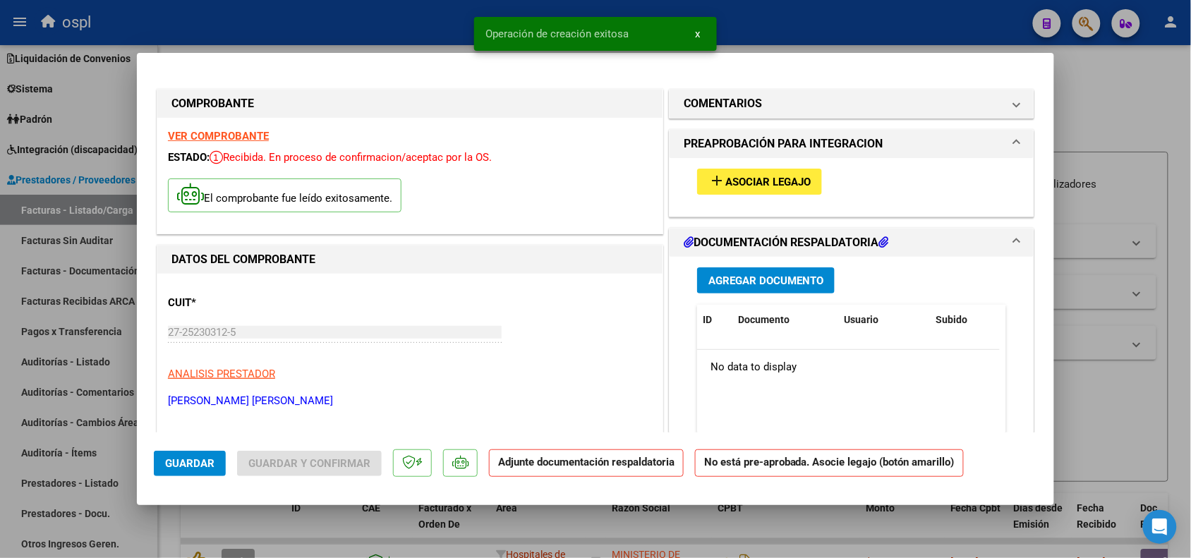
click at [755, 188] on button "add Asociar Legajo" at bounding box center [759, 182] width 125 height 26
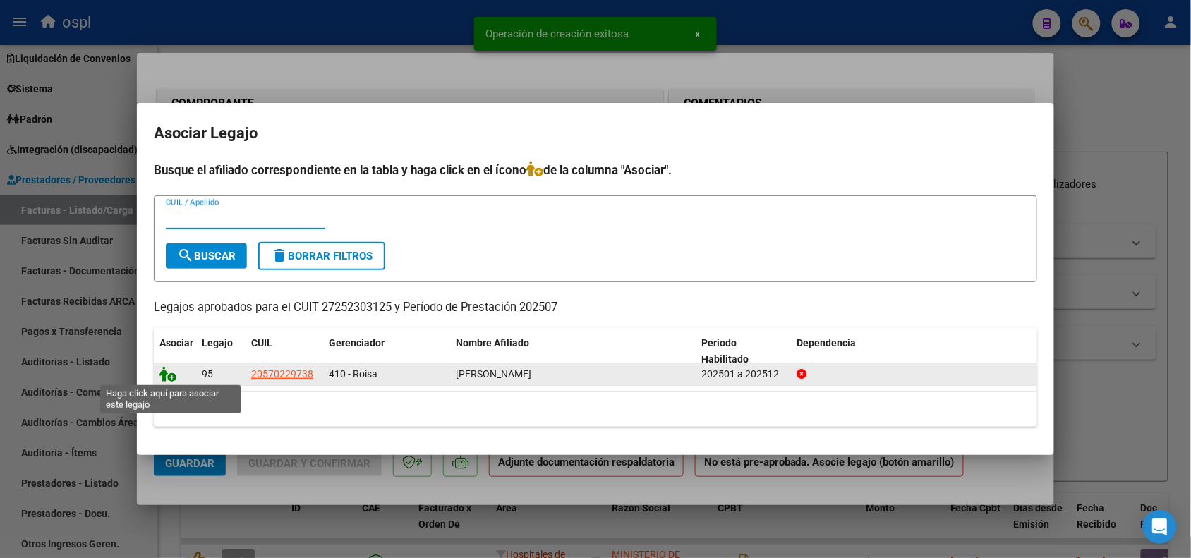
click at [168, 376] on icon at bounding box center [167, 374] width 17 height 16
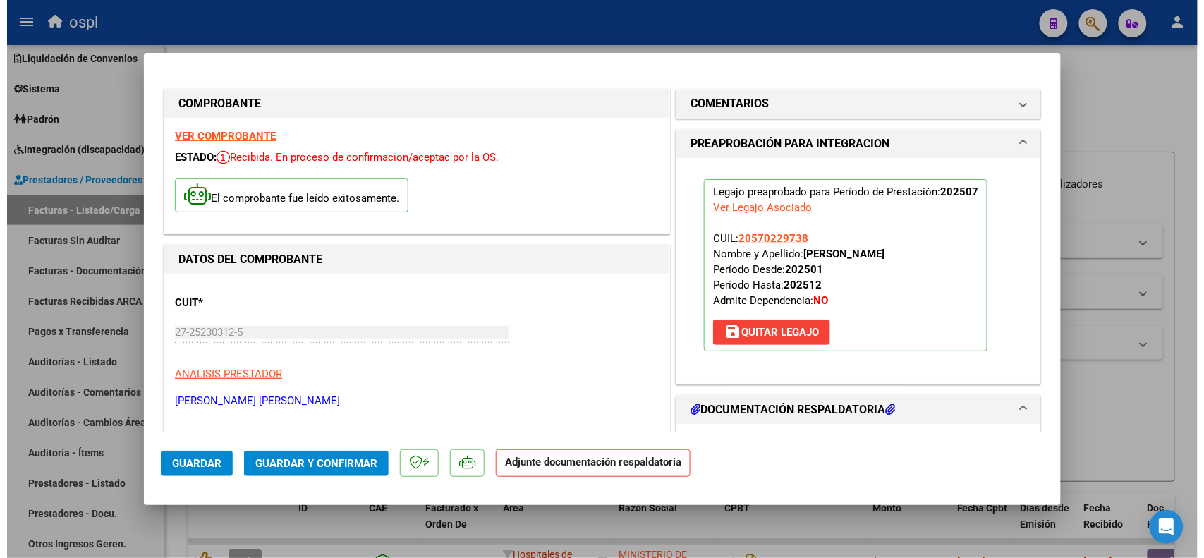
scroll to position [265, 0]
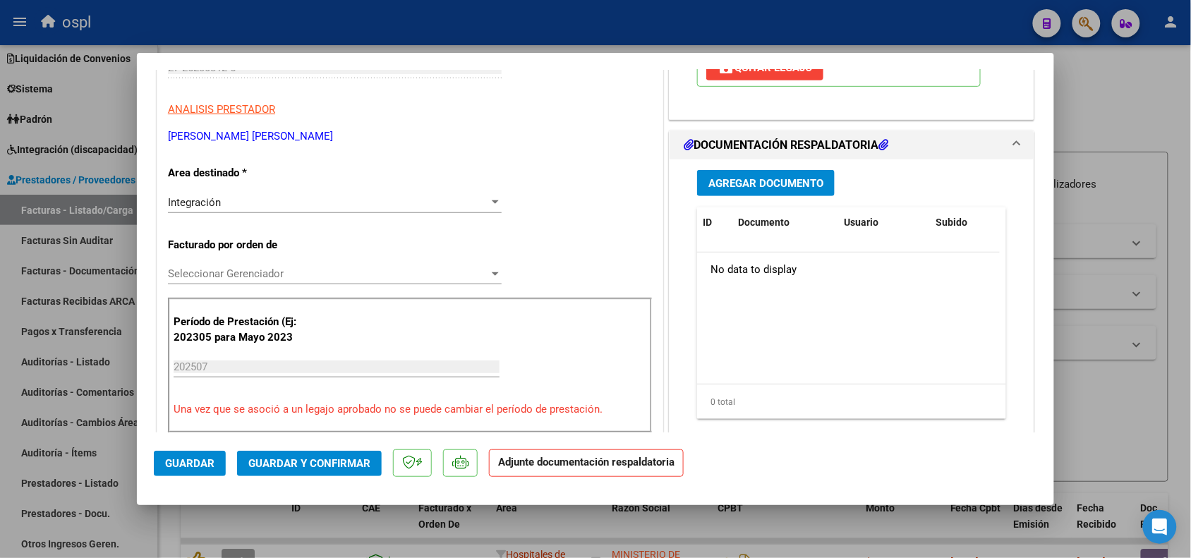
click at [770, 181] on span "Agregar Documento" at bounding box center [765, 183] width 115 height 13
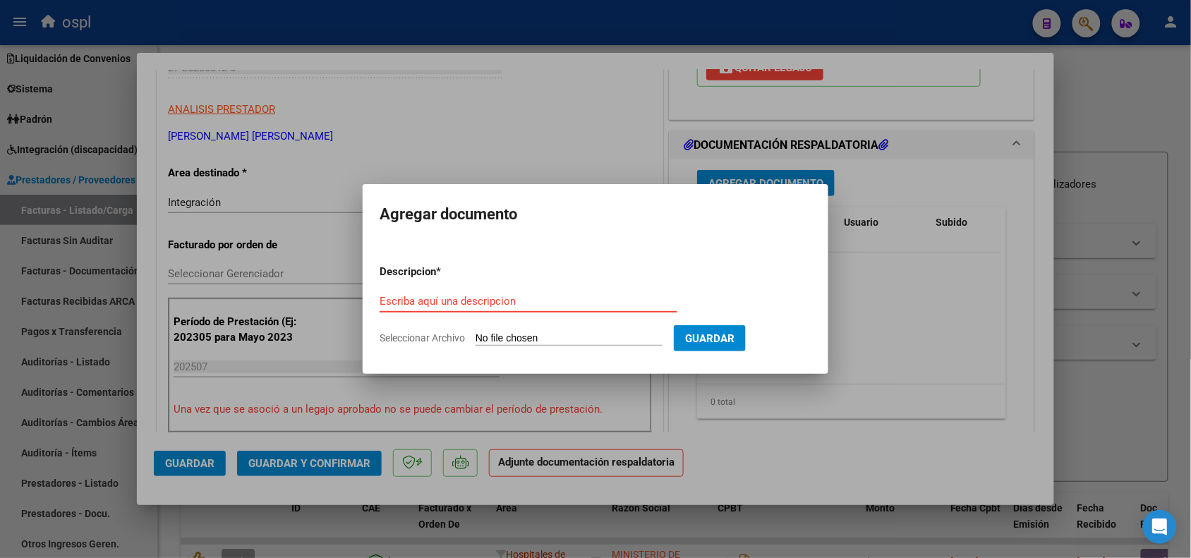
click at [587, 335] on input "Seleccionar Archivo" at bounding box center [569, 338] width 187 height 13
type input "C:\fakepath\[PERSON_NAME][DATE].pdf"
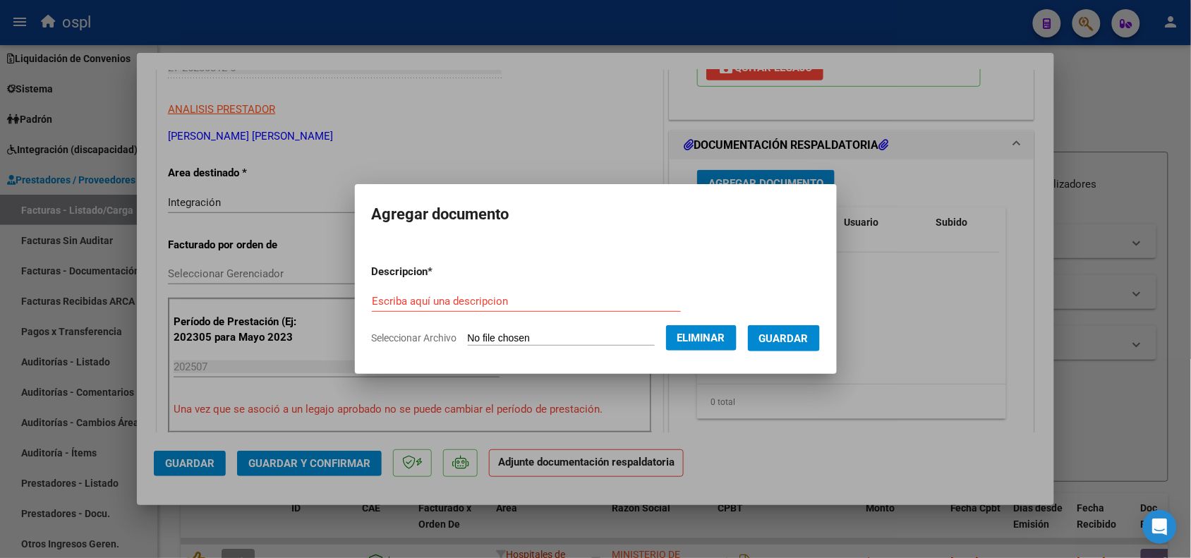
click at [496, 283] on form "Descripcion * Escriba aquí una descripcion Seleccionar Archivo Eliminar Guardar" at bounding box center [596, 304] width 448 height 103
click at [481, 298] on input "Escriba aquí una descripcion" at bounding box center [526, 301] width 309 height 13
type input "pa"
click at [820, 344] on button "Guardar" at bounding box center [784, 338] width 72 height 26
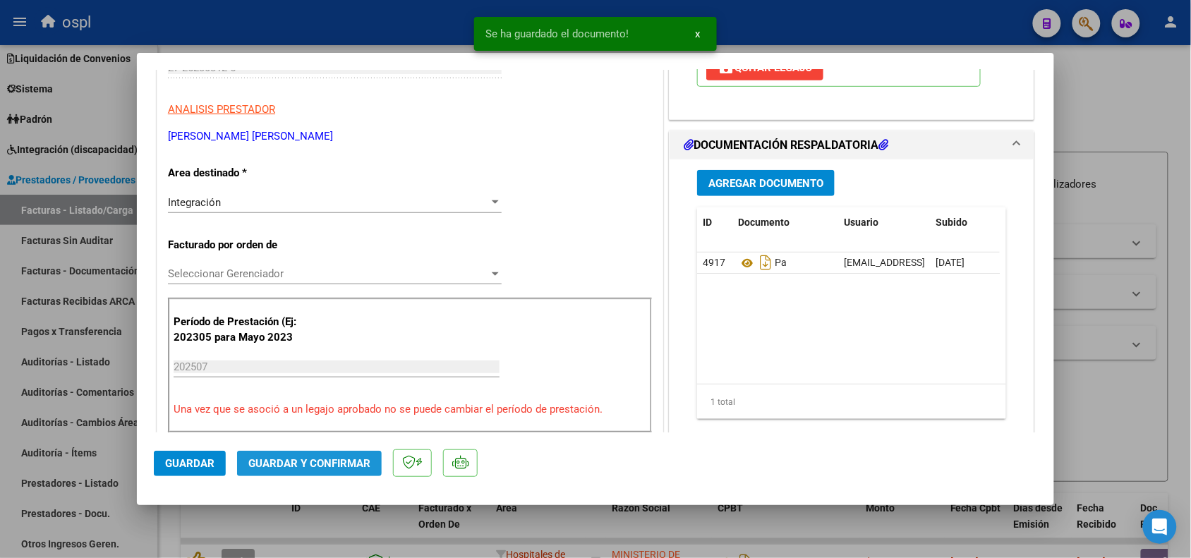
click at [330, 467] on span "Guardar y Confirmar" at bounding box center [309, 463] width 122 height 13
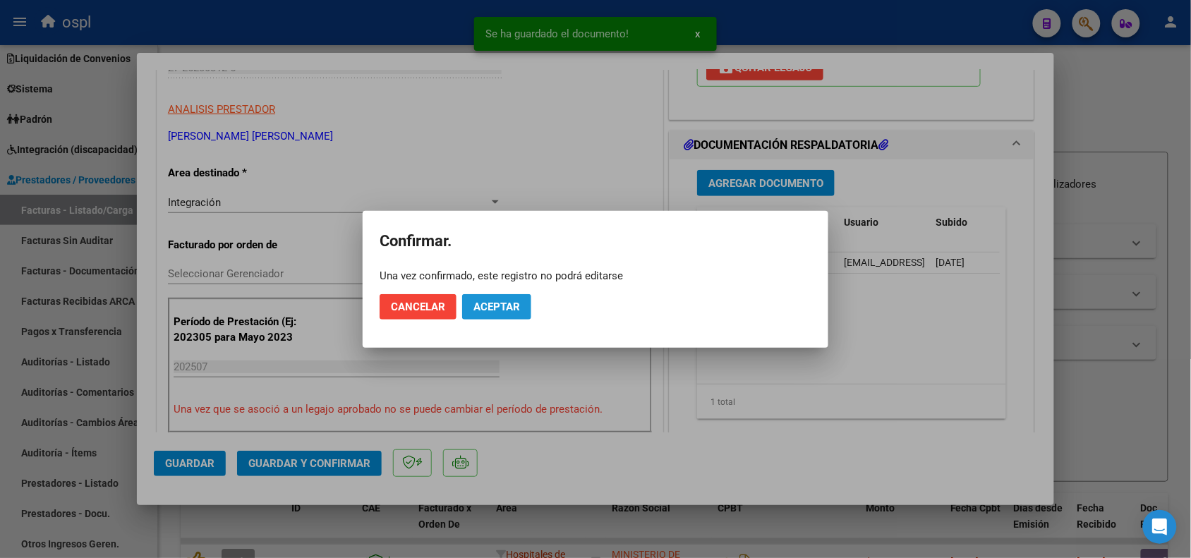
click at [526, 294] on button "Aceptar" at bounding box center [496, 306] width 69 height 25
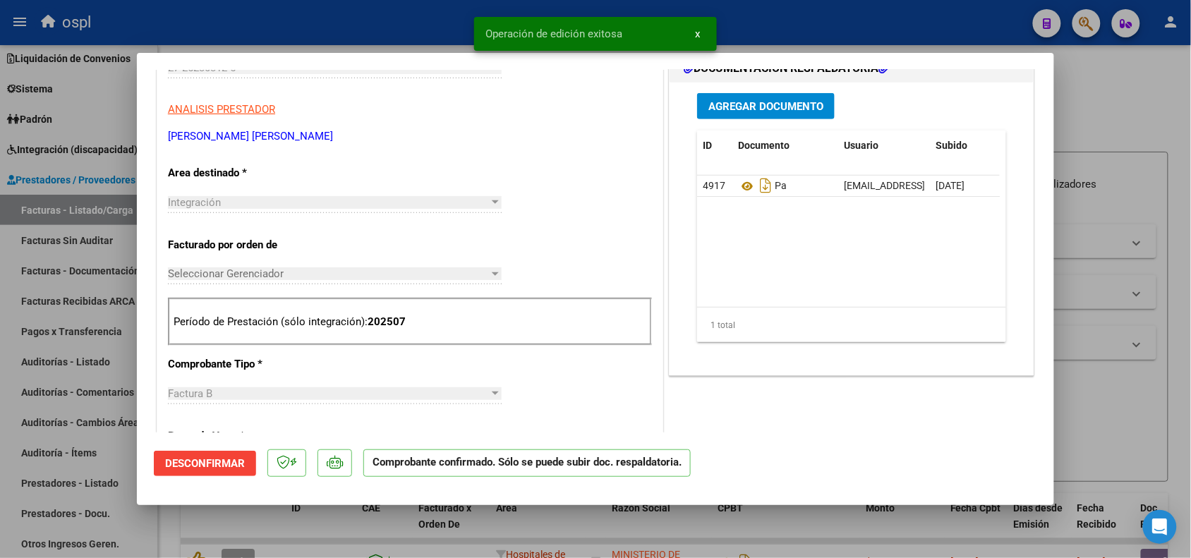
click at [1150, 305] on div at bounding box center [595, 279] width 1191 height 558
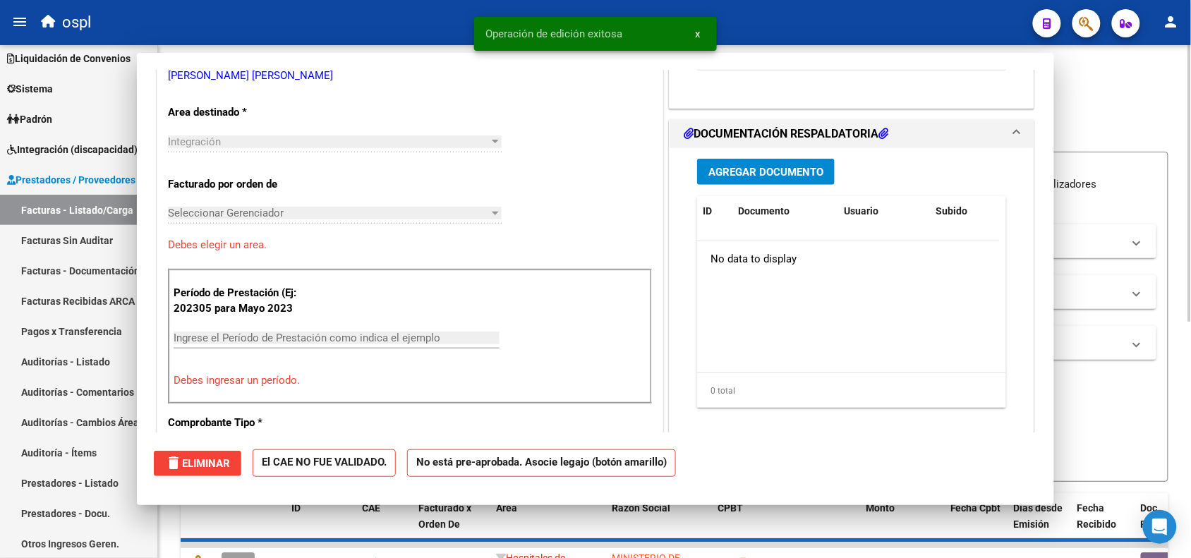
scroll to position [0, 0]
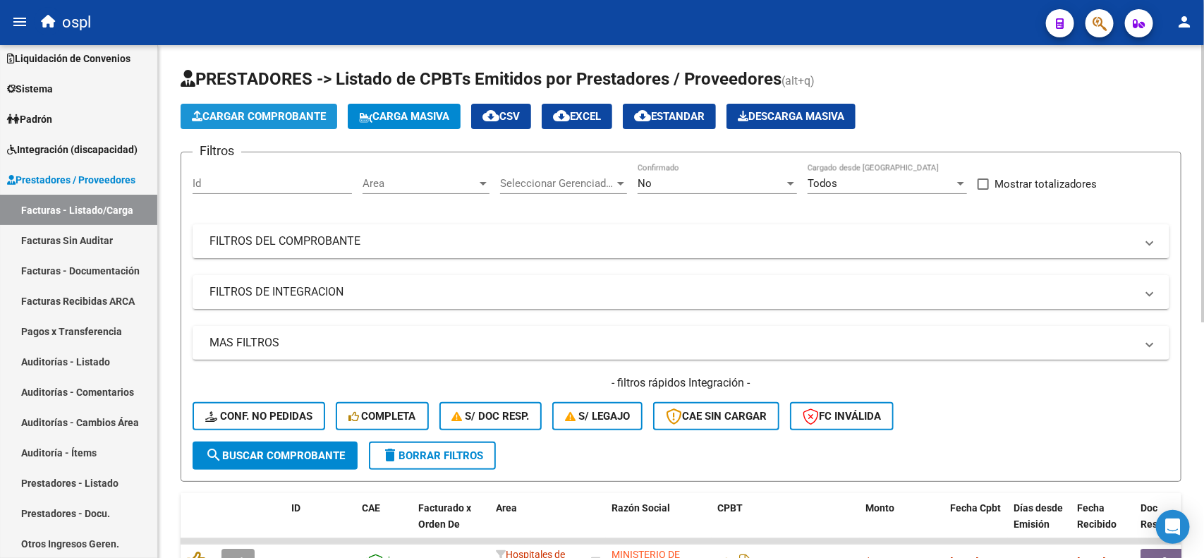
click at [286, 115] on span "Cargar Comprobante" at bounding box center [259, 116] width 134 height 13
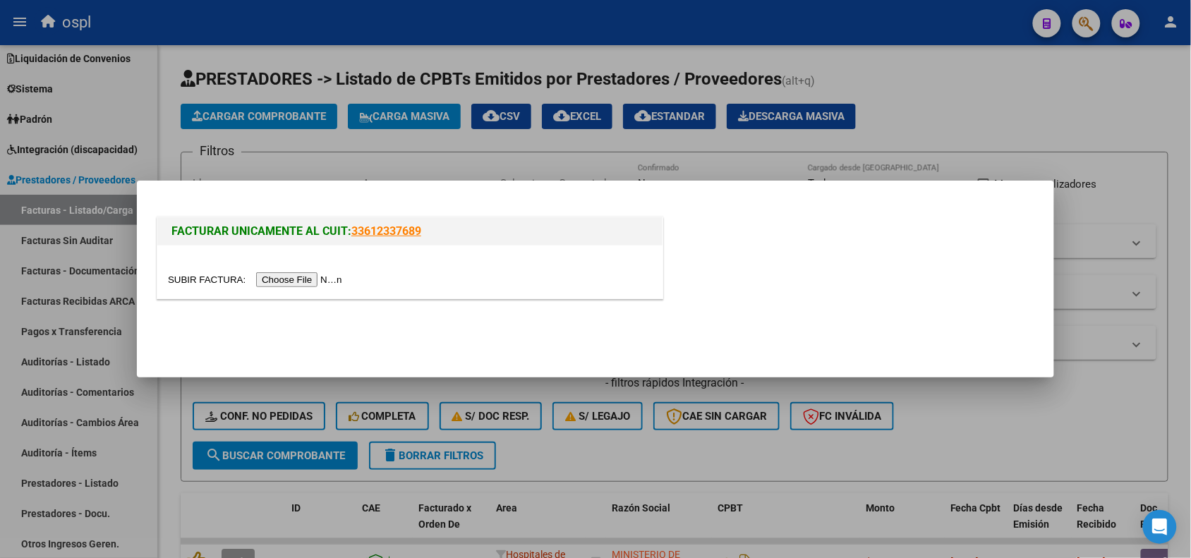
click at [307, 270] on div at bounding box center [409, 272] width 505 height 53
click at [309, 273] on input "file" at bounding box center [257, 279] width 178 height 15
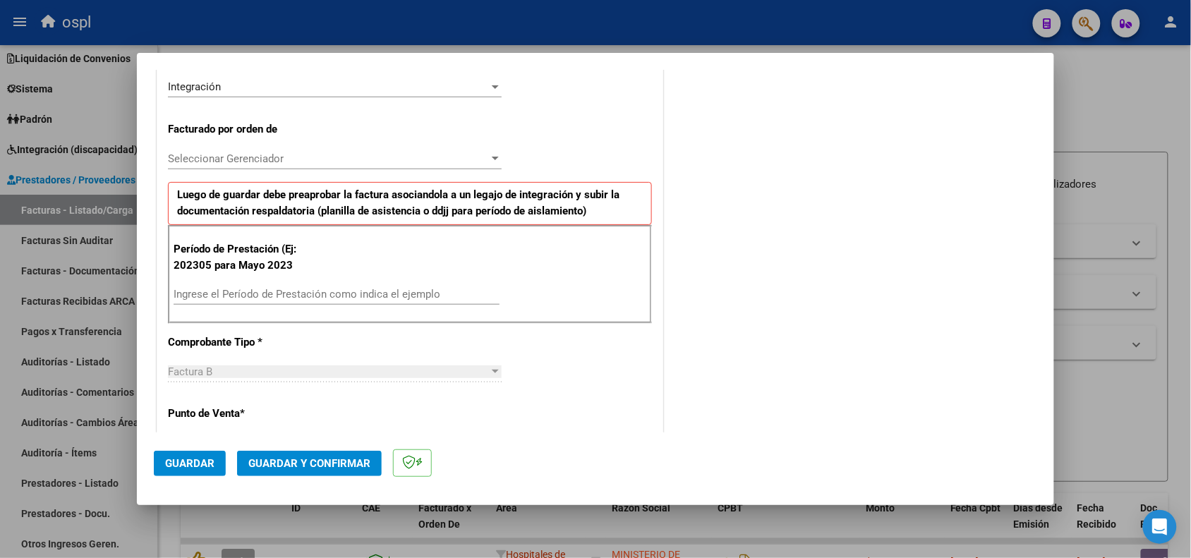
scroll to position [441, 0]
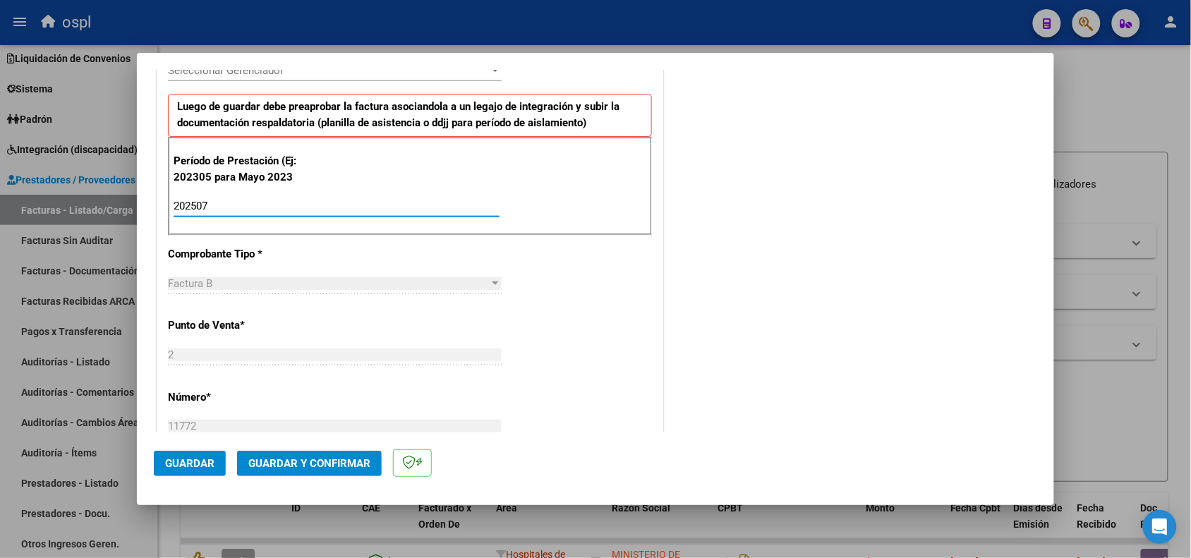
click at [254, 201] on input "202507" at bounding box center [337, 206] width 326 height 13
type input "202507"
click at [209, 469] on button "Guardar" at bounding box center [190, 463] width 72 height 25
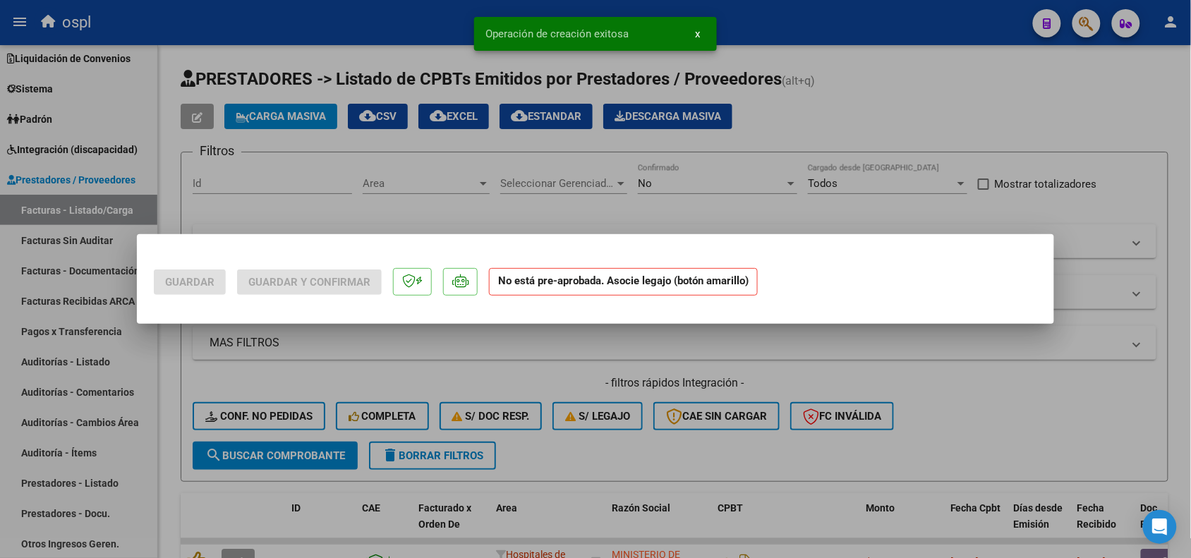
scroll to position [0, 0]
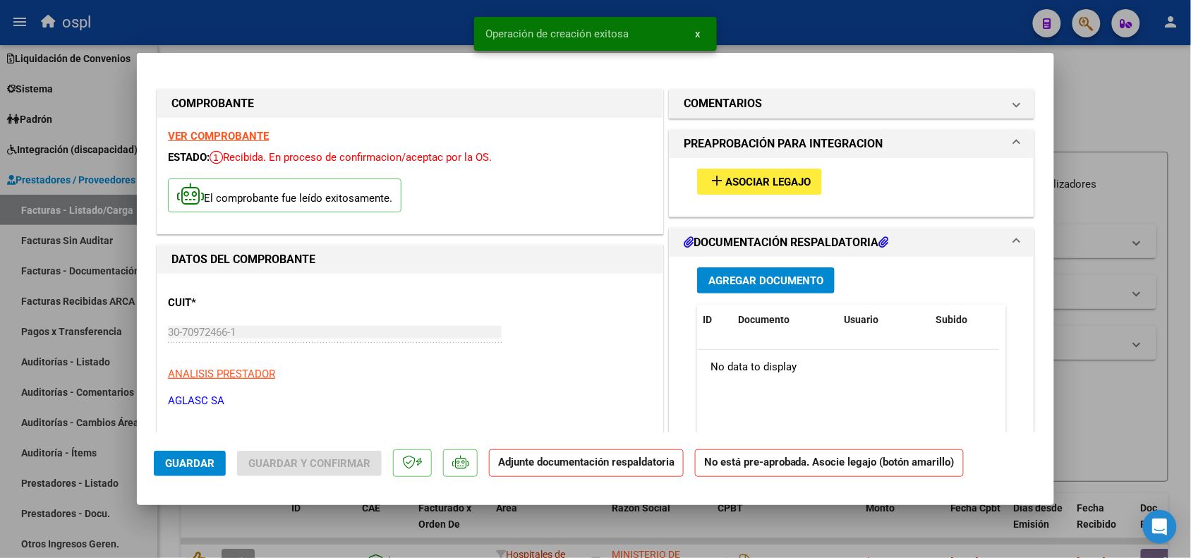
click at [806, 173] on button "add Asociar Legajo" at bounding box center [759, 182] width 125 height 26
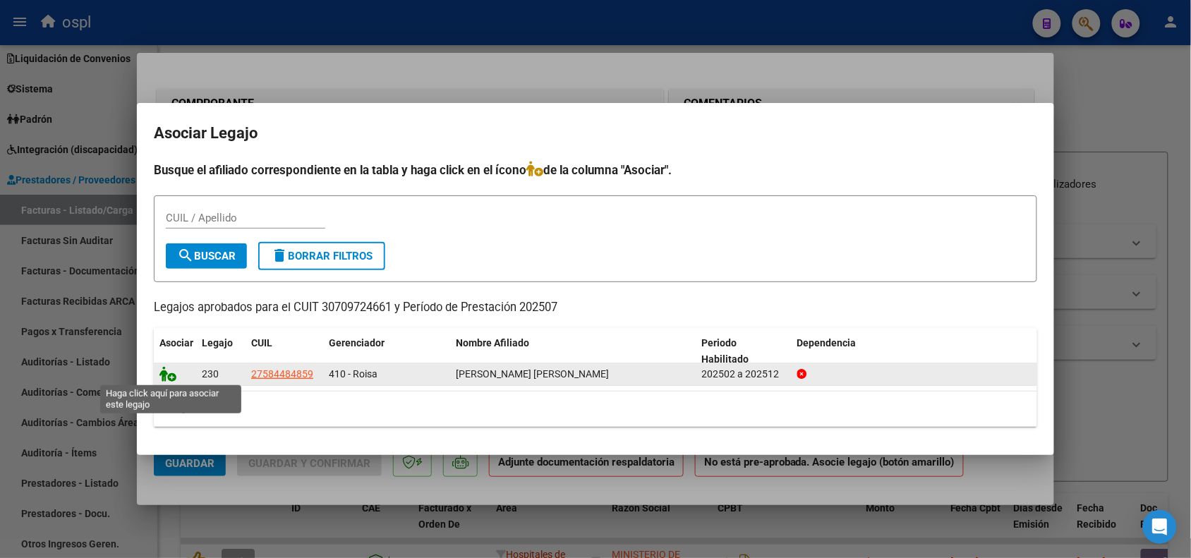
click at [169, 377] on icon at bounding box center [167, 374] width 17 height 16
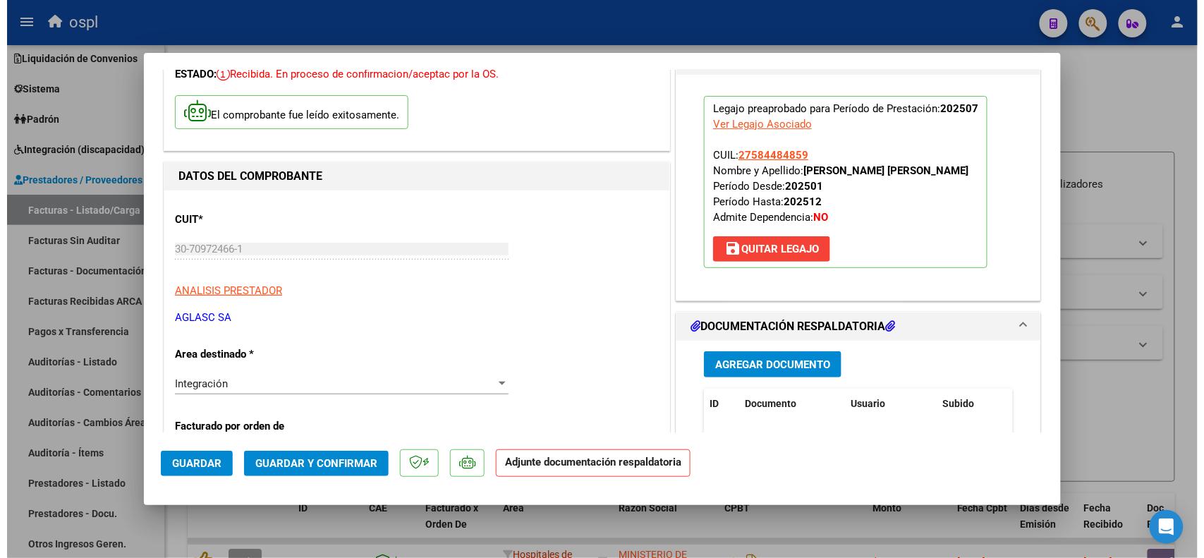
scroll to position [88, 0]
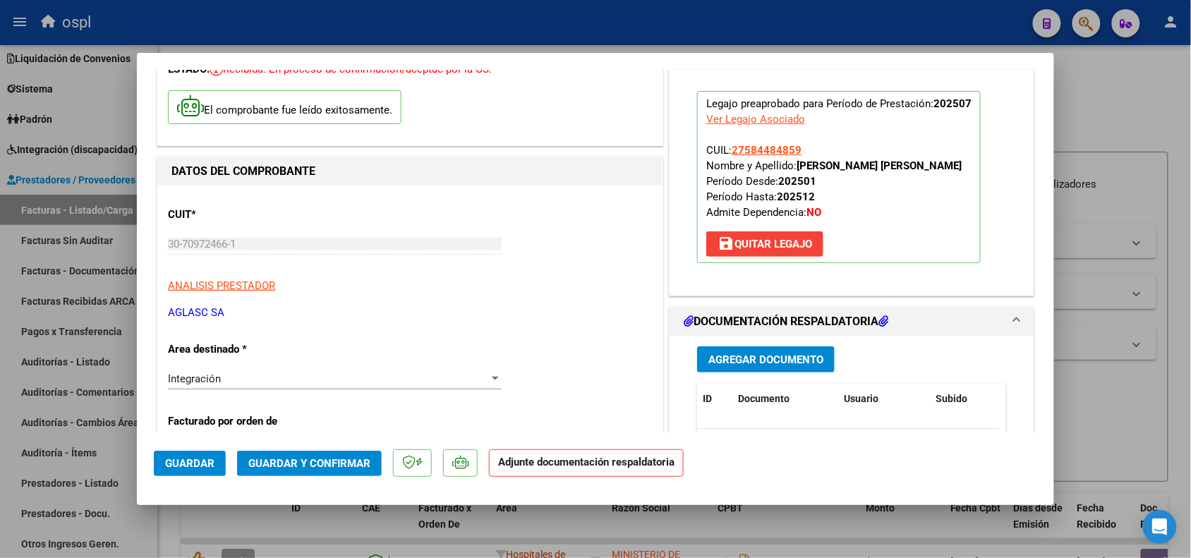
click at [775, 363] on span "Agregar Documento" at bounding box center [765, 359] width 115 height 13
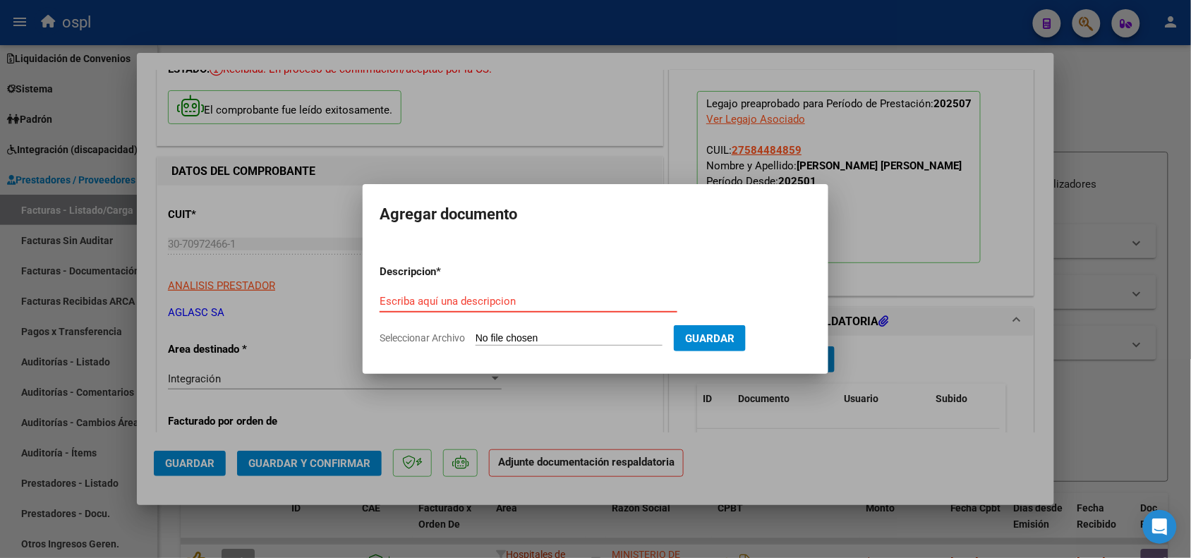
click at [559, 339] on input "Seleccionar Archivo" at bounding box center [569, 338] width 187 height 13
type input "C:\fakepath\PLANILLA [PERSON_NAME] IE [DATE].pdf"
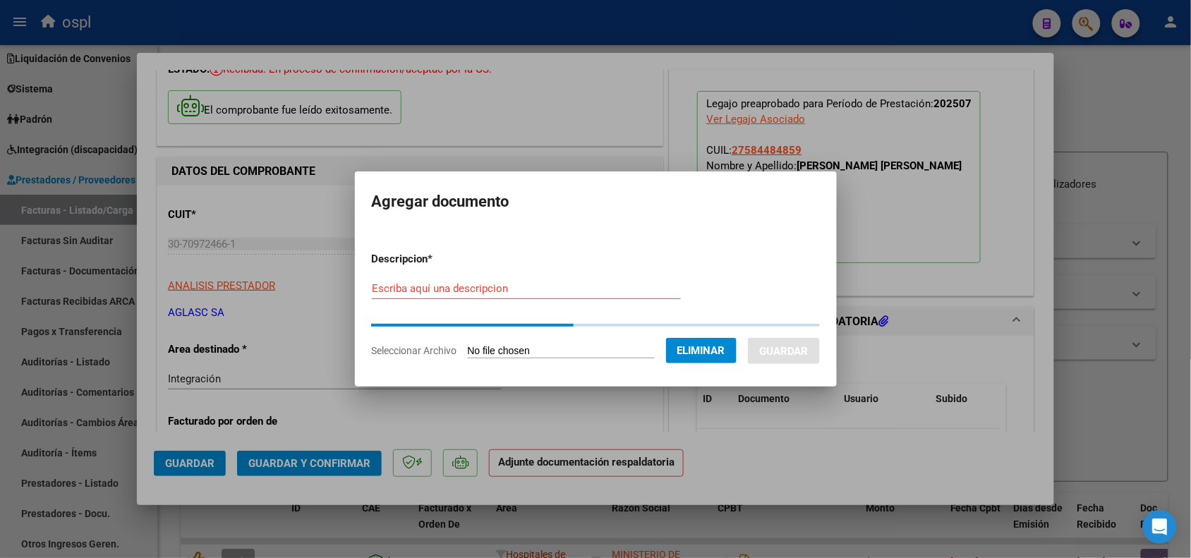
click at [591, 284] on input "Escriba aquí una descripcion" at bounding box center [526, 288] width 309 height 13
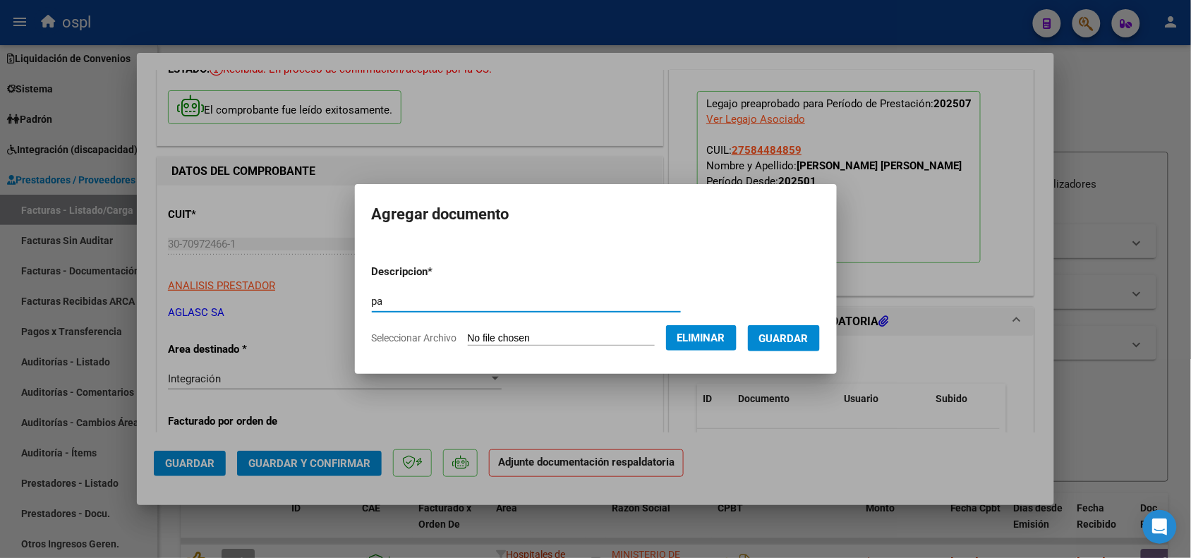
type input "pa"
click at [801, 339] on span "Guardar" at bounding box center [783, 338] width 49 height 13
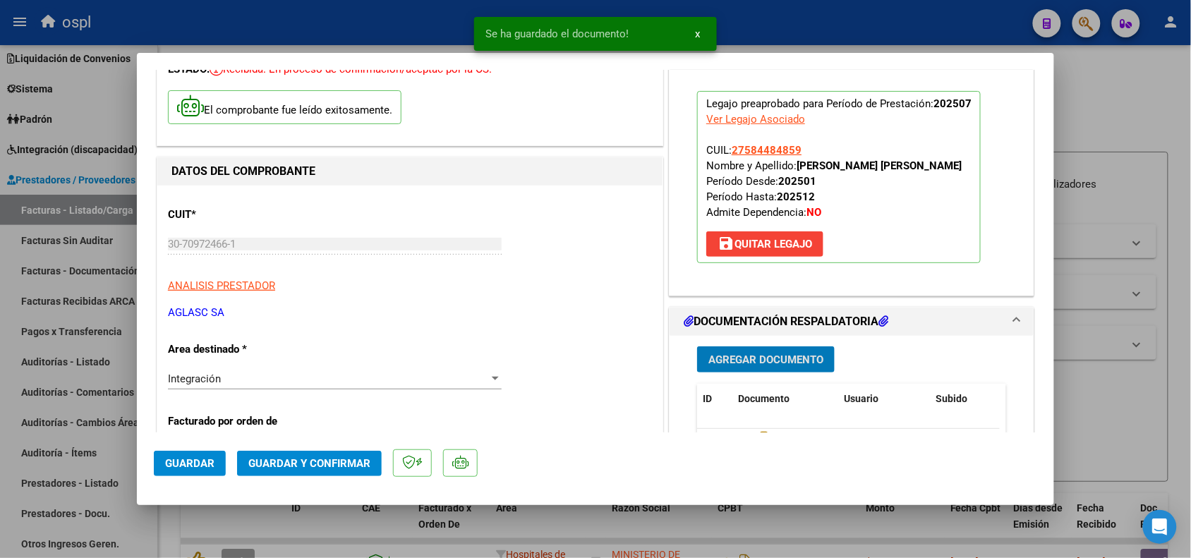
click at [317, 471] on button "Guardar y Confirmar" at bounding box center [309, 463] width 145 height 25
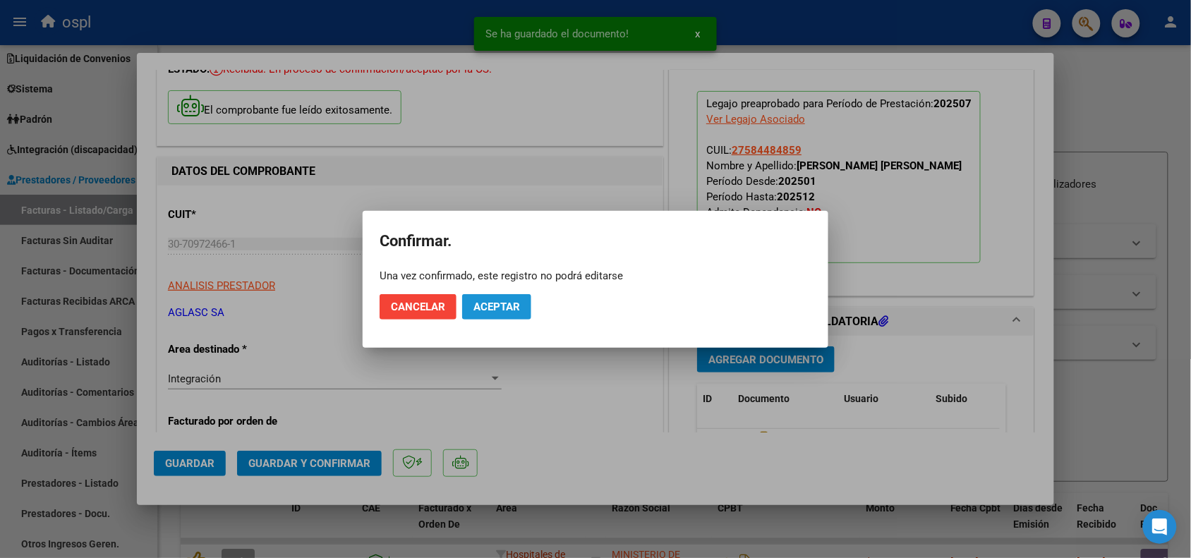
click at [513, 309] on span "Aceptar" at bounding box center [496, 307] width 47 height 13
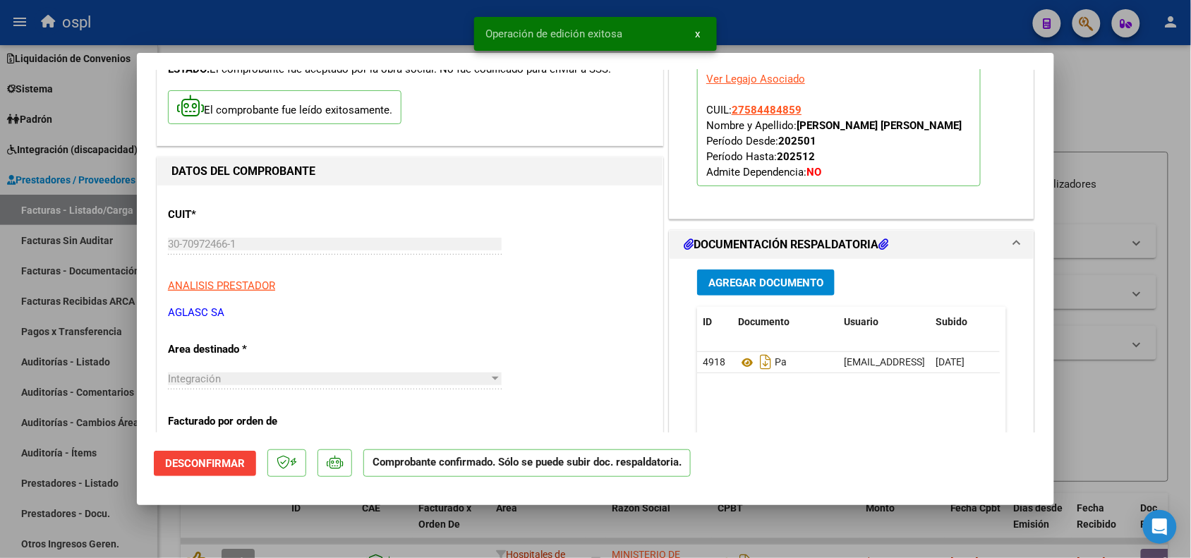
click at [1115, 371] on div at bounding box center [595, 279] width 1191 height 558
type input "$ 0,00"
